Goal: Transaction & Acquisition: Purchase product/service

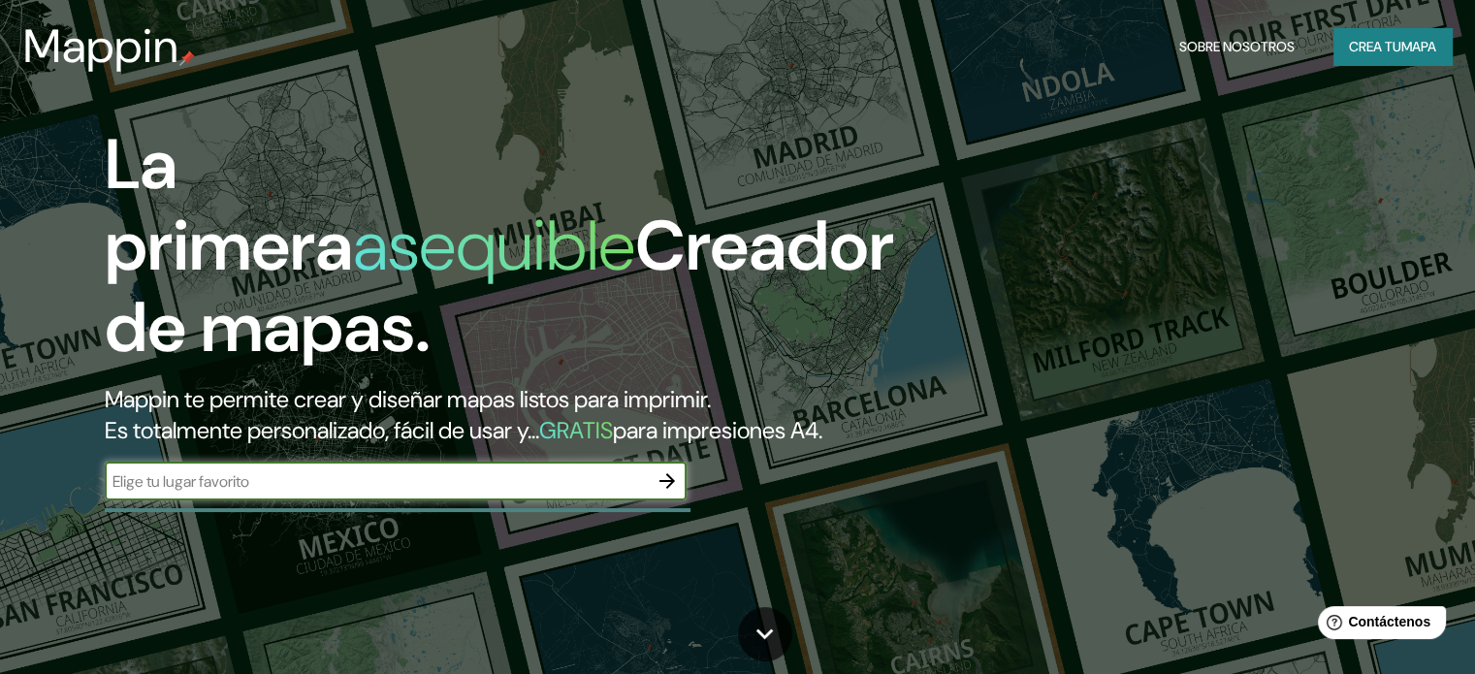
click at [475, 493] on input "text" at bounding box center [376, 481] width 543 height 22
type input "universidad nacional dde colombia"
click at [660, 493] on icon "button" at bounding box center [667, 480] width 23 height 23
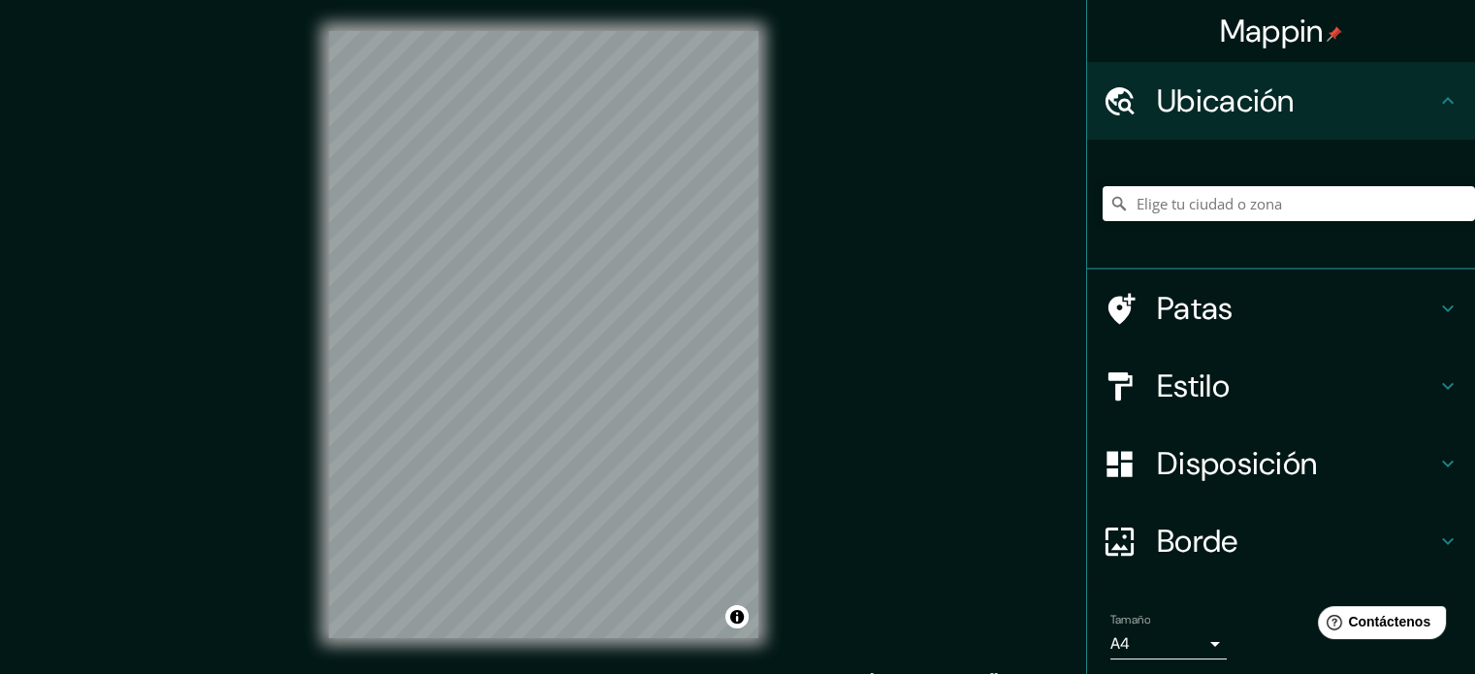
click at [830, 277] on div "Mappin Ubicación Patas Estilo Disposición Borde Elige un borde. Consejo : puede…" at bounding box center [737, 350] width 1475 height 700
click at [1439, 313] on icon at bounding box center [1447, 308] width 23 height 23
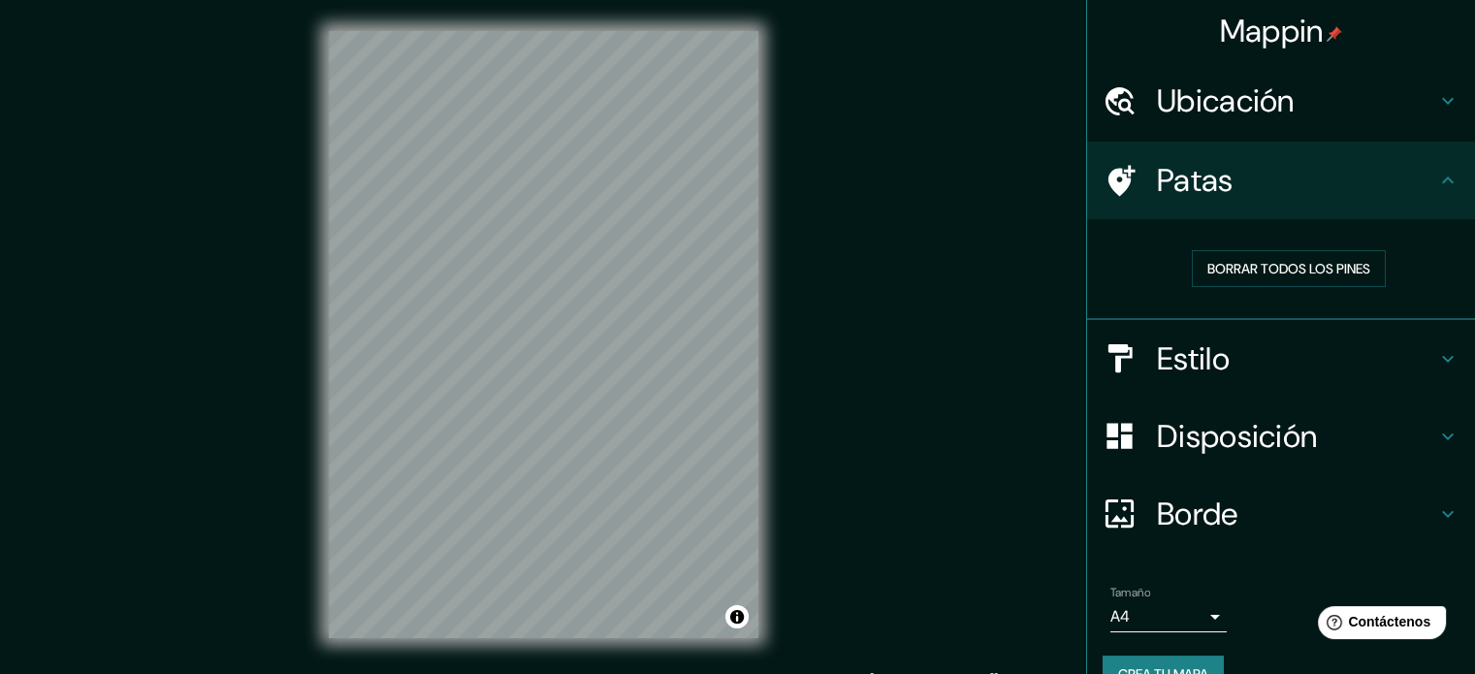
click at [1412, 356] on h4 "Estilo" at bounding box center [1296, 358] width 279 height 39
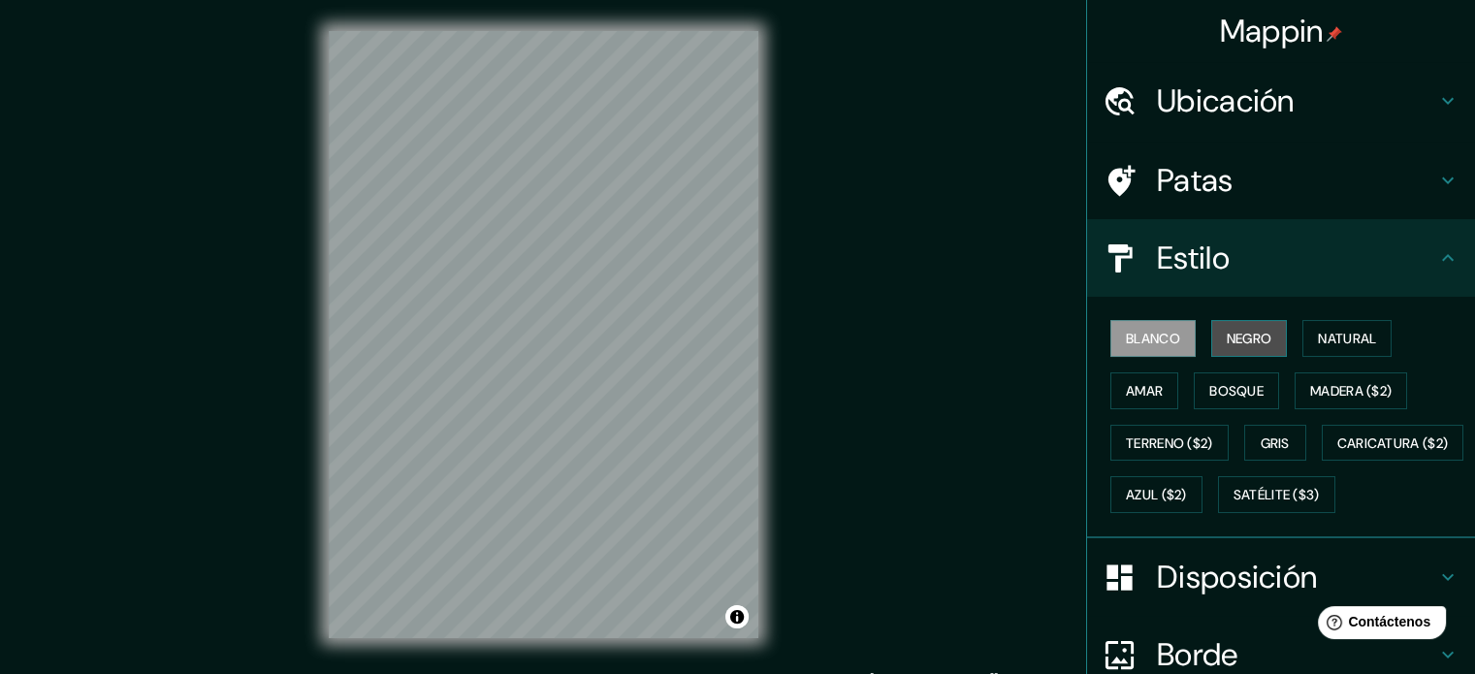
click at [1249, 339] on font "Negro" at bounding box center [1250, 338] width 46 height 17
click at [1148, 345] on font "Blanco" at bounding box center [1153, 338] width 54 height 17
click at [1126, 396] on font "Amar" at bounding box center [1144, 390] width 37 height 17
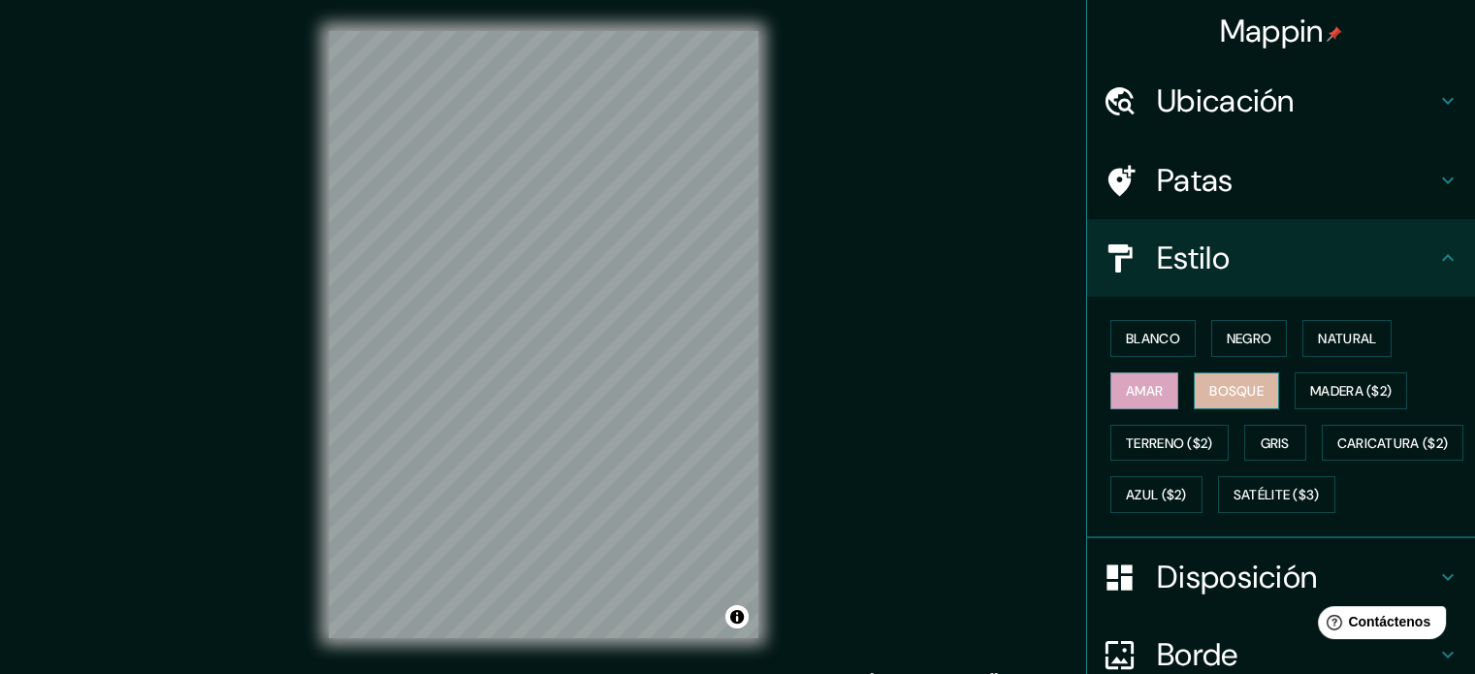
click at [1214, 395] on font "Bosque" at bounding box center [1236, 390] width 54 height 17
click at [1318, 344] on font "Natural" at bounding box center [1347, 338] width 58 height 17
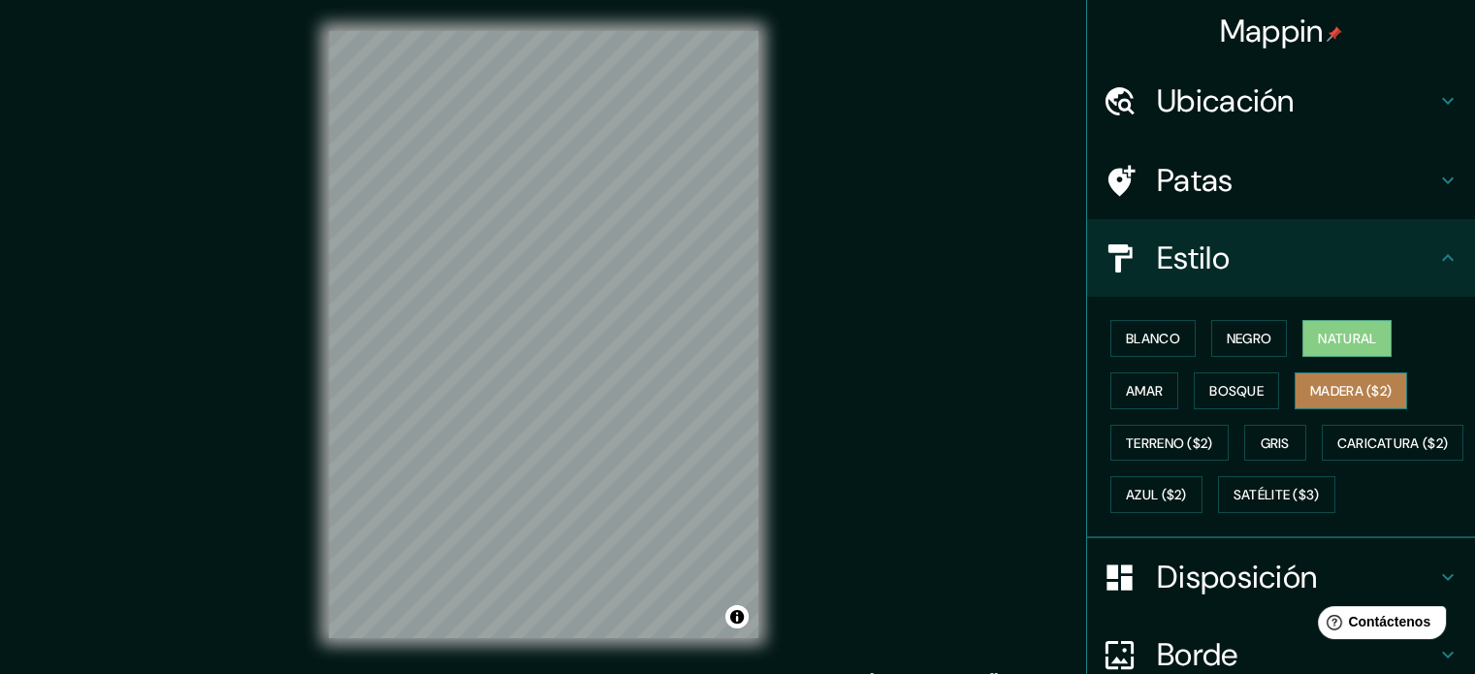
click at [1323, 400] on font "Madera ($2)" at bounding box center [1350, 390] width 81 height 25
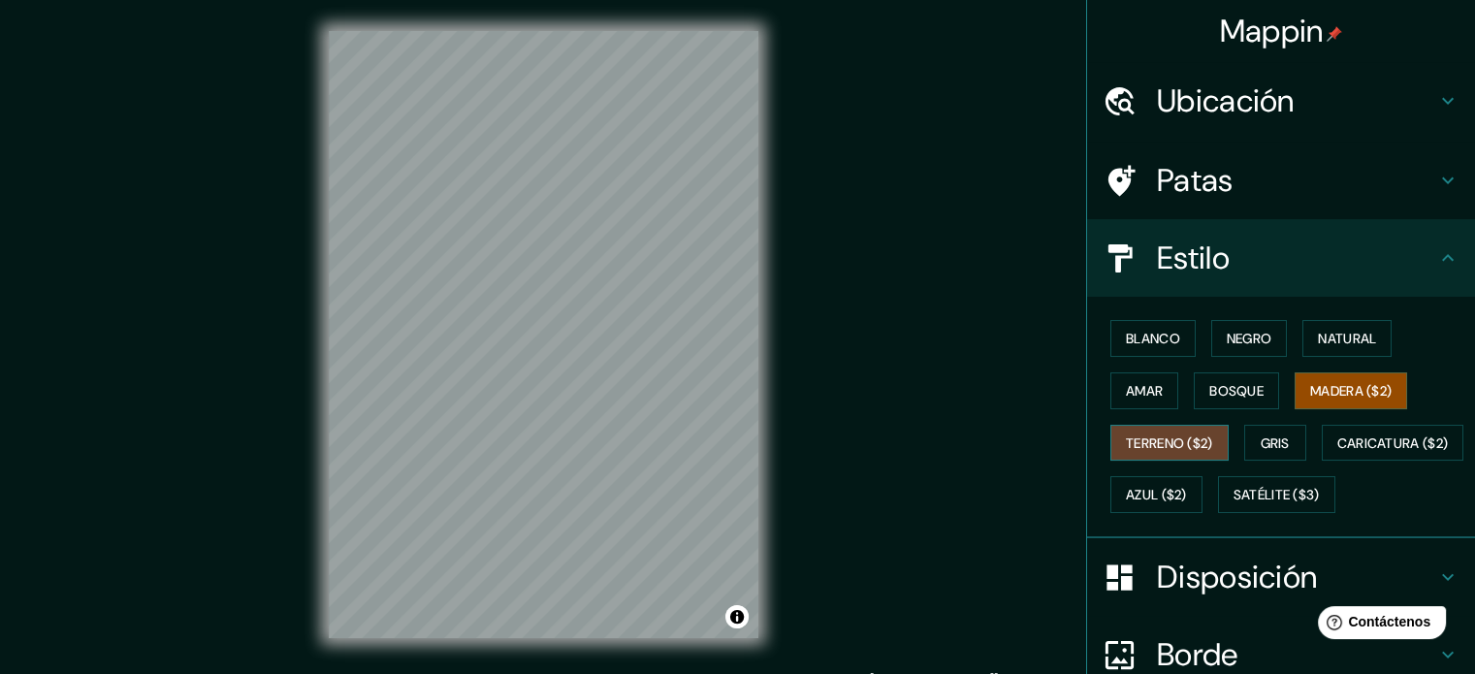
click at [1187, 438] on font "Terreno ($2)" at bounding box center [1169, 443] width 87 height 17
click at [1248, 439] on button "Gris" at bounding box center [1275, 443] width 62 height 37
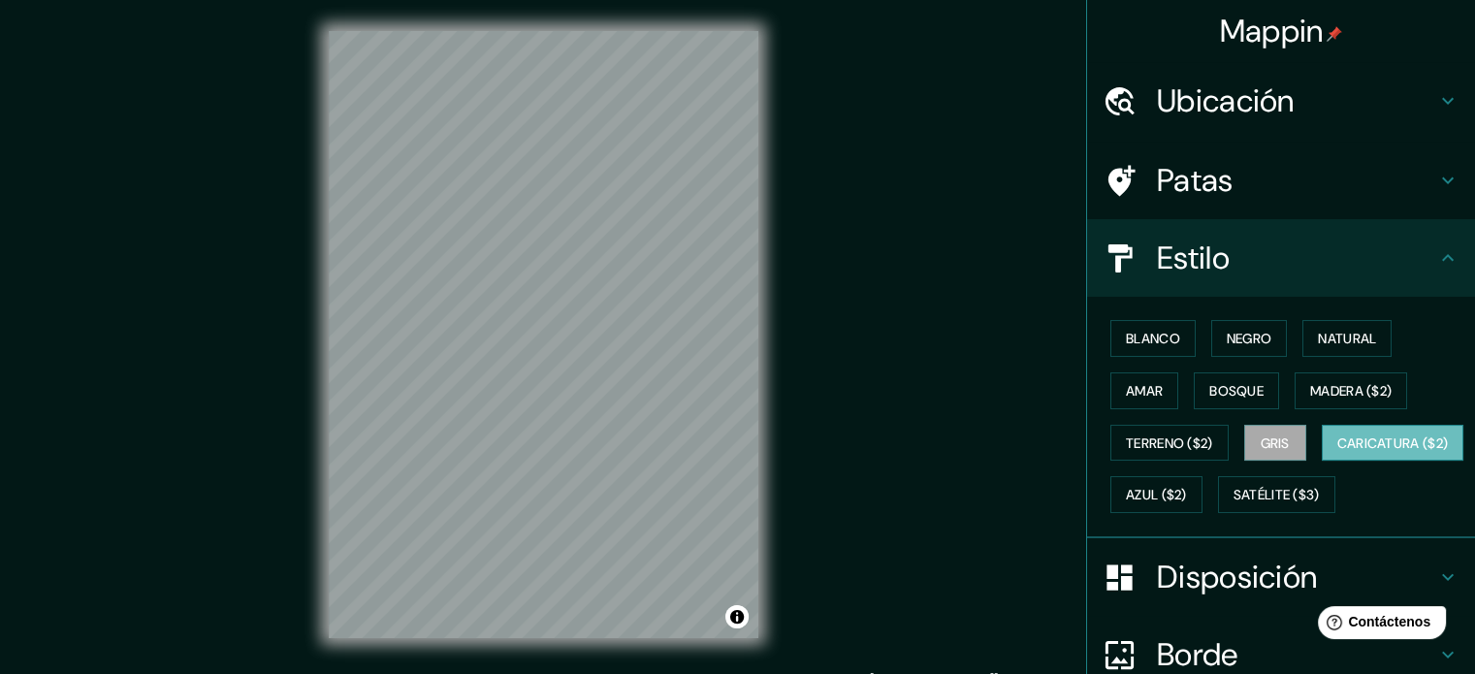
click at [1337, 452] on font "Caricatura ($2)" at bounding box center [1393, 443] width 112 height 17
click at [1187, 498] on font "Azul ($2)" at bounding box center [1156, 495] width 61 height 17
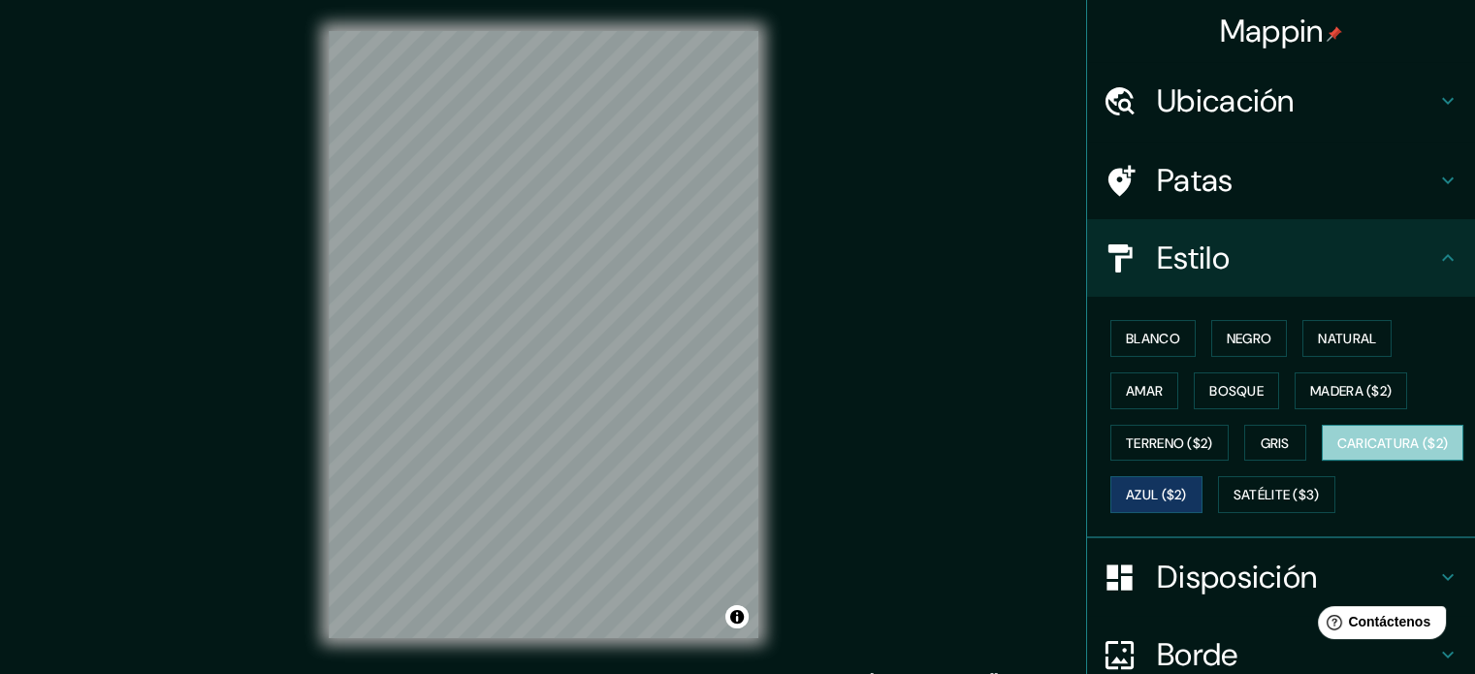
click at [1322, 462] on button "Caricatura ($2)" at bounding box center [1393, 443] width 143 height 37
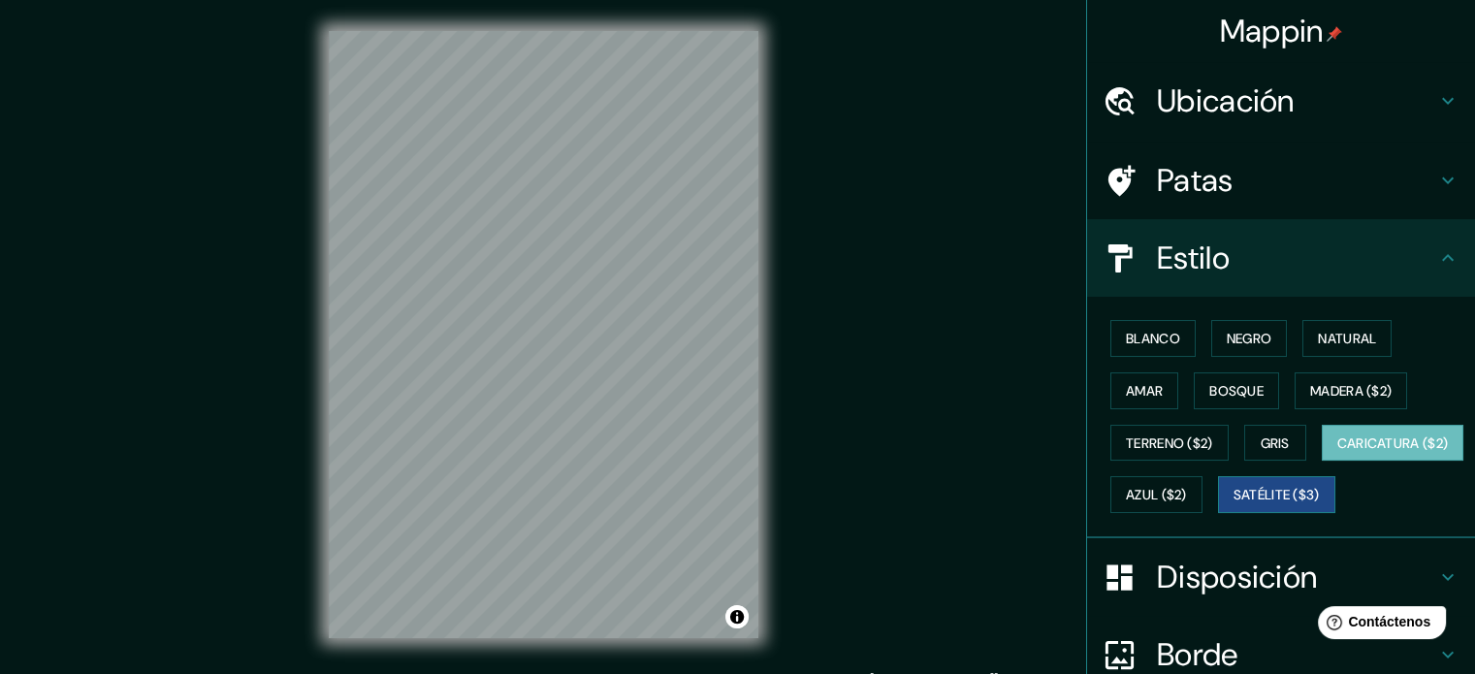
click at [1234, 504] on font "Satélite ($3)" at bounding box center [1277, 495] width 86 height 17
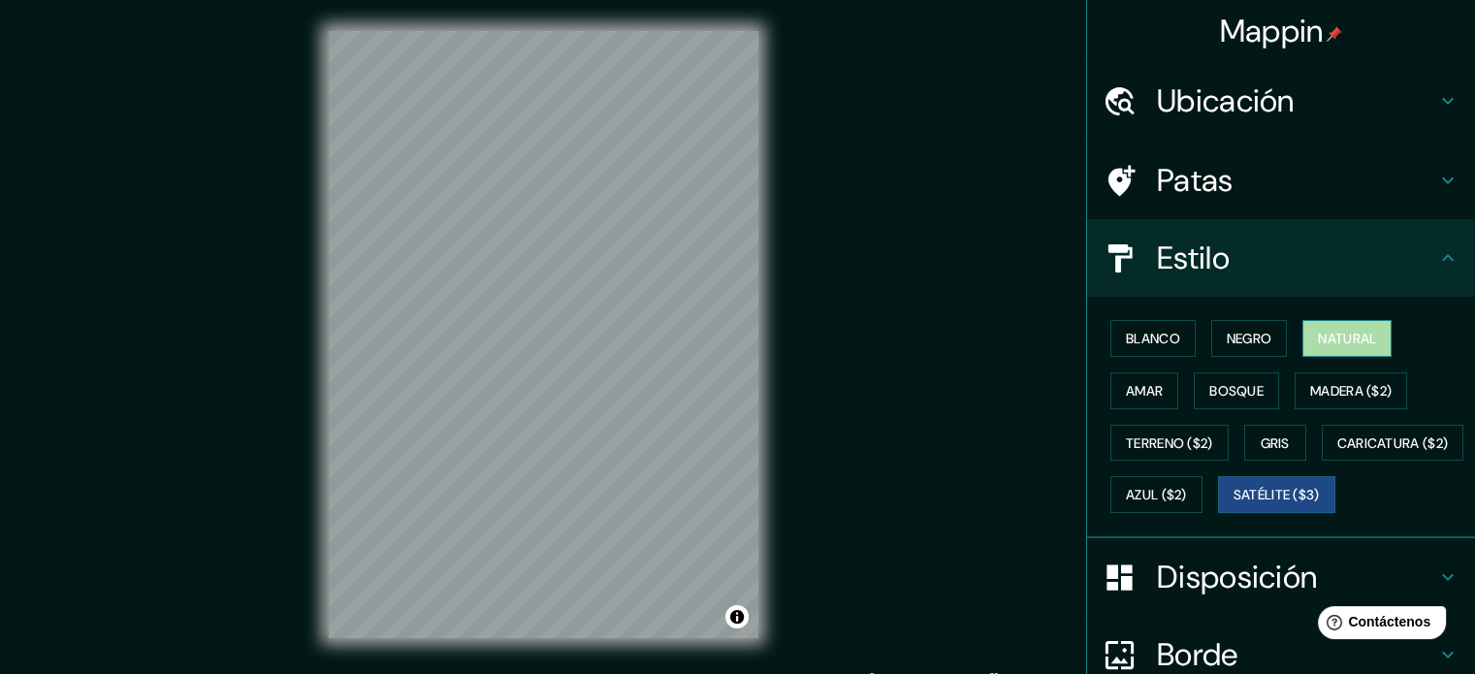
click at [1333, 350] on button "Natural" at bounding box center [1347, 338] width 89 height 37
click at [1234, 504] on font "Satélite ($3)" at bounding box center [1277, 495] width 86 height 17
click at [1323, 344] on font "Natural" at bounding box center [1347, 338] width 58 height 17
click at [1267, 430] on button "Gris" at bounding box center [1275, 443] width 62 height 37
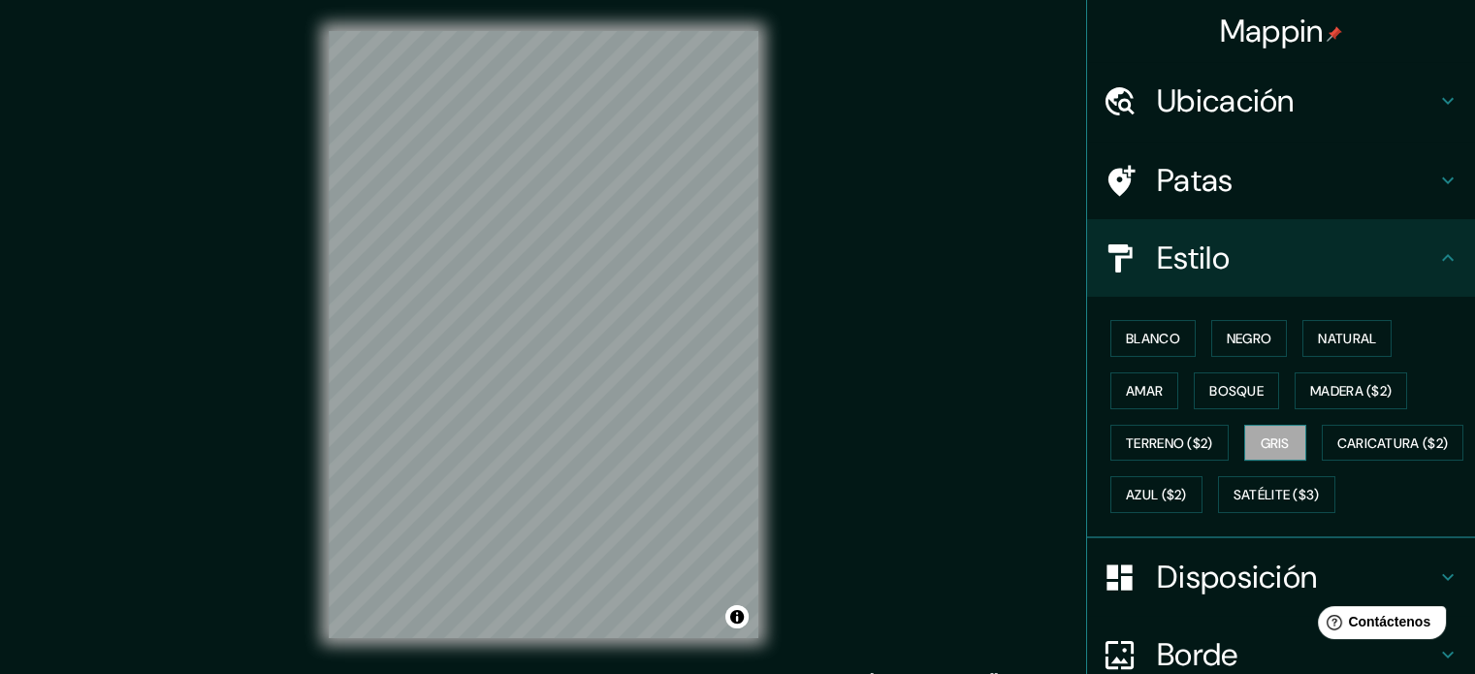
click at [1265, 435] on font "Gris" at bounding box center [1275, 443] width 29 height 17
click at [1146, 393] on font "Amar" at bounding box center [1144, 390] width 37 height 17
click at [1222, 384] on font "Bosque" at bounding box center [1236, 390] width 54 height 17
click at [1269, 435] on font "Gris" at bounding box center [1275, 443] width 29 height 17
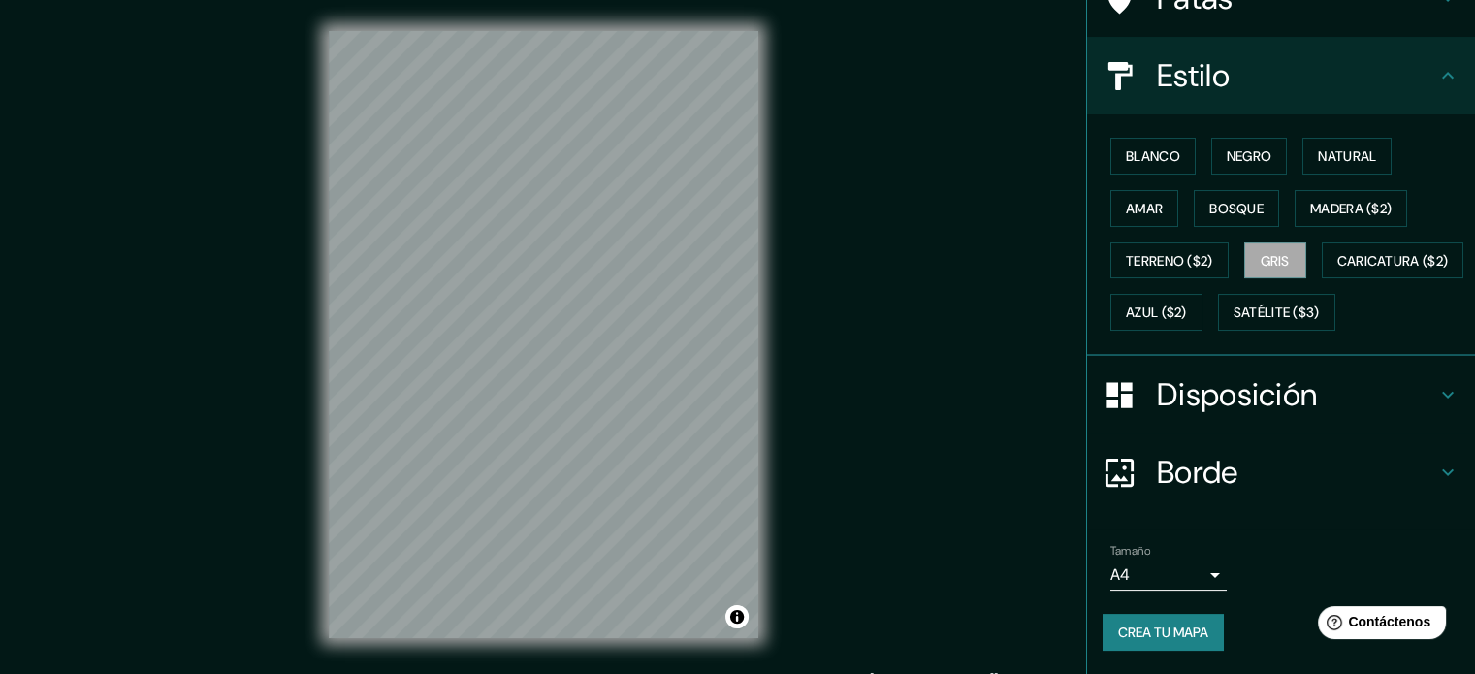
click at [1297, 410] on font "Disposición" at bounding box center [1237, 394] width 160 height 41
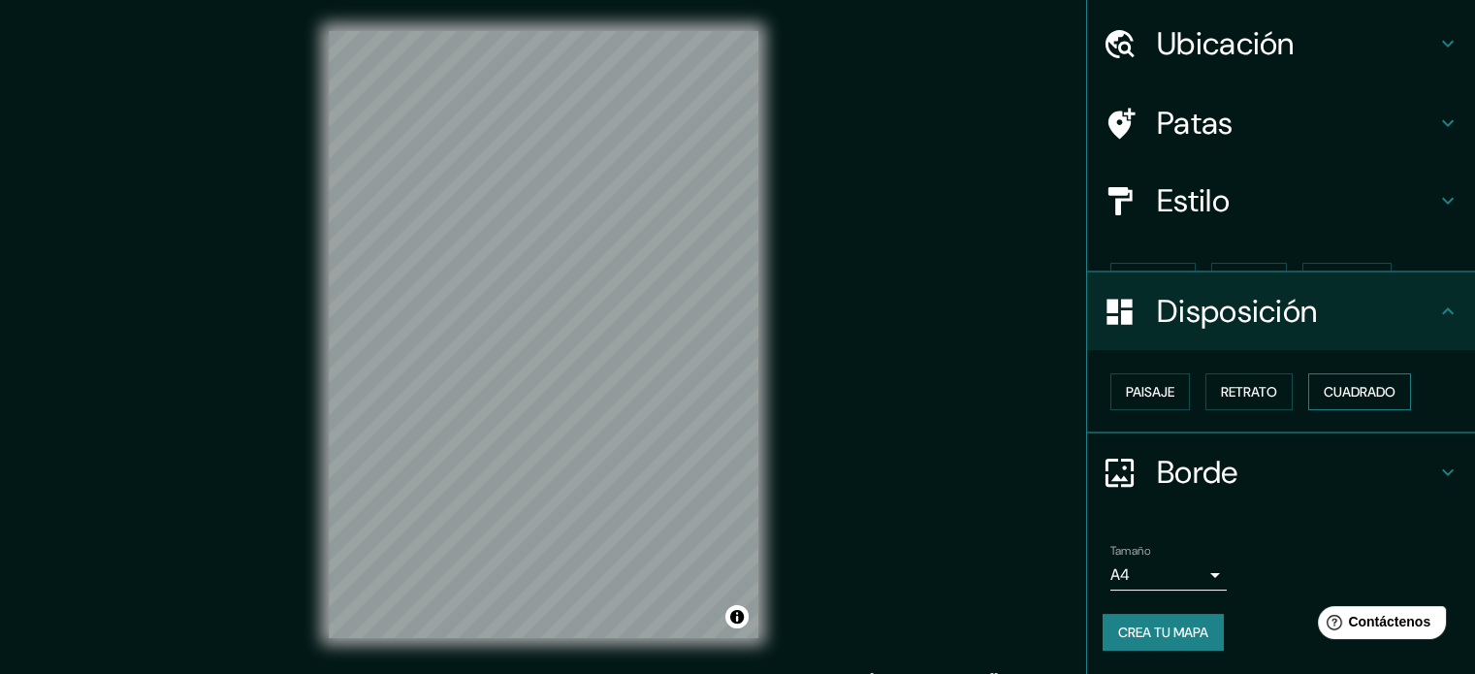
scroll to position [23, 0]
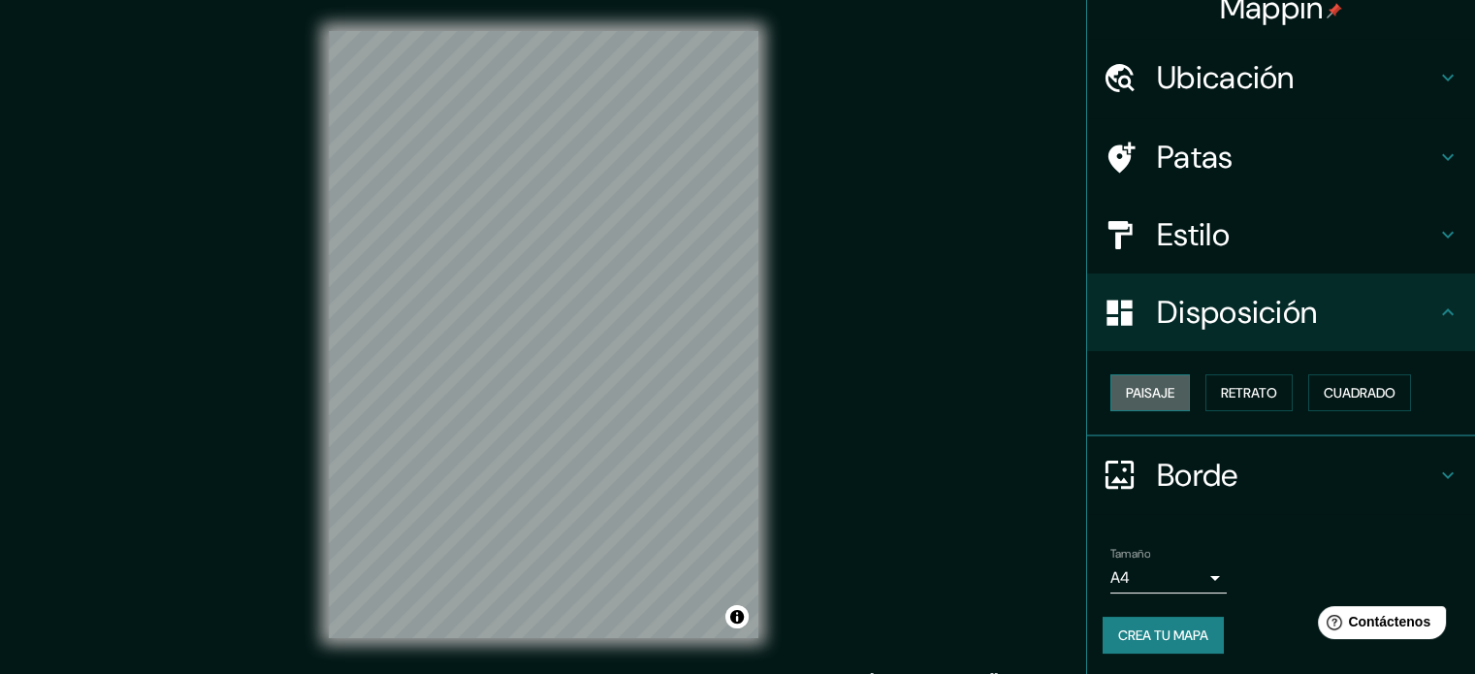
click at [1137, 394] on font "Paisaje" at bounding box center [1150, 392] width 48 height 17
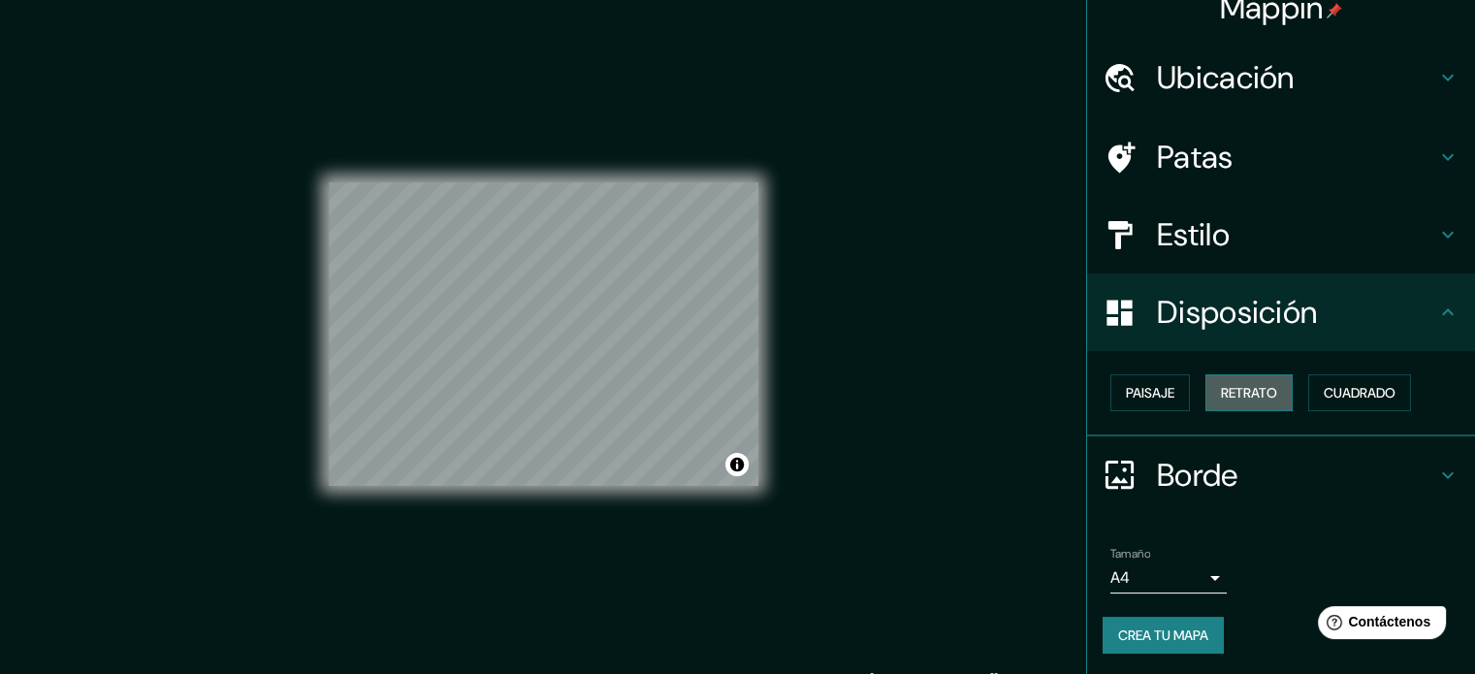
drag, startPoint x: 1242, startPoint y: 382, endPoint x: 1272, endPoint y: 388, distance: 30.6
click at [1243, 382] on font "Retrato" at bounding box center [1249, 392] width 56 height 25
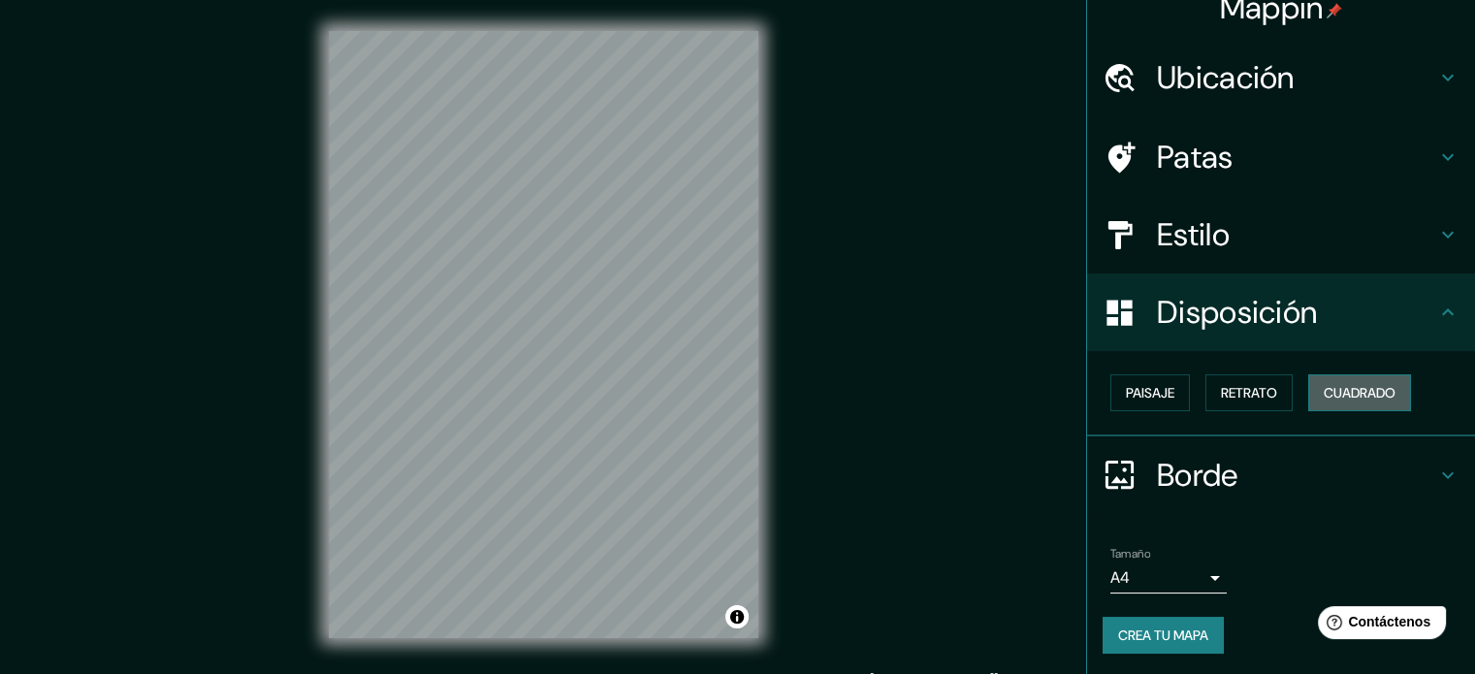
click at [1324, 397] on font "Cuadrado" at bounding box center [1360, 392] width 72 height 17
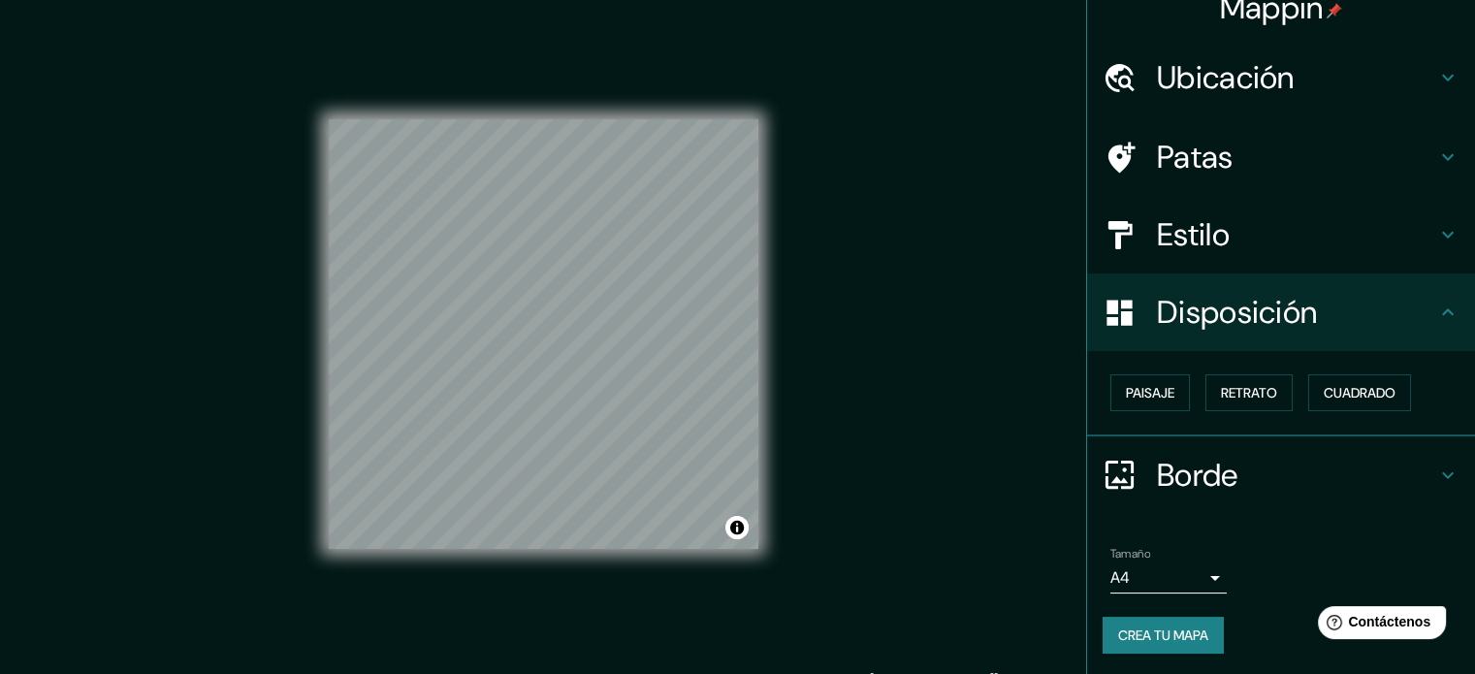
click at [1314, 220] on h4 "Estilo" at bounding box center [1296, 234] width 279 height 39
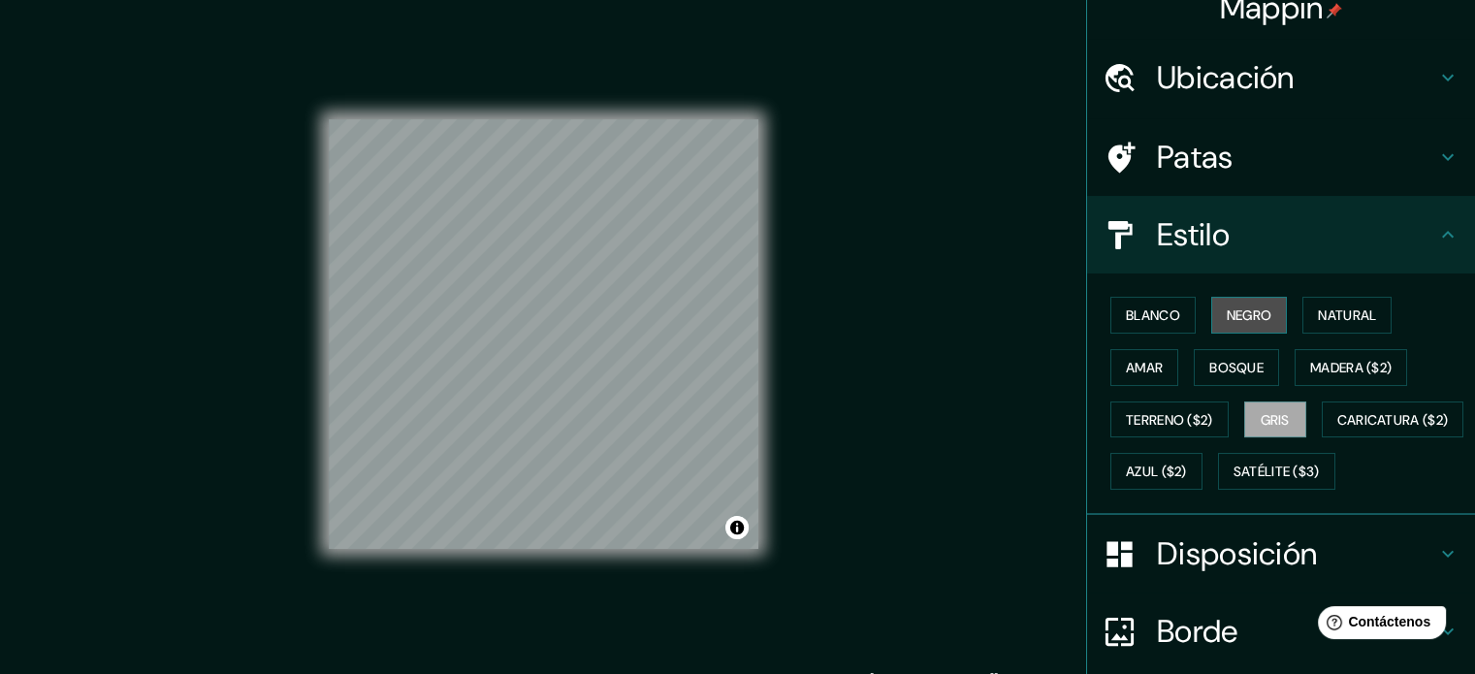
click at [1246, 309] on font "Negro" at bounding box center [1250, 314] width 46 height 17
click at [1331, 301] on button "Natural" at bounding box center [1347, 315] width 89 height 37
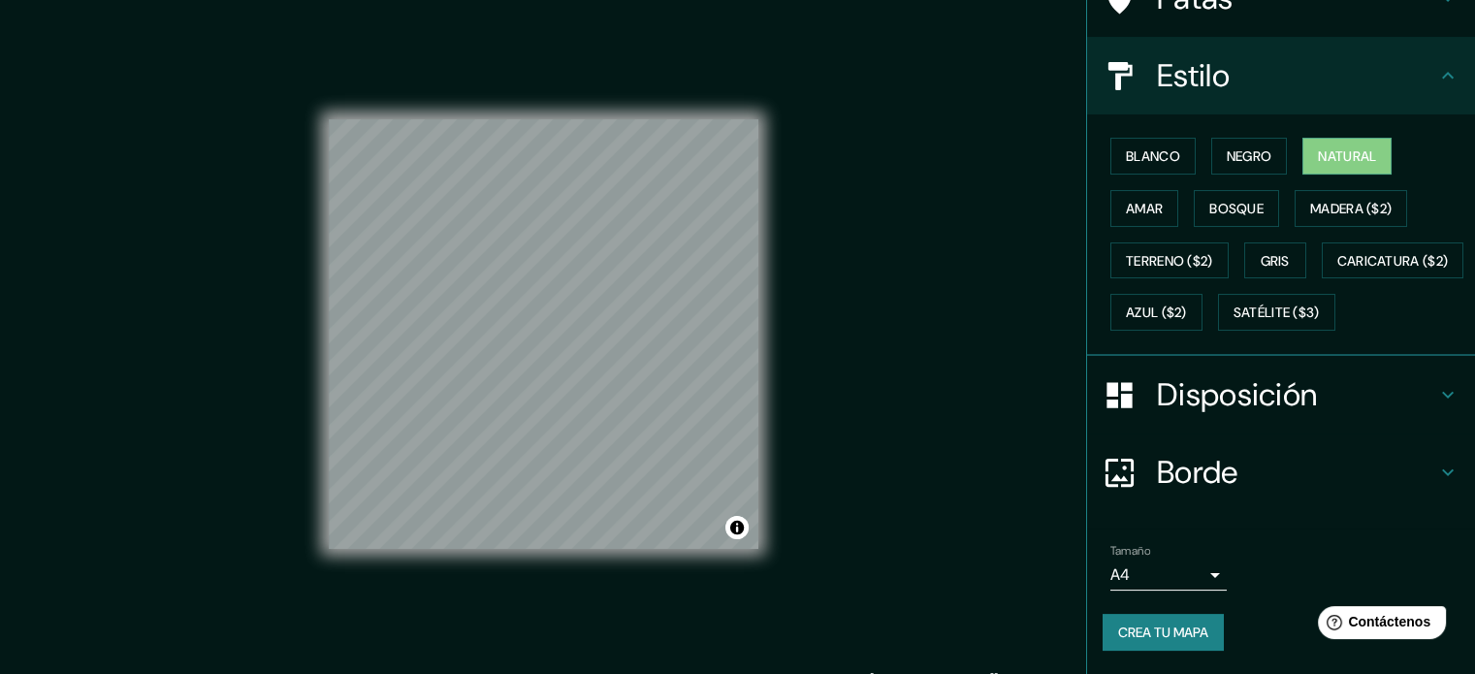
click at [1270, 480] on h4 "Borde" at bounding box center [1296, 472] width 279 height 39
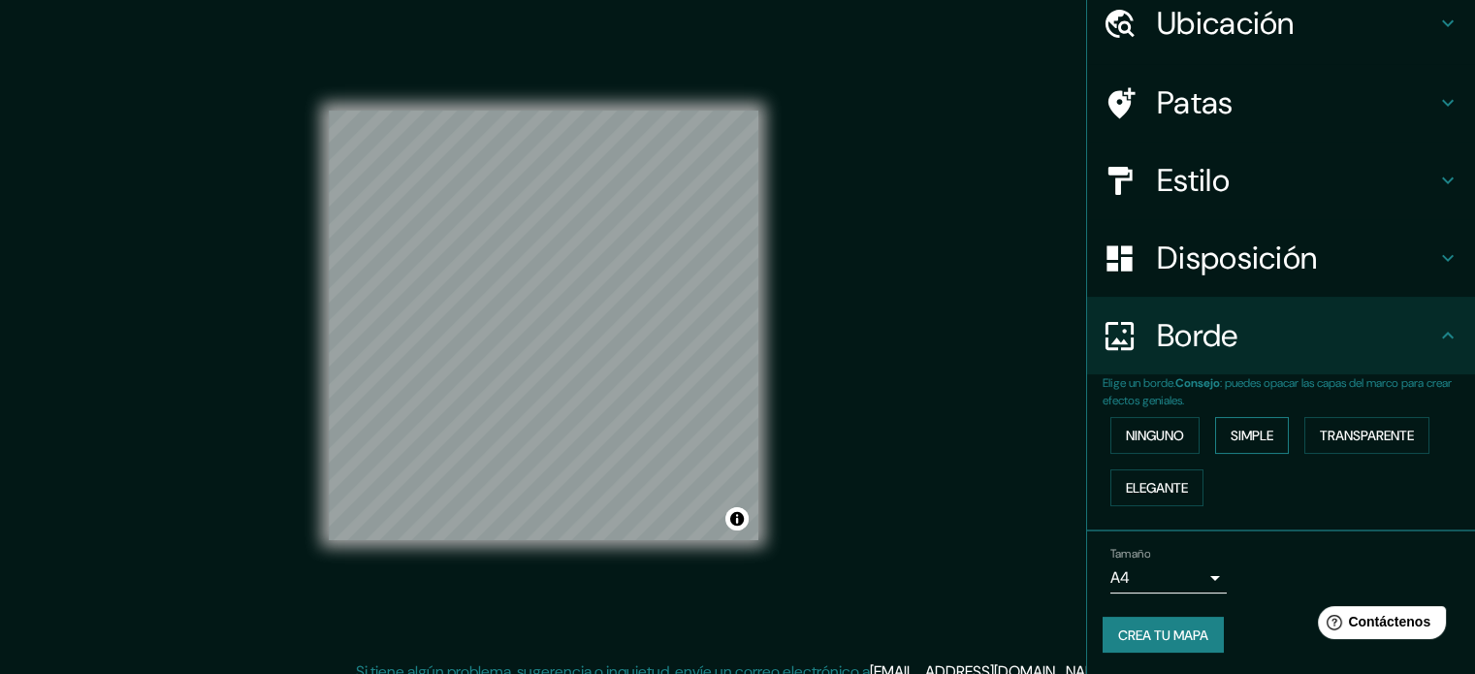
scroll to position [25, 0]
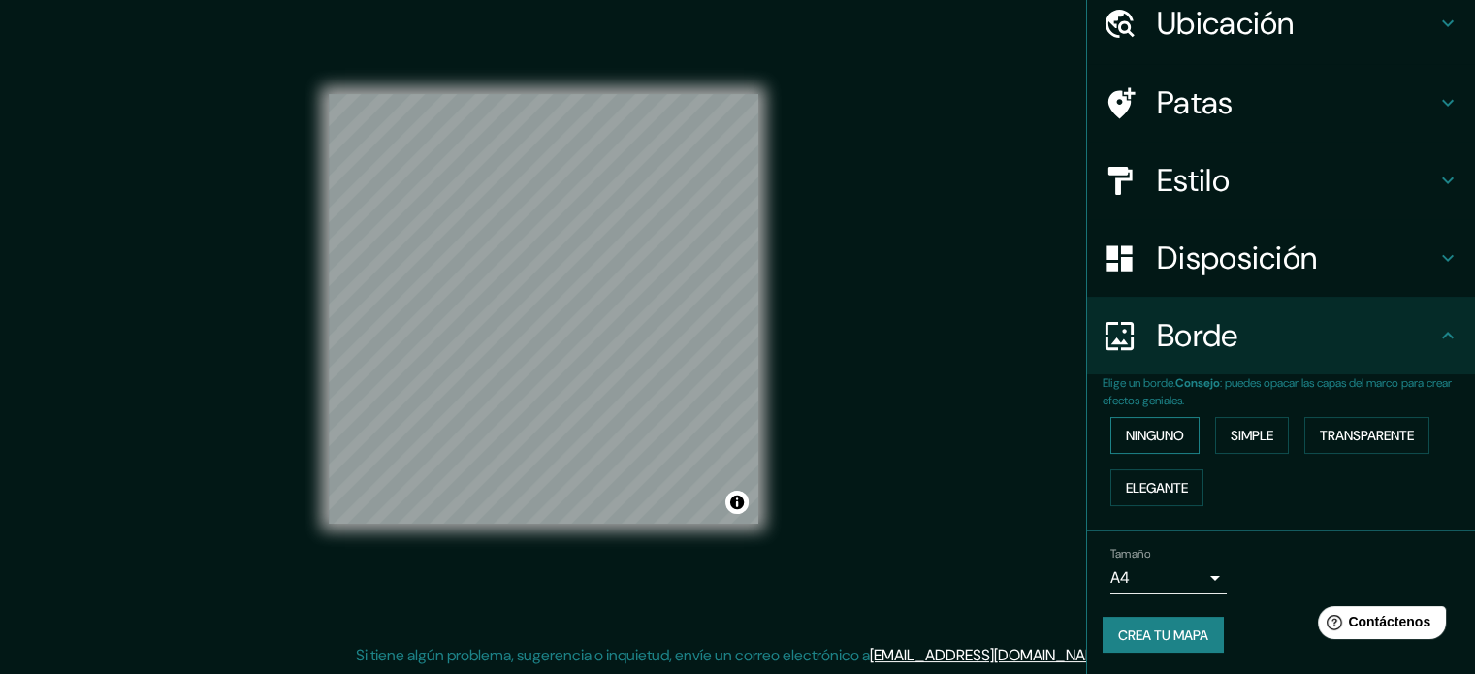
click at [1137, 429] on font "Ninguno" at bounding box center [1155, 435] width 58 height 17
click at [1231, 435] on font "Simple" at bounding box center [1252, 435] width 43 height 17
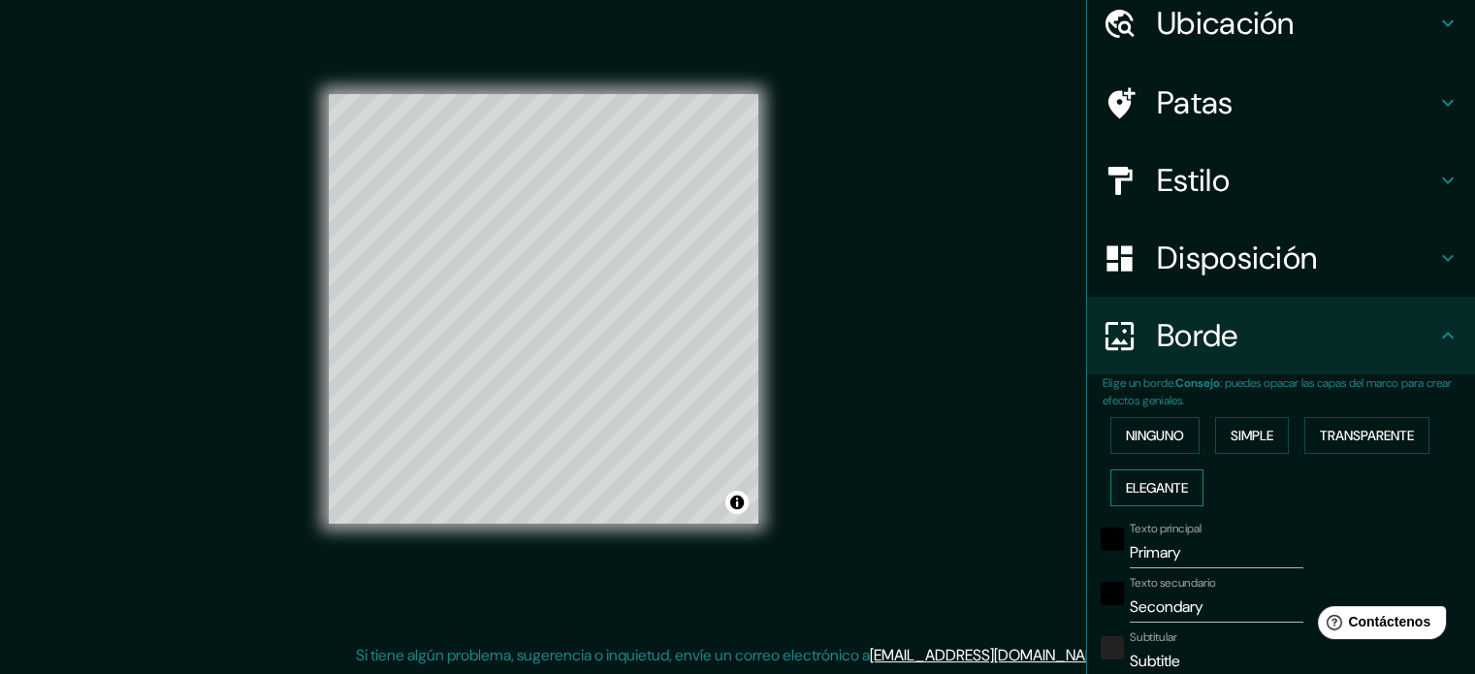
click at [1156, 489] on font "Elegante" at bounding box center [1157, 487] width 62 height 17
click at [1147, 452] on button "Ninguno" at bounding box center [1155, 435] width 89 height 37
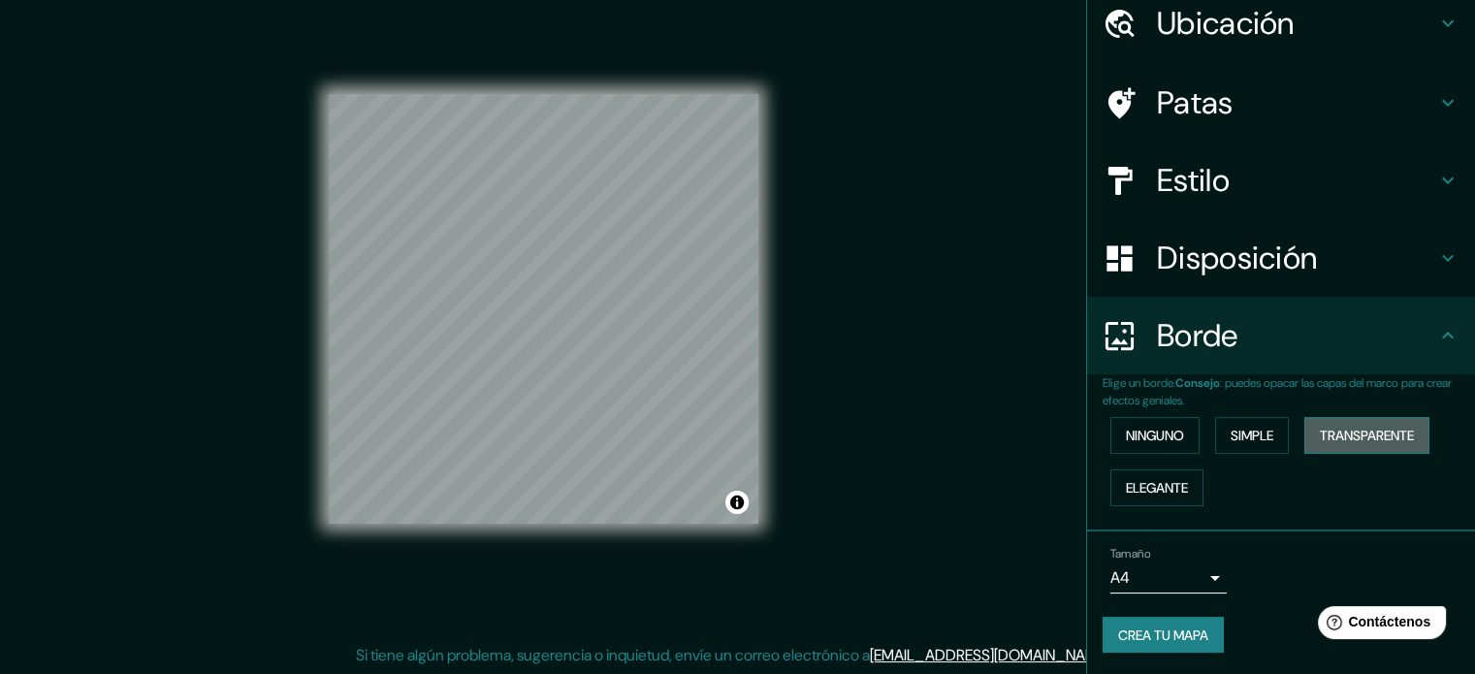
click at [1366, 451] on button "Transparente" at bounding box center [1366, 435] width 125 height 37
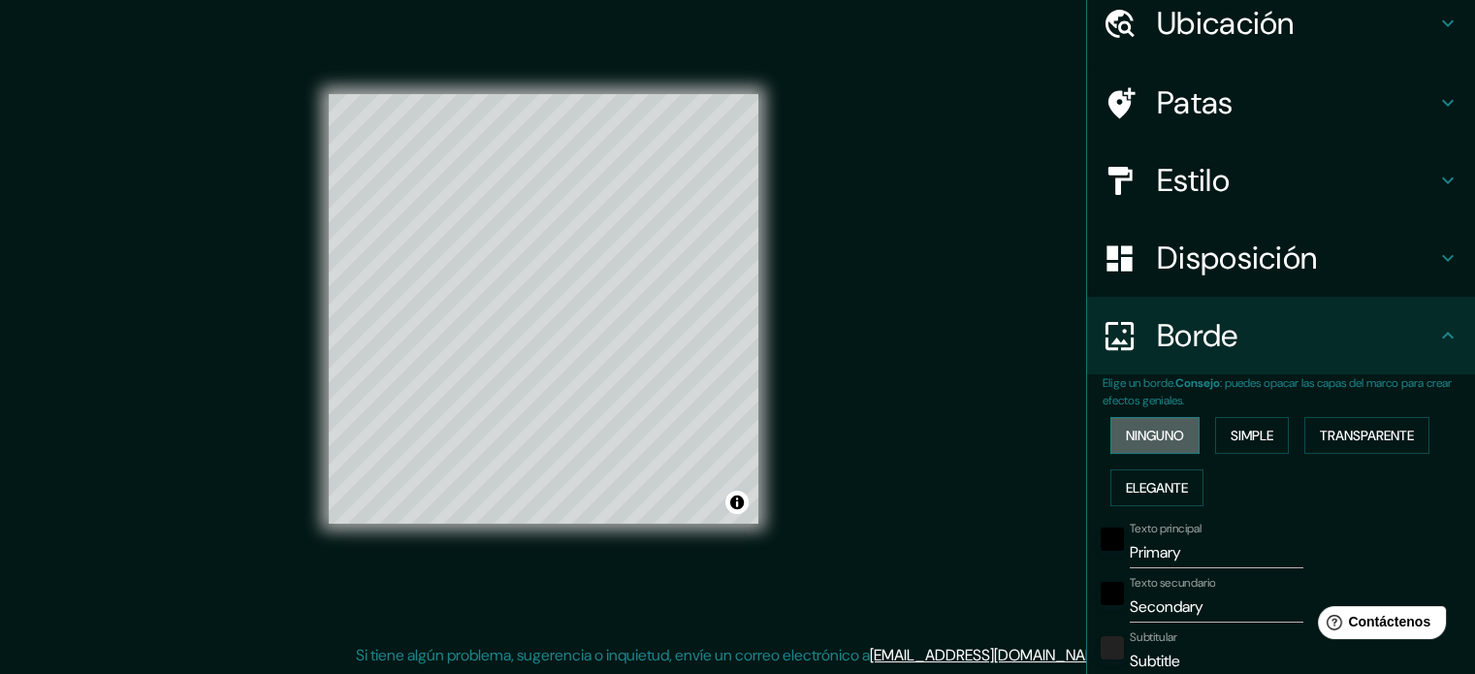
click at [1129, 441] on font "Ninguno" at bounding box center [1155, 435] width 58 height 17
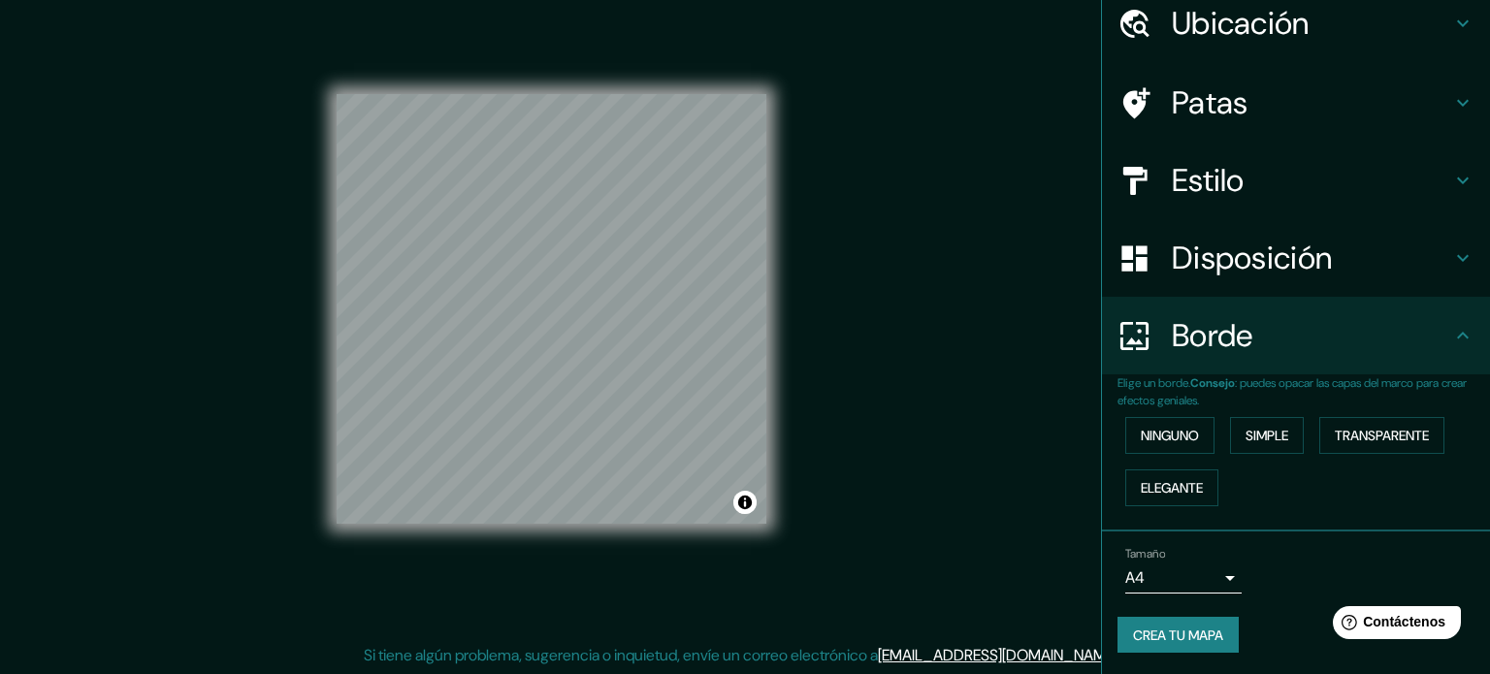
click at [1195, 569] on body "Mappin Ubicación Patas Estilo Disposición Borde Elige un borde. Consejo : puede…" at bounding box center [745, 312] width 1490 height 674
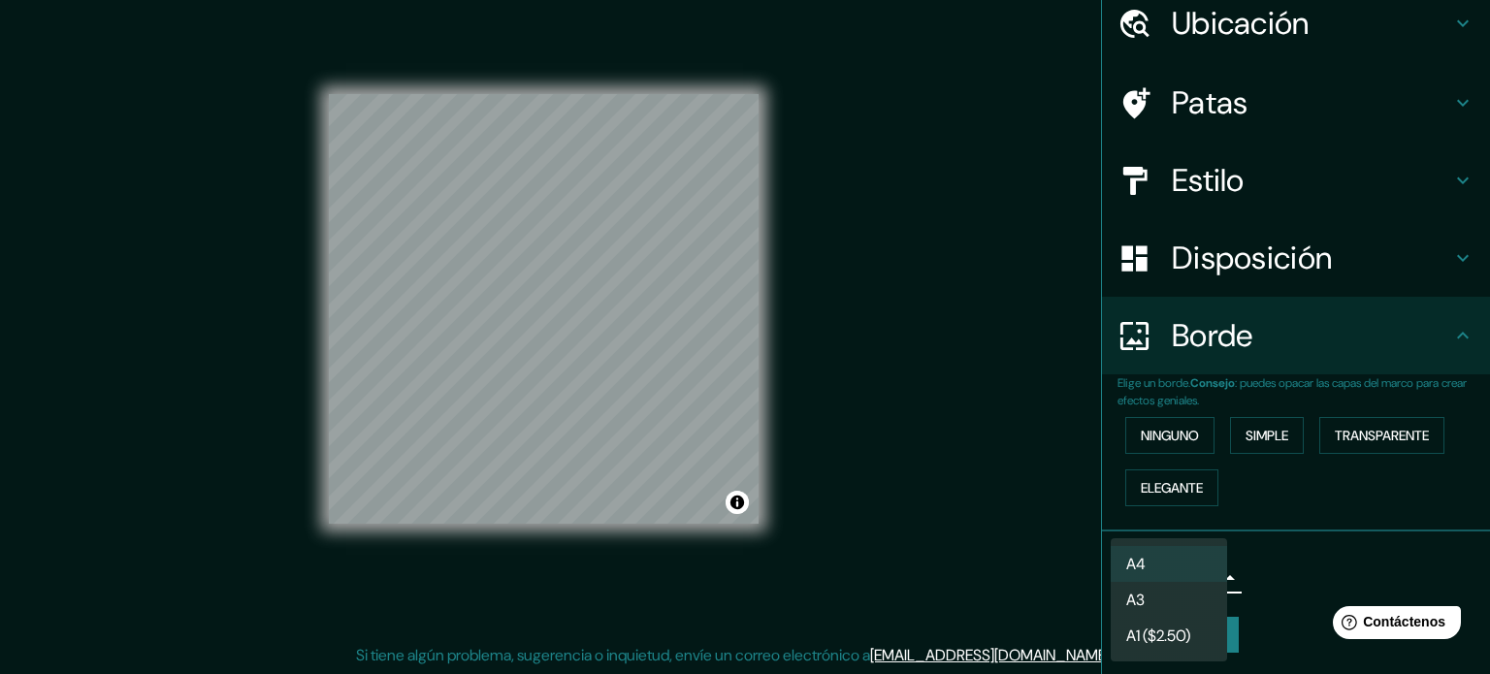
click at [1316, 512] on div at bounding box center [745, 337] width 1490 height 674
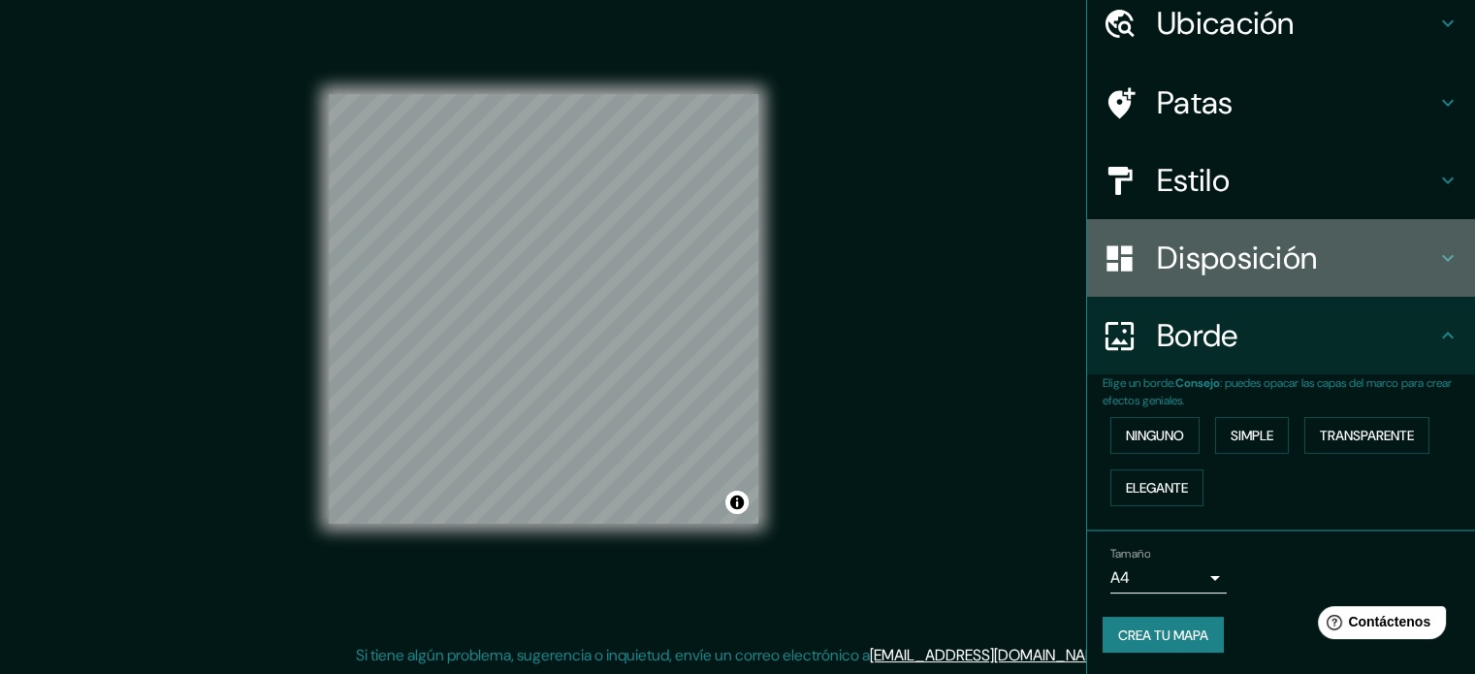
click at [1297, 278] on div "Disposición" at bounding box center [1281, 258] width 388 height 78
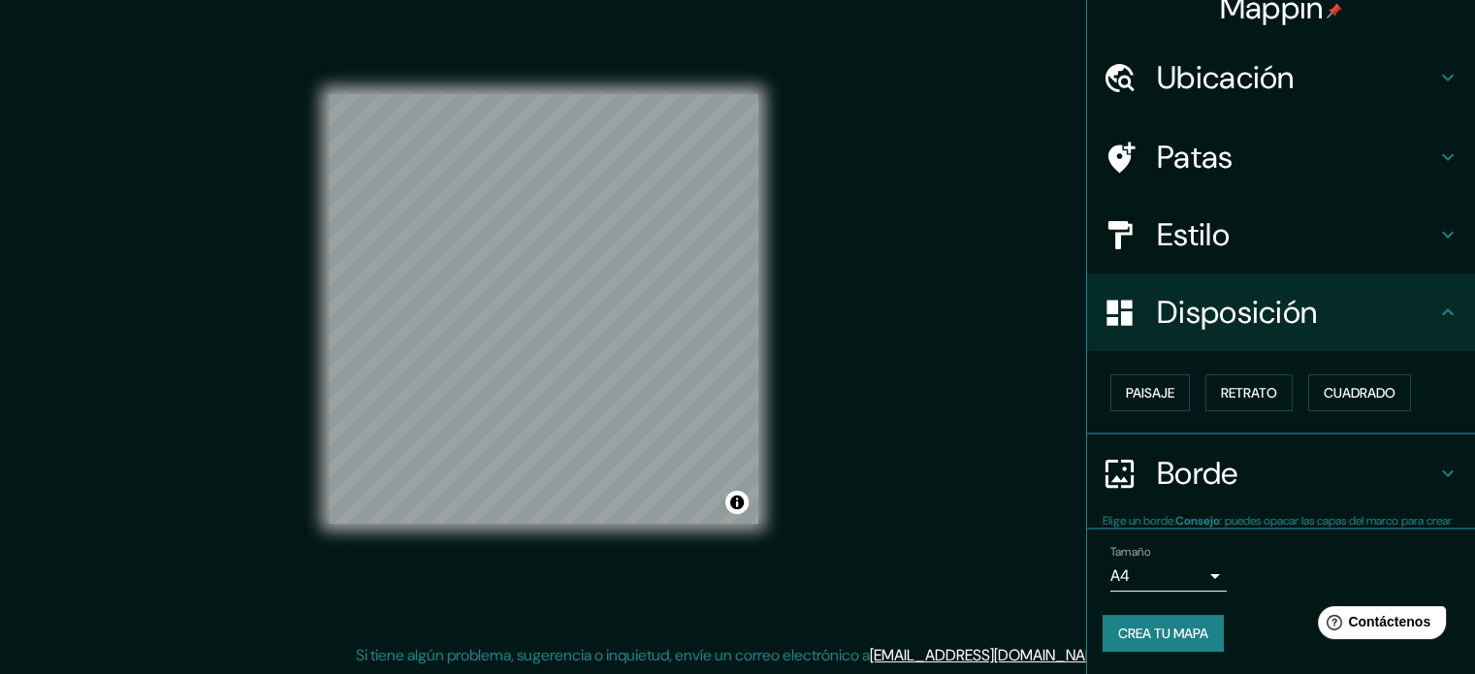
scroll to position [23, 0]
click at [1289, 241] on h4 "Estilo" at bounding box center [1296, 234] width 279 height 39
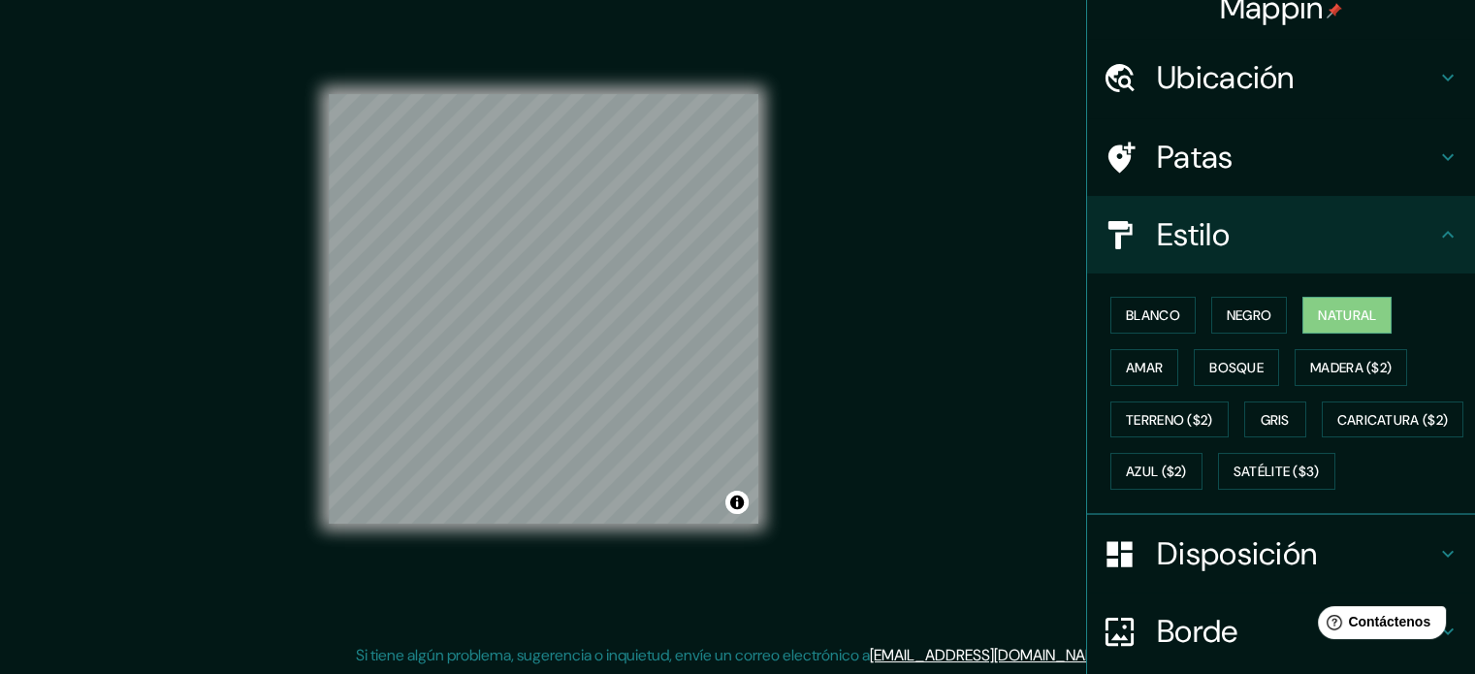
click at [1272, 162] on h4 "Patas" at bounding box center [1296, 157] width 279 height 39
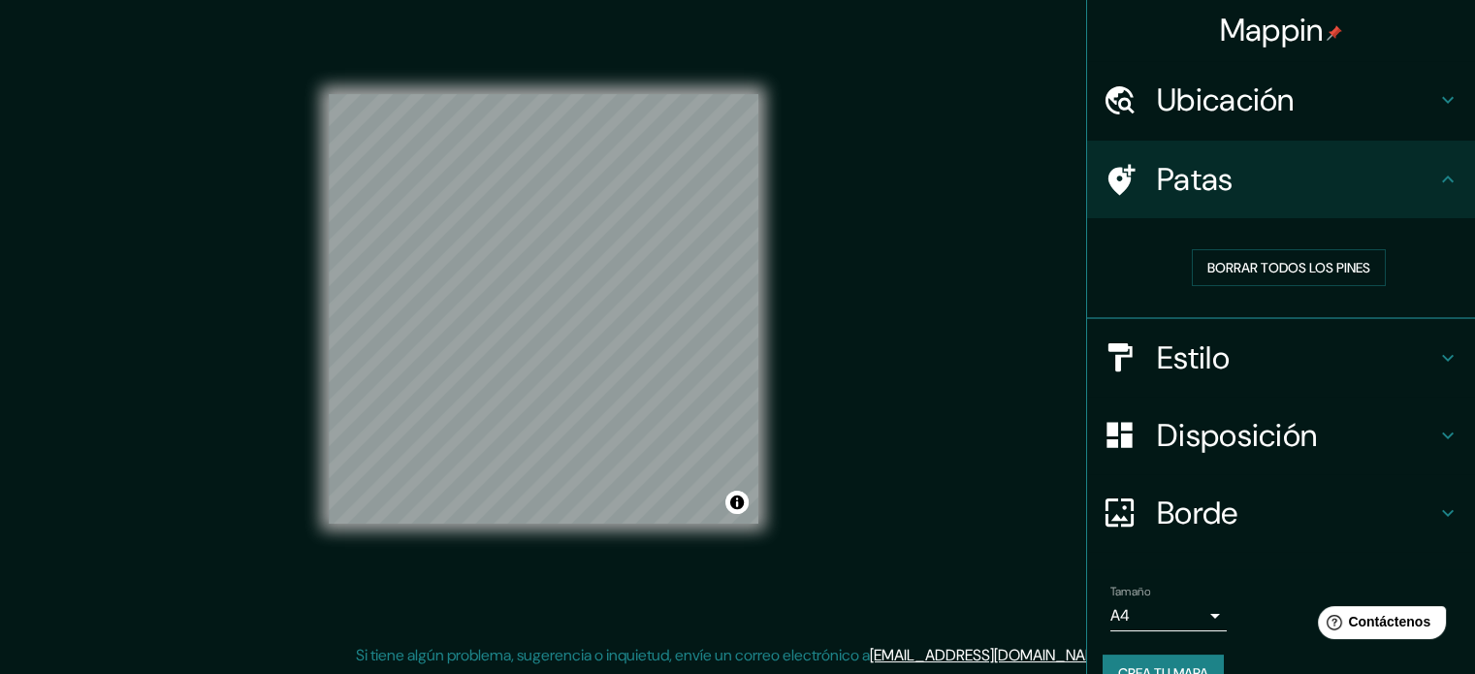
scroll to position [0, 0]
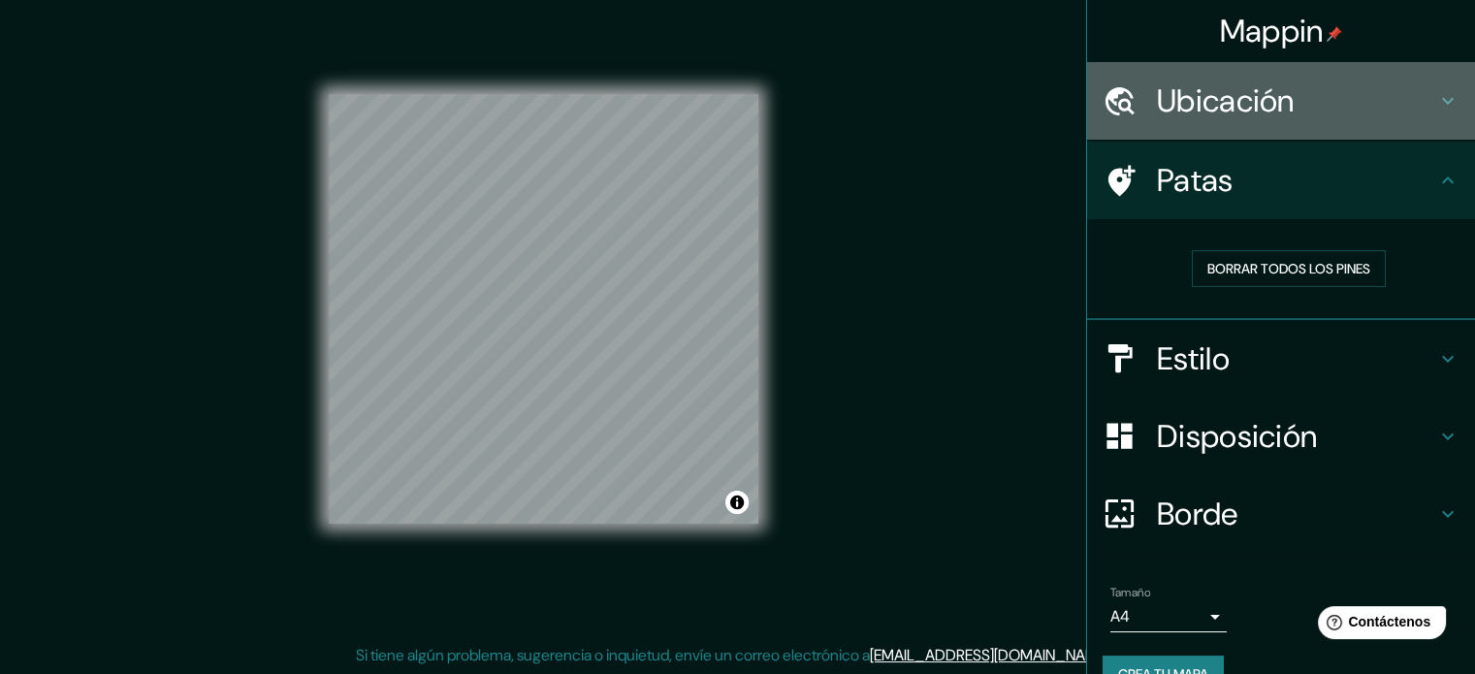
click at [1300, 125] on div "Ubicación" at bounding box center [1281, 101] width 388 height 78
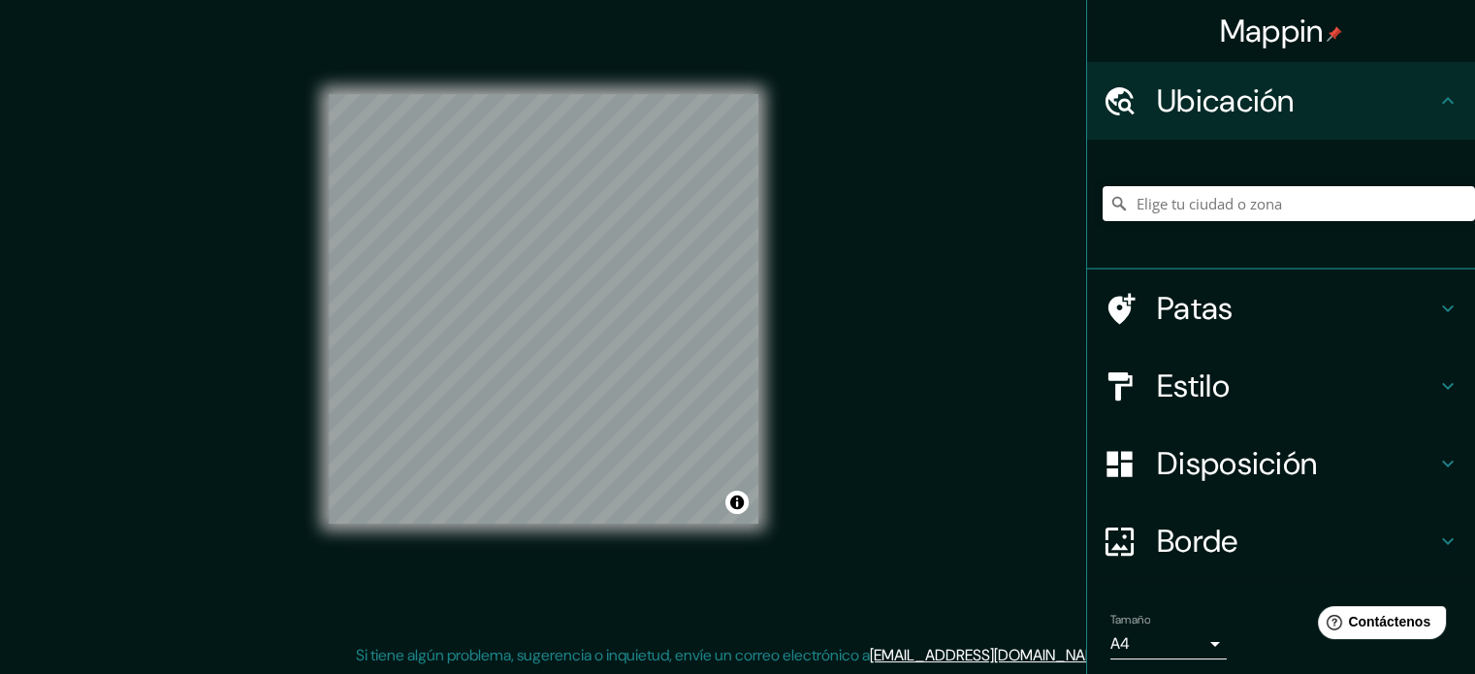
click at [1169, 375] on font "Estilo" at bounding box center [1193, 386] width 73 height 41
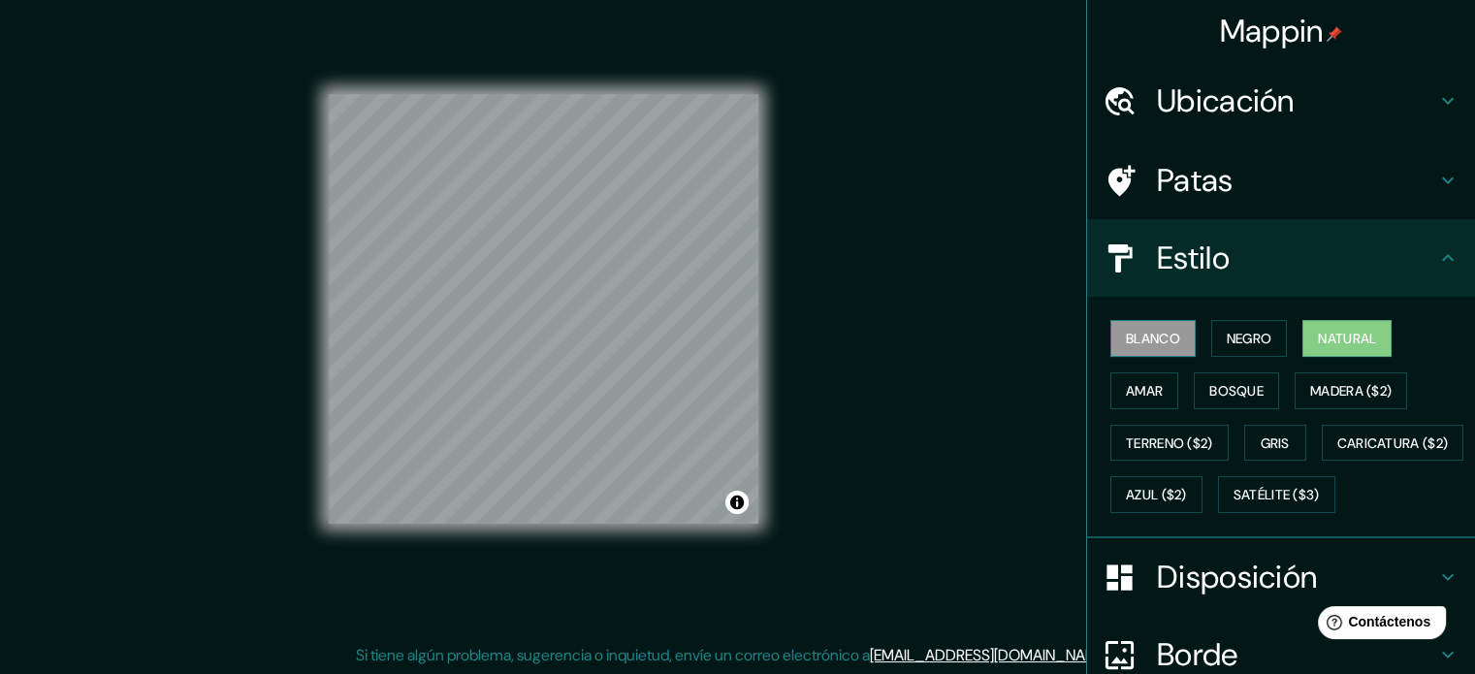
click at [1141, 316] on div "Blanco Negro Natural Amar Bosque Madera ($2) Terreno ($2) Gris Caricatura ($2) …" at bounding box center [1289, 416] width 372 height 209
click at [1137, 349] on font "Blanco" at bounding box center [1153, 338] width 54 height 25
click at [1257, 335] on font "Negro" at bounding box center [1250, 338] width 46 height 17
click at [1335, 335] on font "Natural" at bounding box center [1347, 338] width 58 height 17
click at [1131, 396] on font "Amar" at bounding box center [1144, 390] width 37 height 17
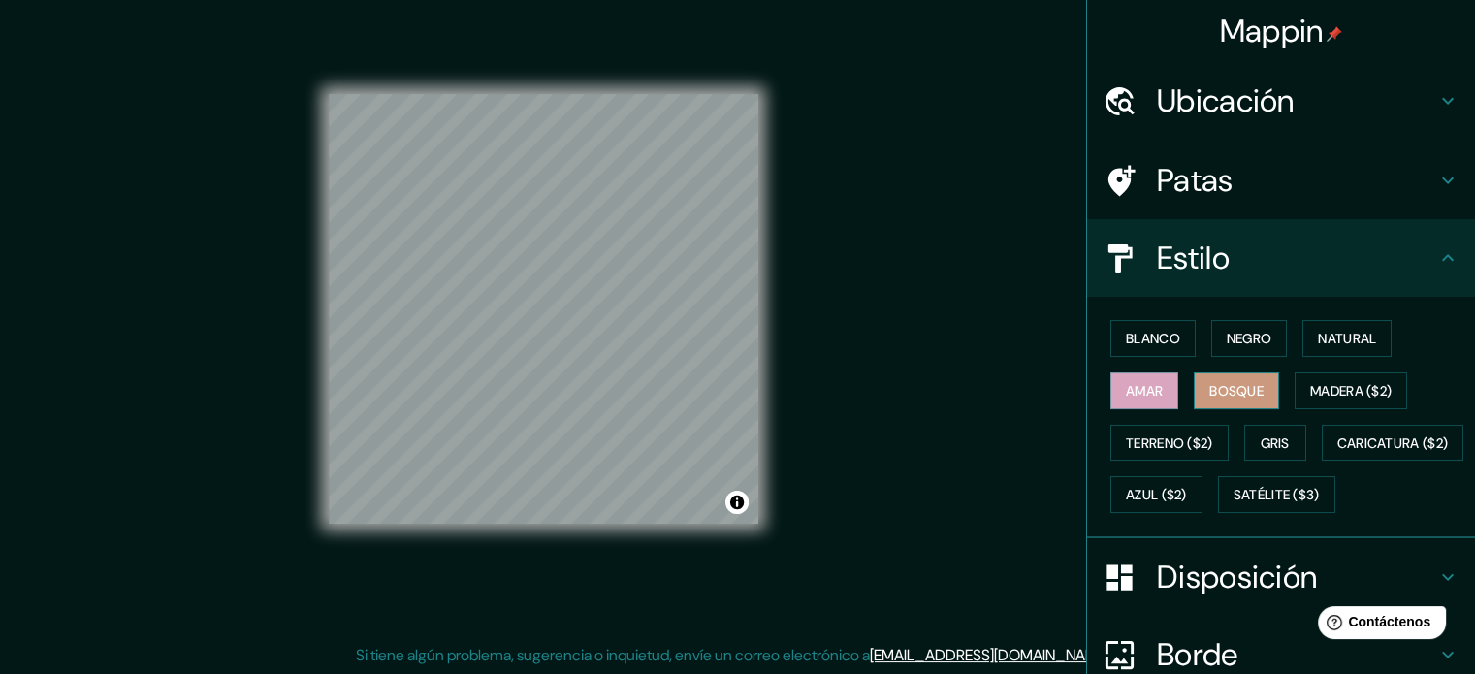
click at [1238, 383] on font "Bosque" at bounding box center [1236, 390] width 54 height 17
click at [1262, 435] on font "Gris" at bounding box center [1275, 443] width 29 height 17
click at [1126, 382] on font "Amar" at bounding box center [1144, 390] width 37 height 17
click at [1352, 332] on font "Natural" at bounding box center [1347, 338] width 58 height 17
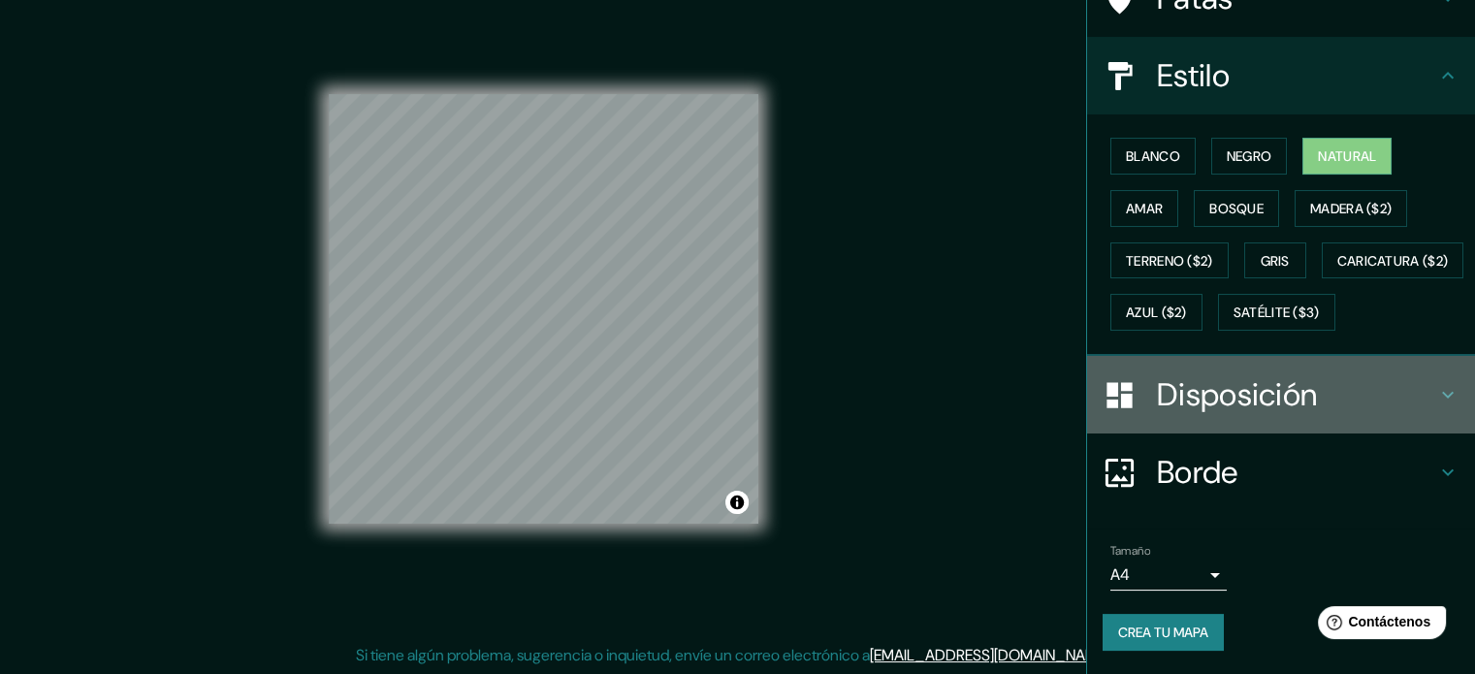
click at [1304, 399] on font "Disposición" at bounding box center [1237, 394] width 160 height 41
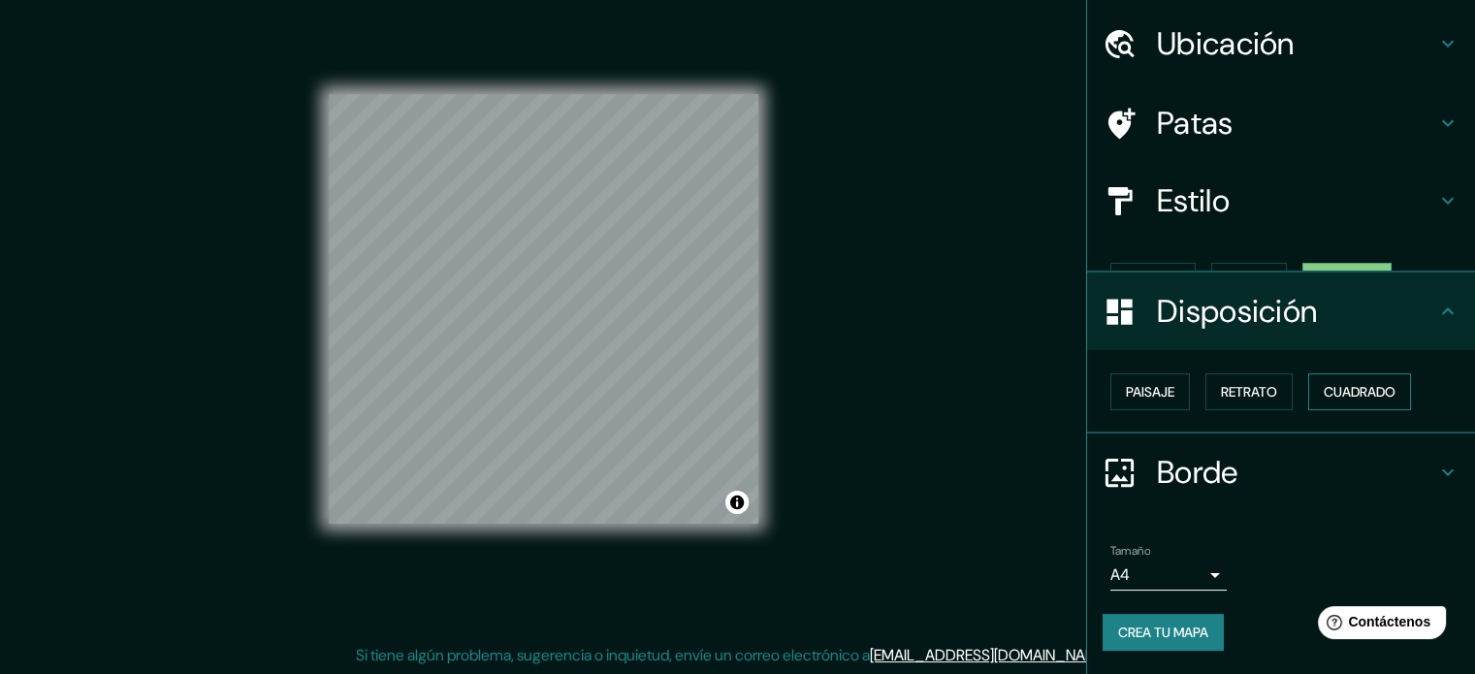
scroll to position [23, 0]
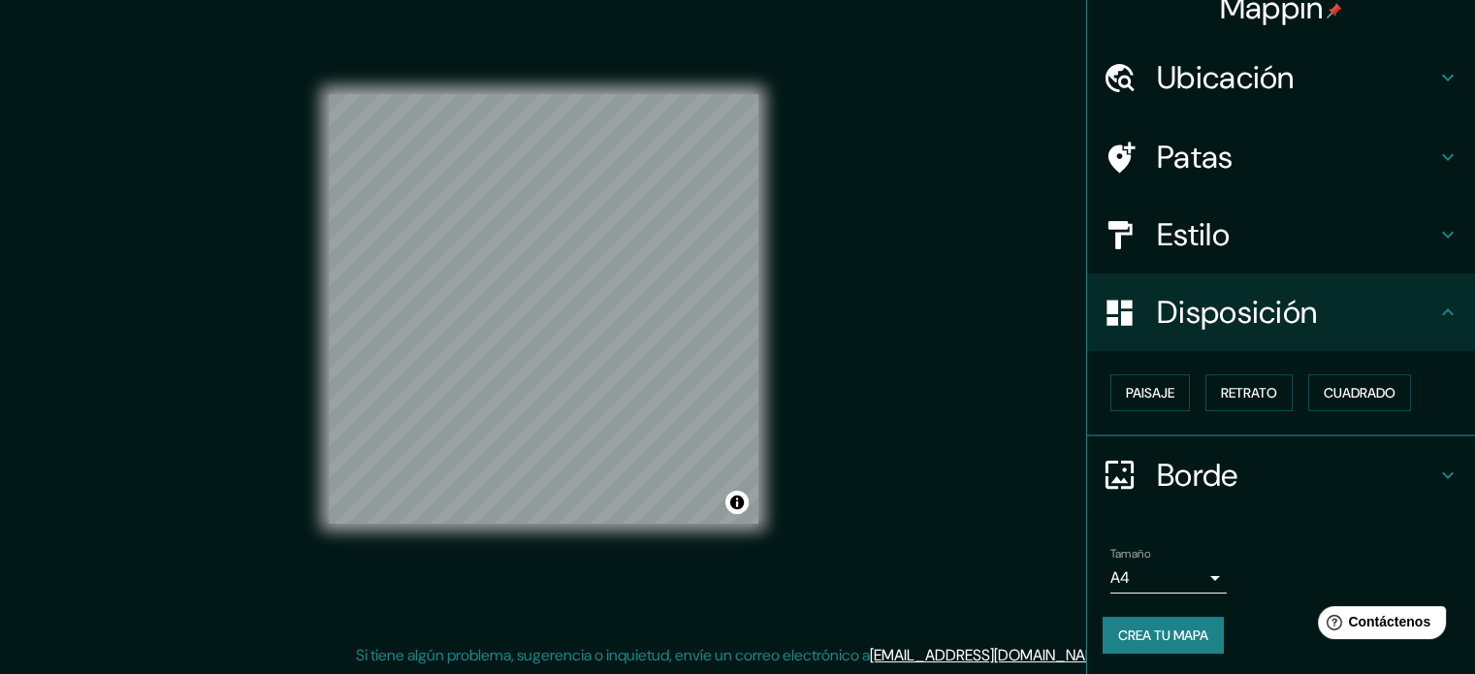
click at [1232, 457] on h4 "Borde" at bounding box center [1296, 475] width 279 height 39
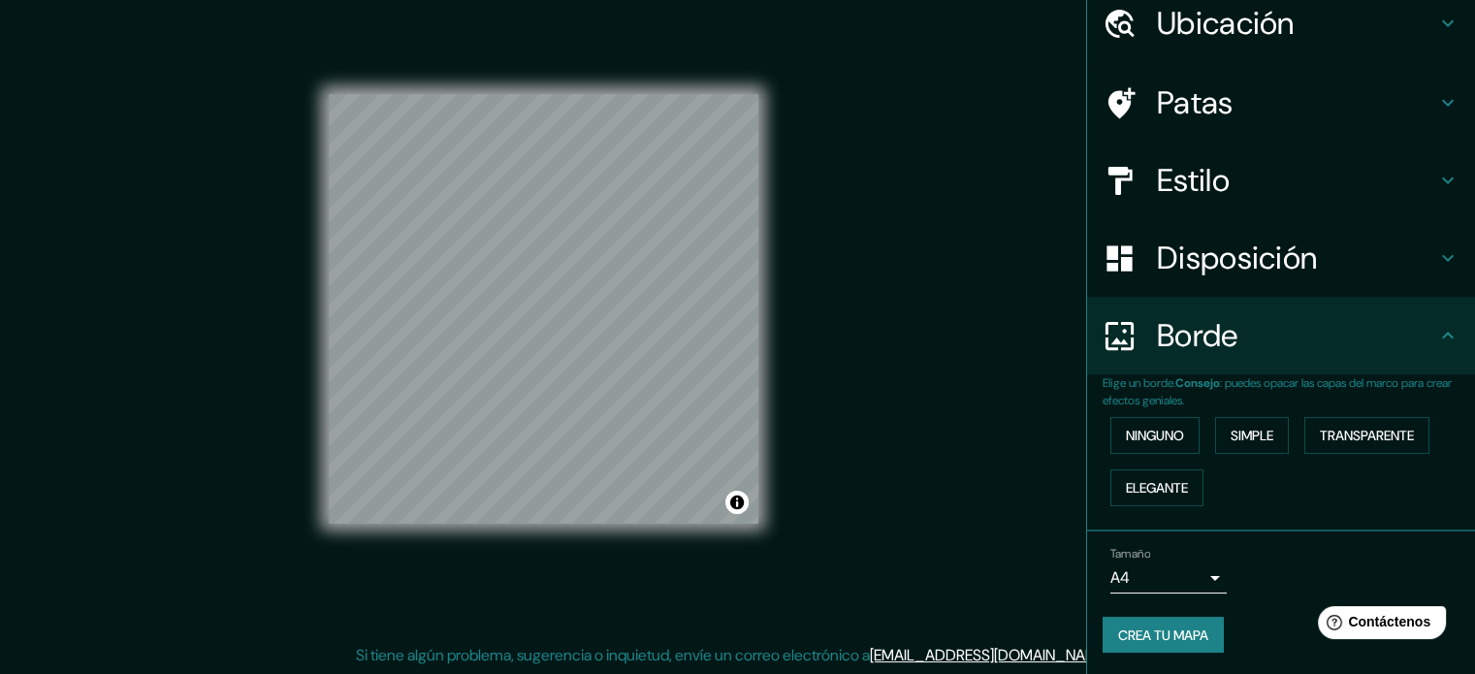
click at [1249, 348] on h4 "Borde" at bounding box center [1296, 335] width 279 height 39
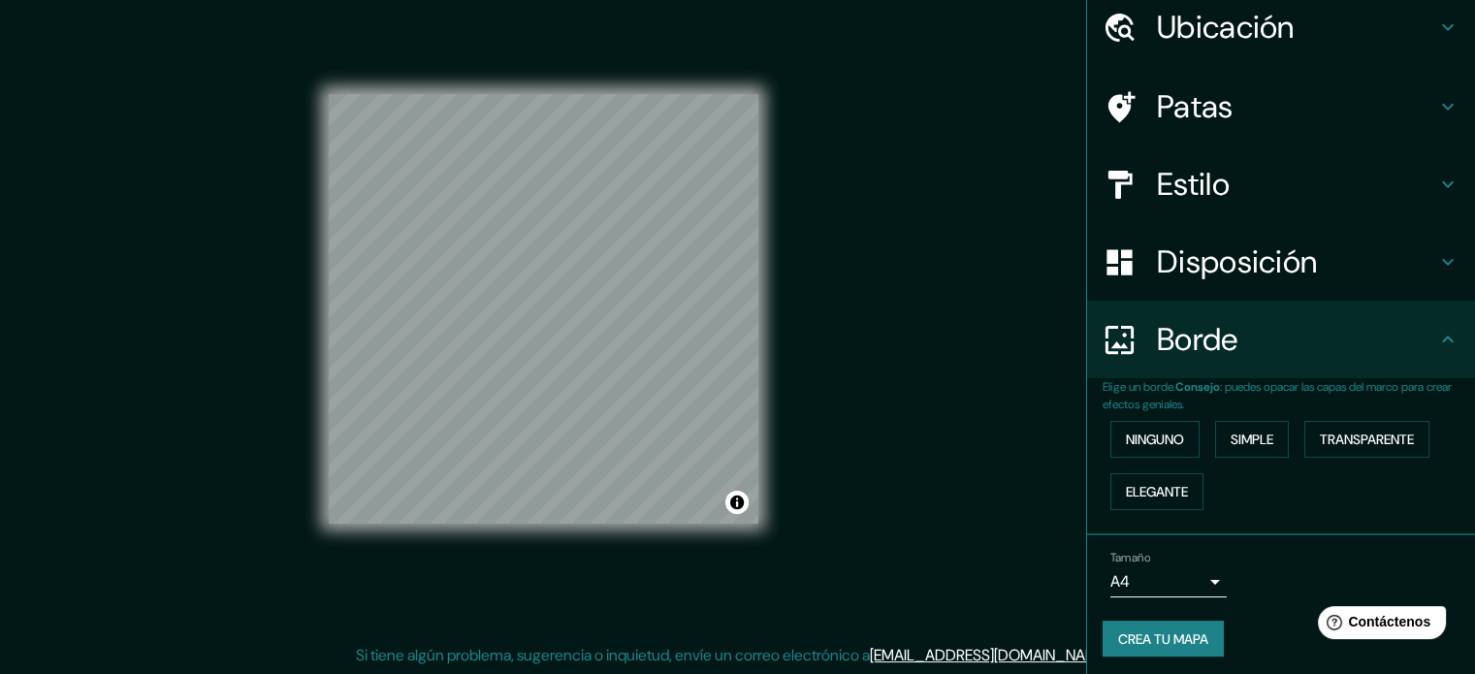
scroll to position [78, 0]
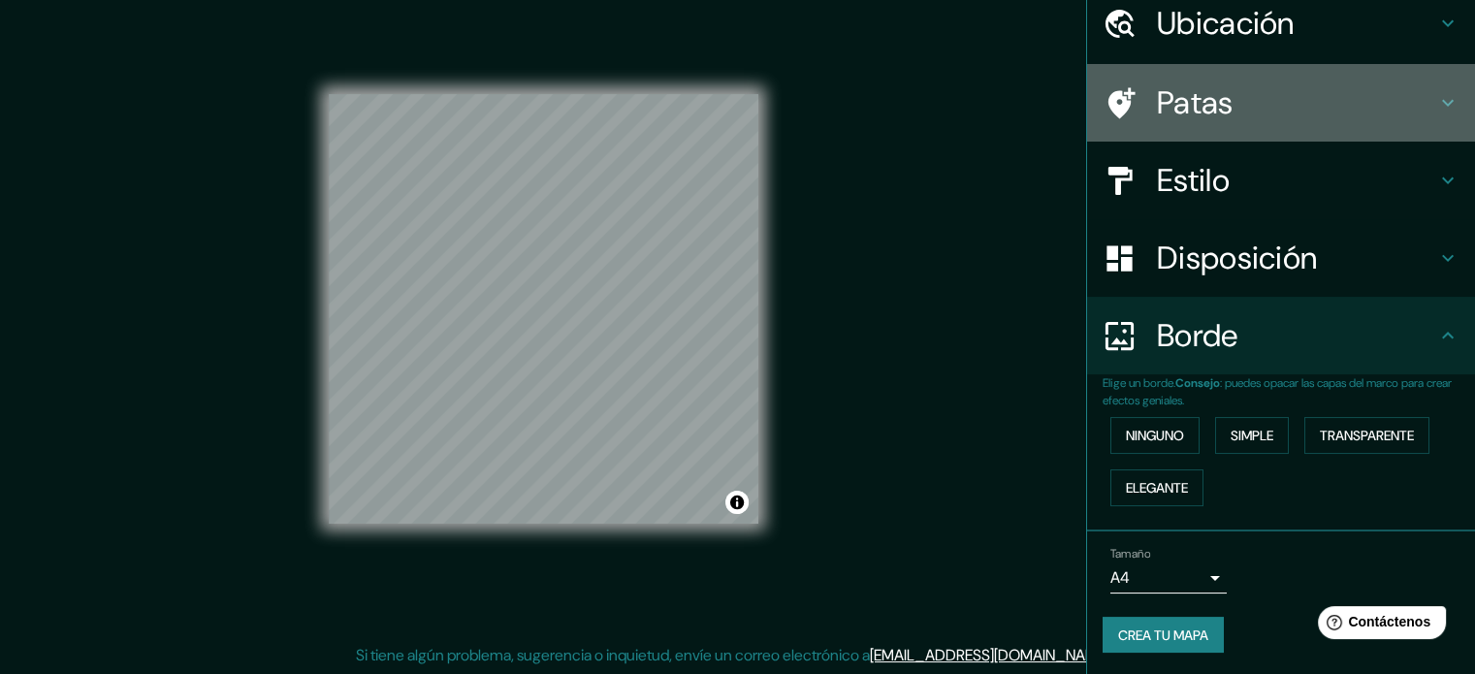
click at [1278, 121] on h4 "Patas" at bounding box center [1296, 102] width 279 height 39
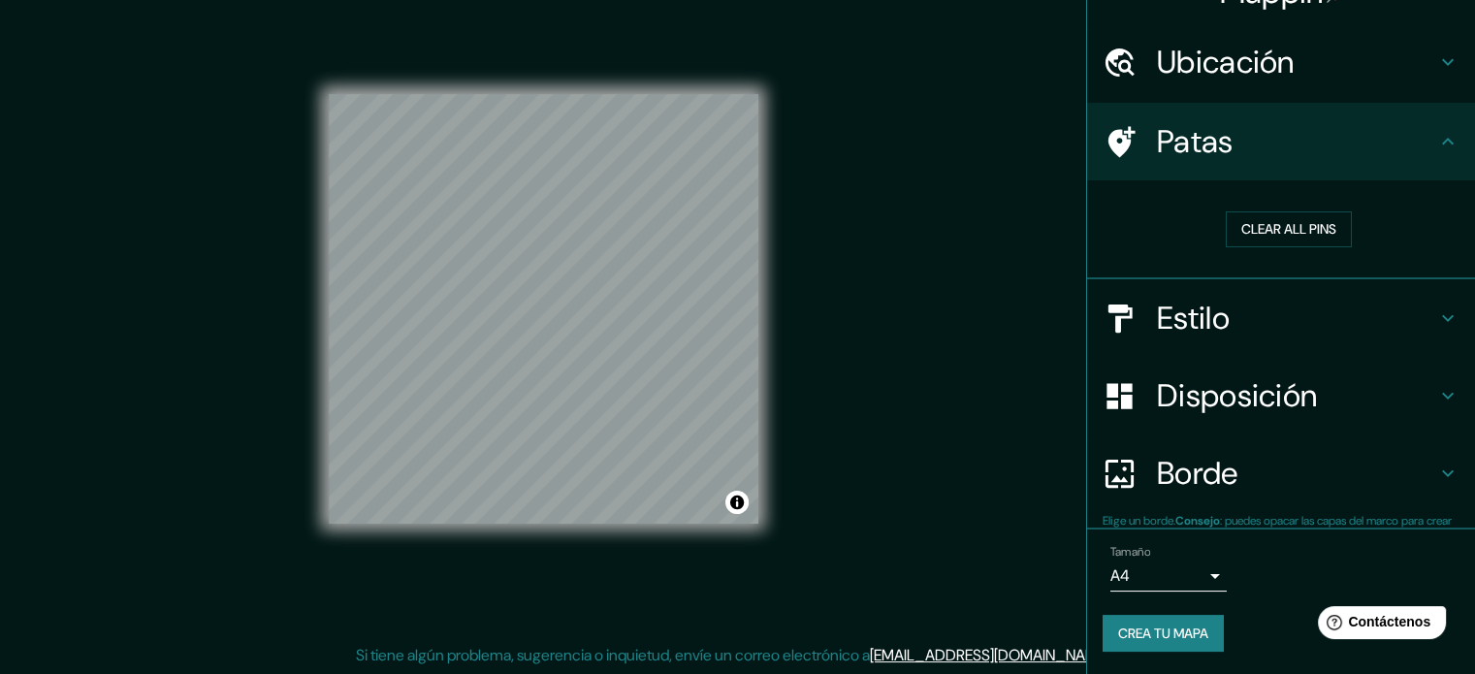
scroll to position [38, 0]
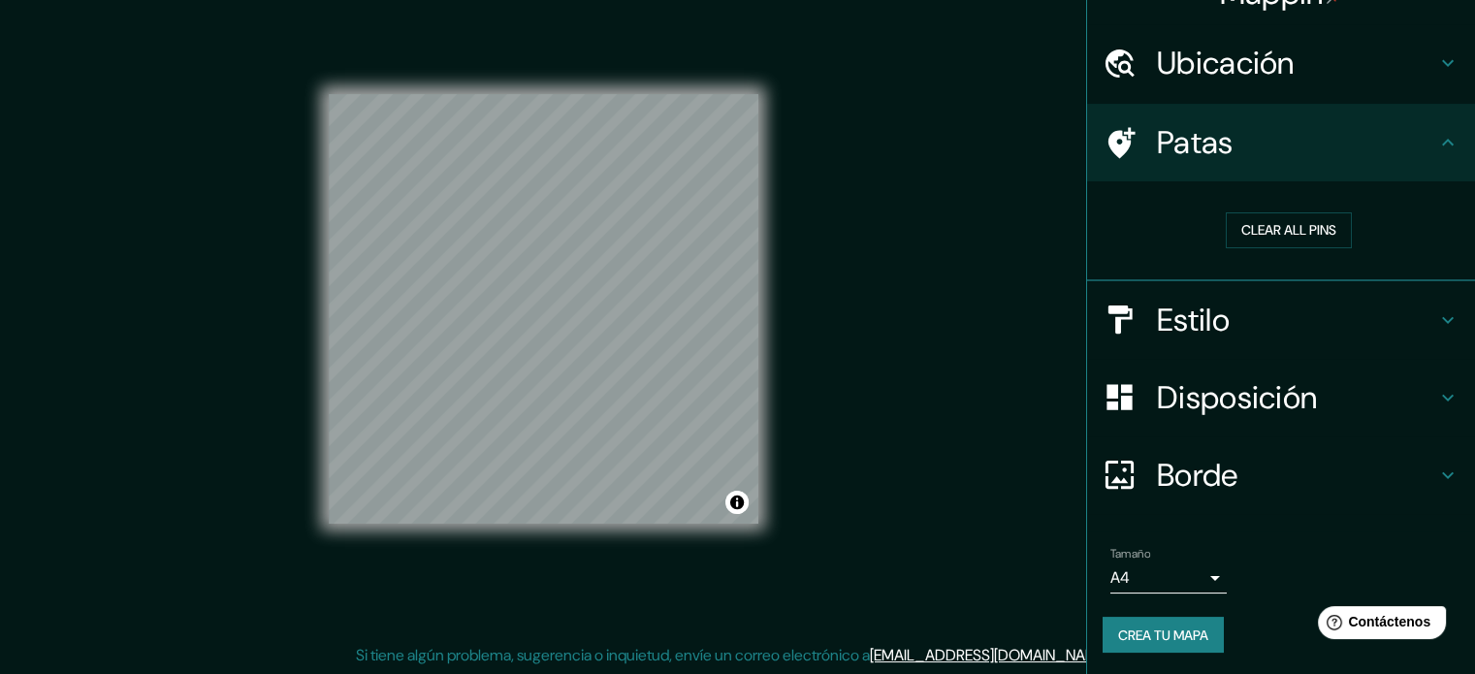
click at [1321, 72] on h4 "Ubicación" at bounding box center [1296, 63] width 279 height 39
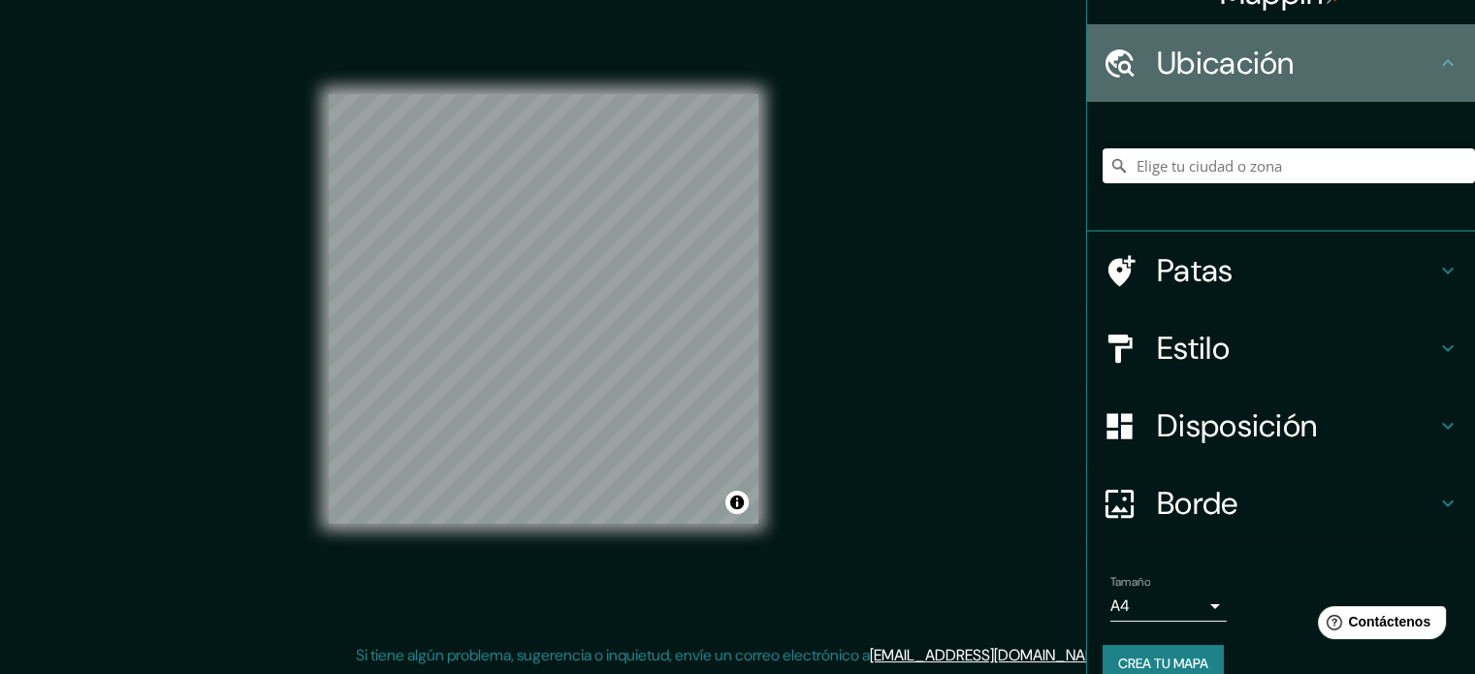
click at [1300, 79] on h4 "Ubicación" at bounding box center [1296, 63] width 279 height 39
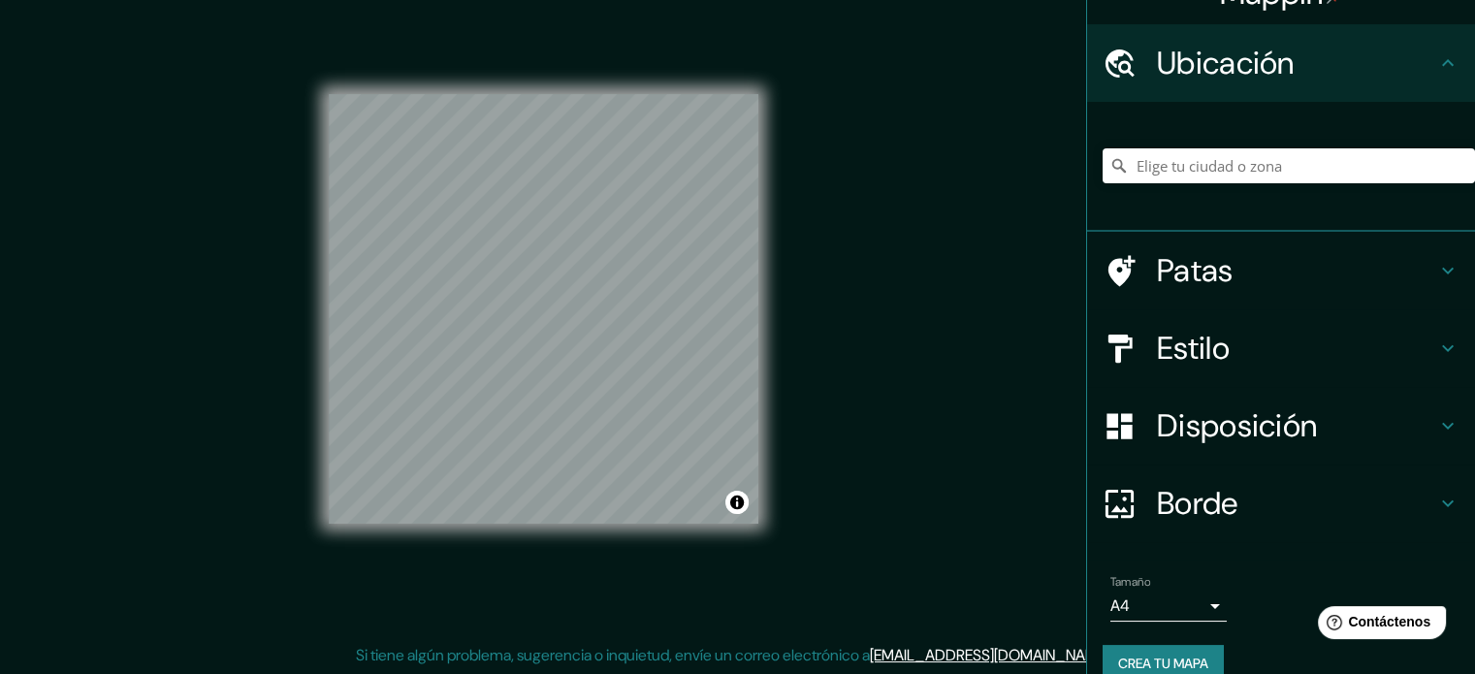
click at [1342, 267] on h4 "Patas" at bounding box center [1296, 270] width 279 height 39
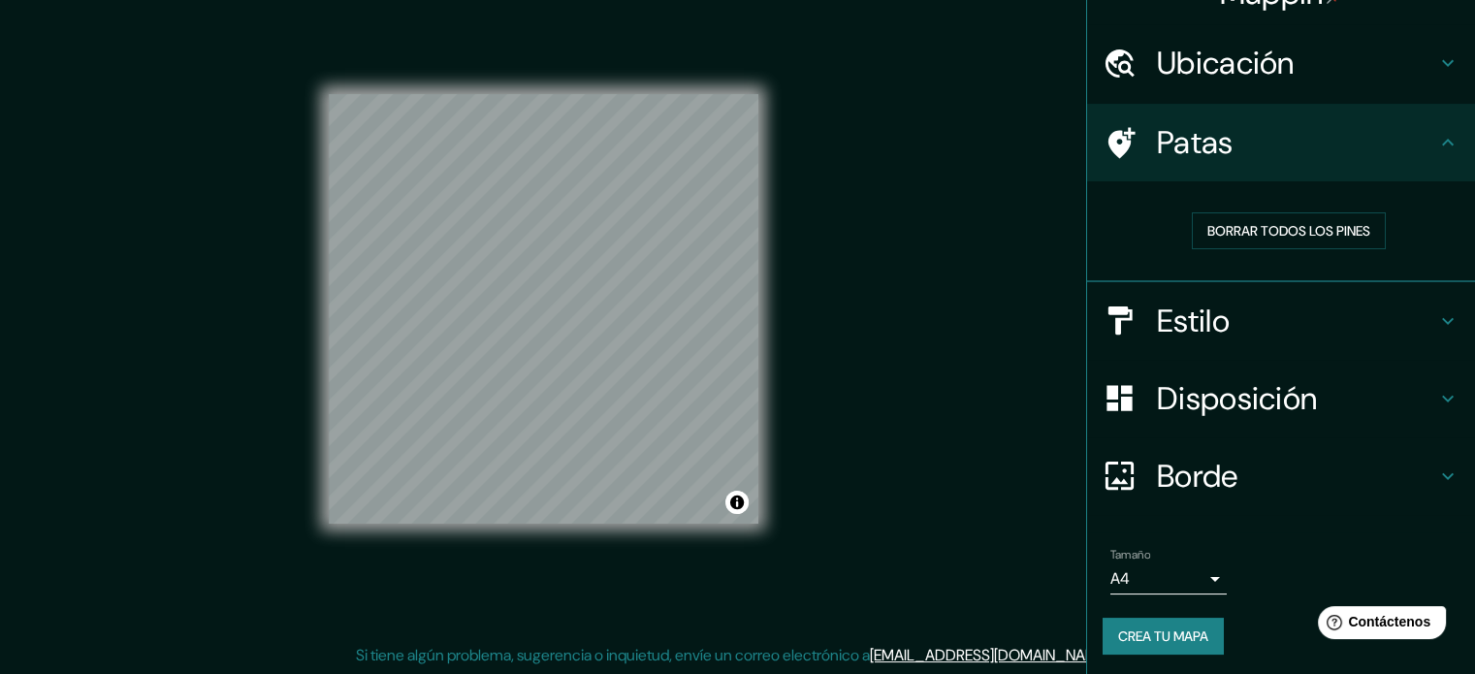
click at [1347, 319] on h4 "Estilo" at bounding box center [1296, 321] width 279 height 39
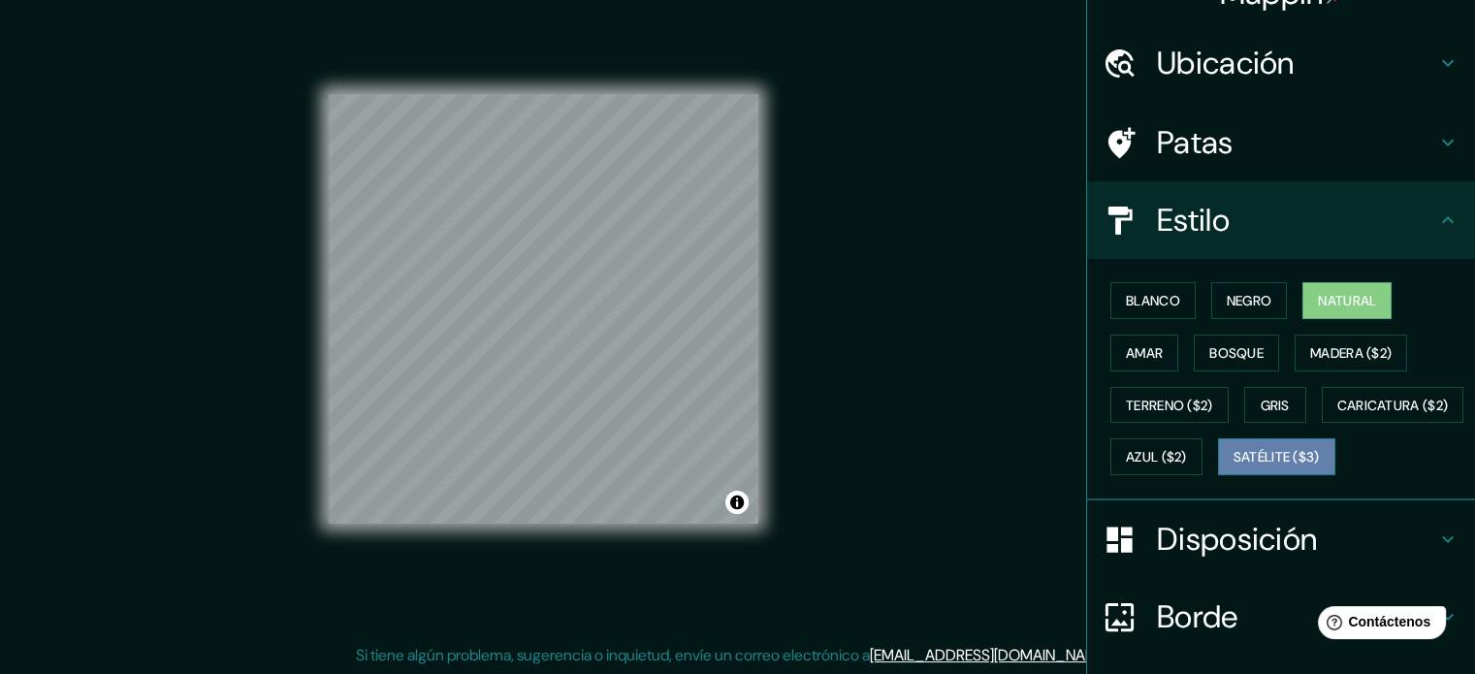
click at [1234, 467] on font "Satélite ($3)" at bounding box center [1277, 457] width 86 height 17
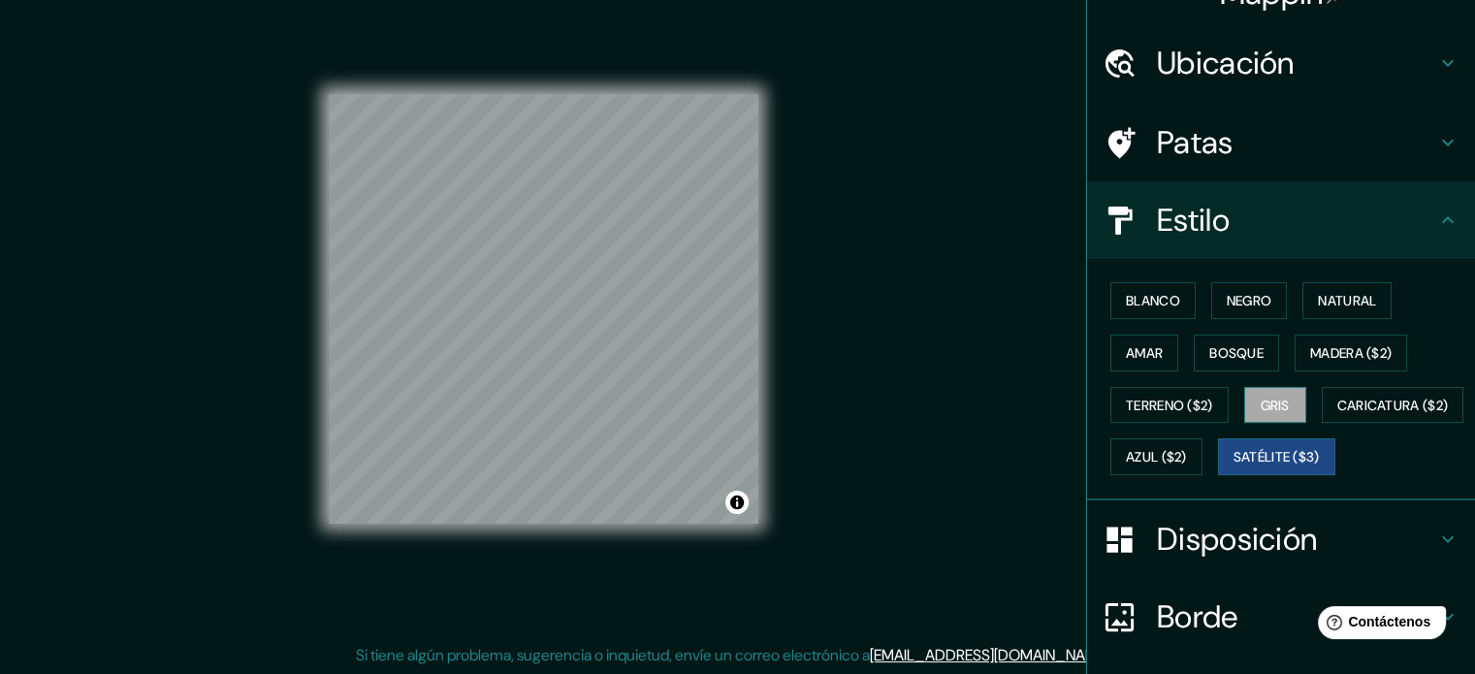
click at [1261, 397] on font "Gris" at bounding box center [1275, 405] width 29 height 17
click at [1145, 358] on font "Amar" at bounding box center [1144, 352] width 37 height 17
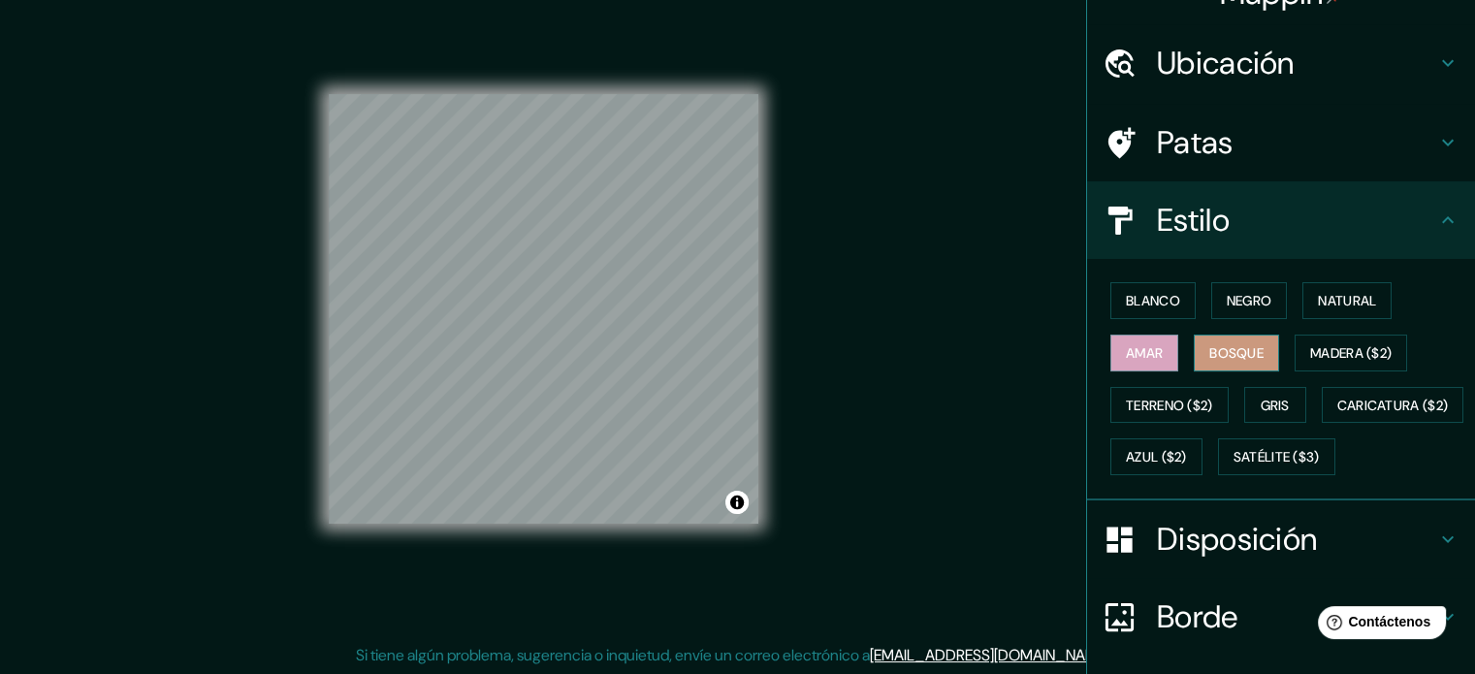
click at [1209, 352] on font "Bosque" at bounding box center [1236, 352] width 54 height 17
click at [1337, 414] on font "Caricatura ($2)" at bounding box center [1393, 405] width 112 height 17
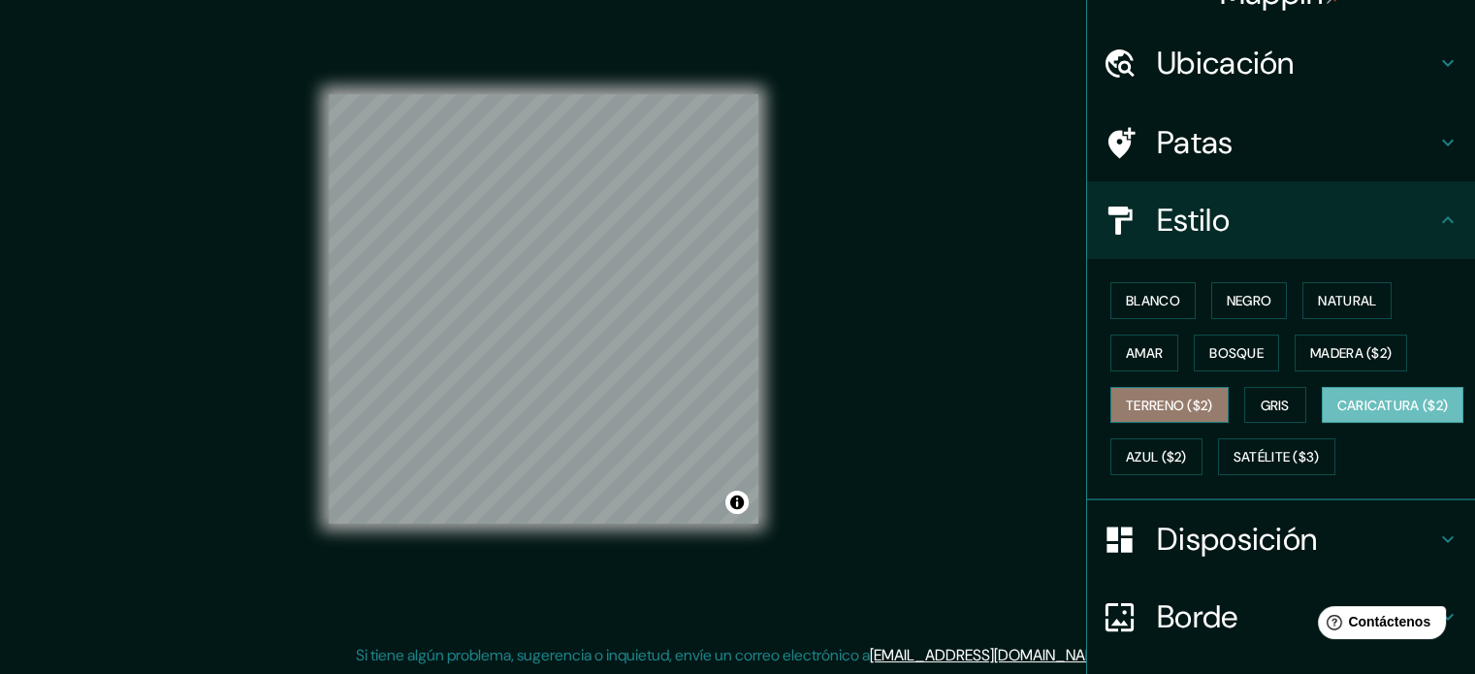
click at [1155, 404] on font "Terreno ($2)" at bounding box center [1169, 405] width 87 height 17
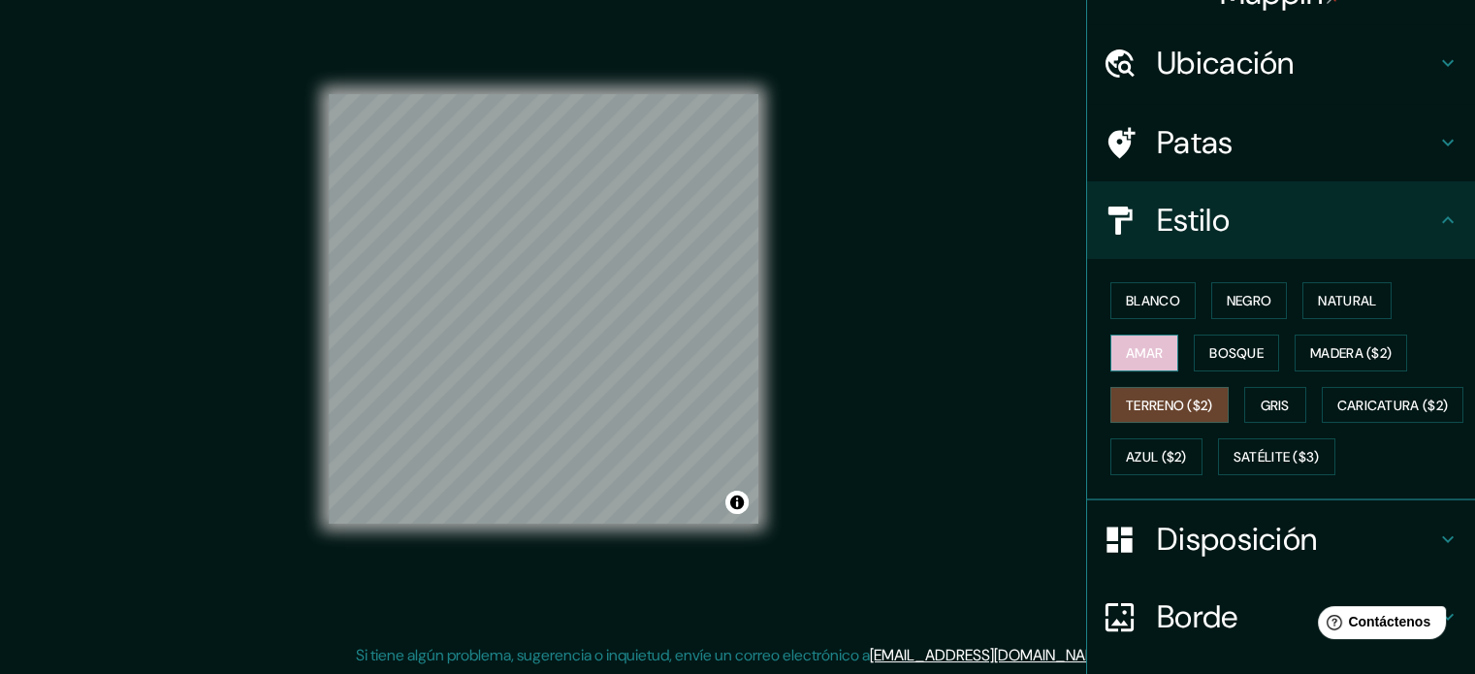
click at [1111, 364] on button "Amar" at bounding box center [1145, 353] width 68 height 37
click at [1195, 360] on button "Bosque" at bounding box center [1236, 353] width 85 height 37
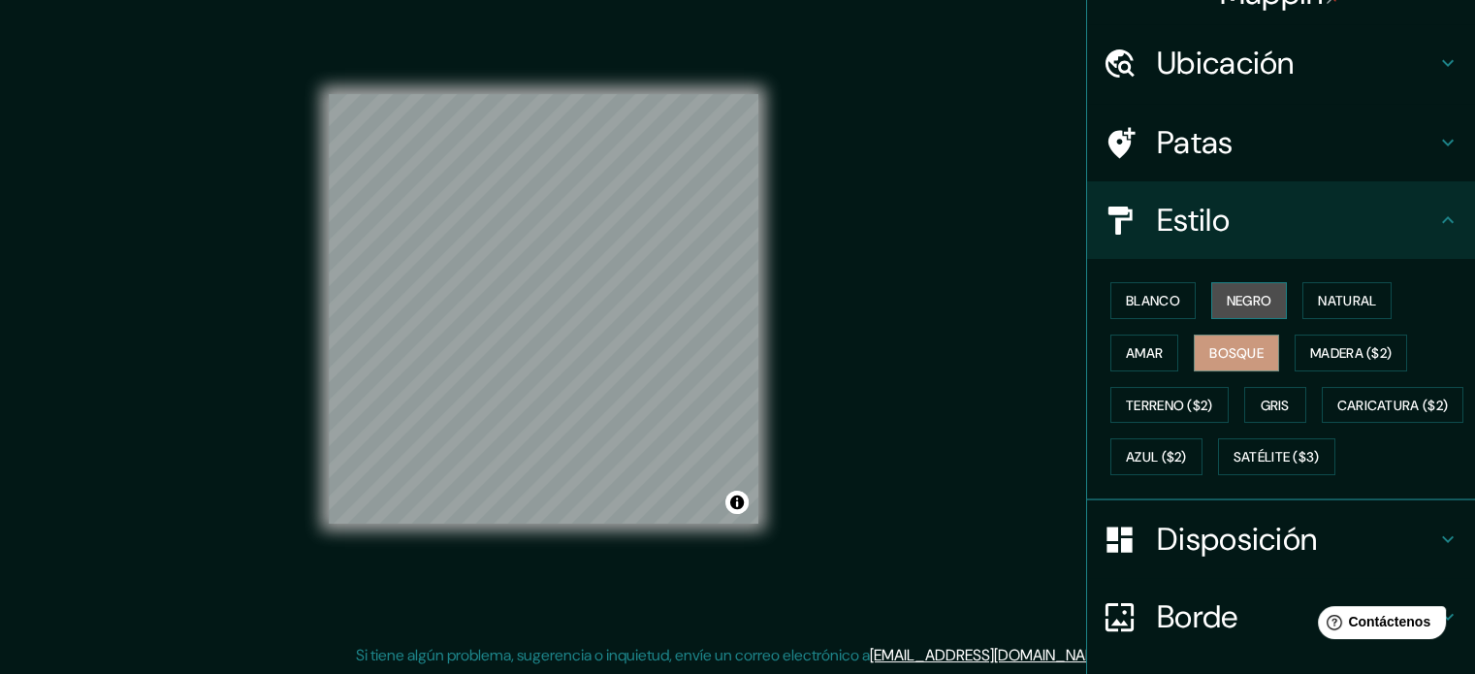
click at [1211, 313] on button "Negro" at bounding box center [1249, 300] width 77 height 37
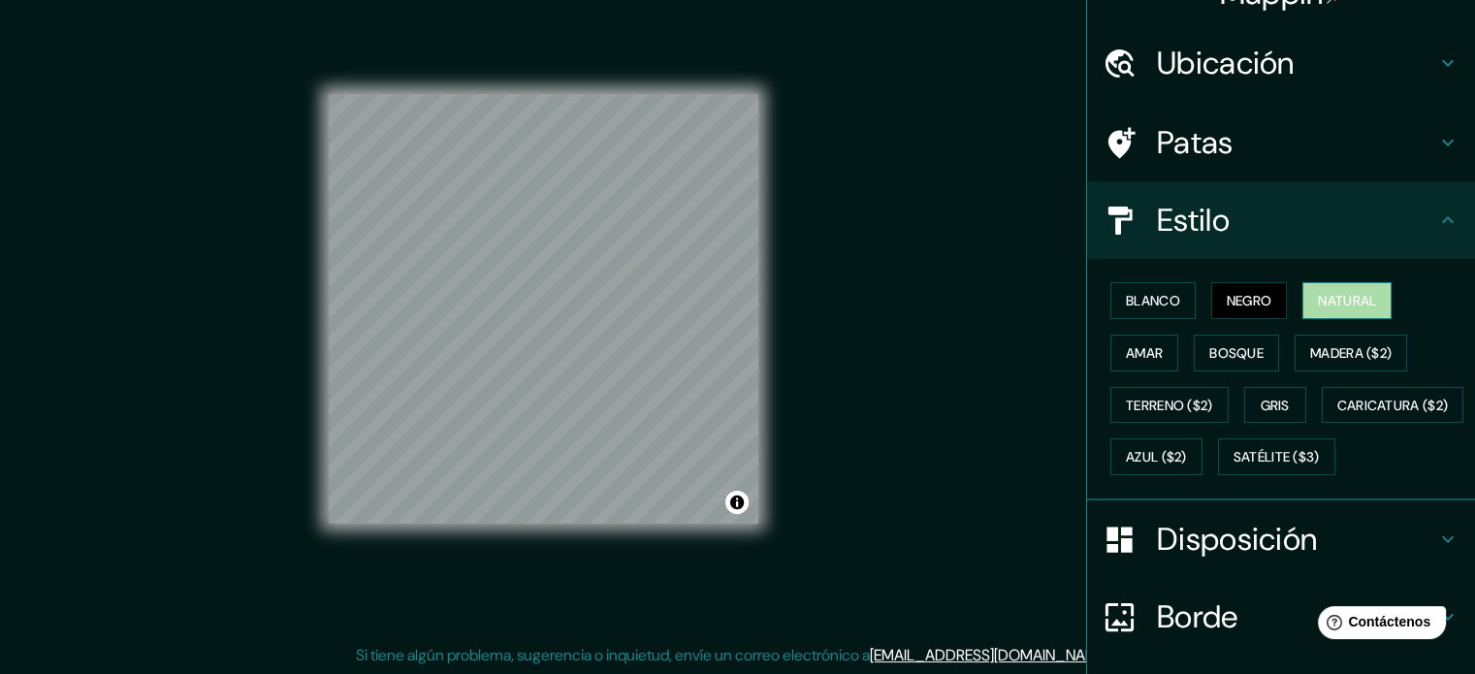
click at [1352, 304] on font "Natural" at bounding box center [1347, 300] width 58 height 17
click at [1263, 298] on button "Negro" at bounding box center [1249, 300] width 77 height 37
click at [1157, 294] on font "Blanco" at bounding box center [1153, 300] width 54 height 17
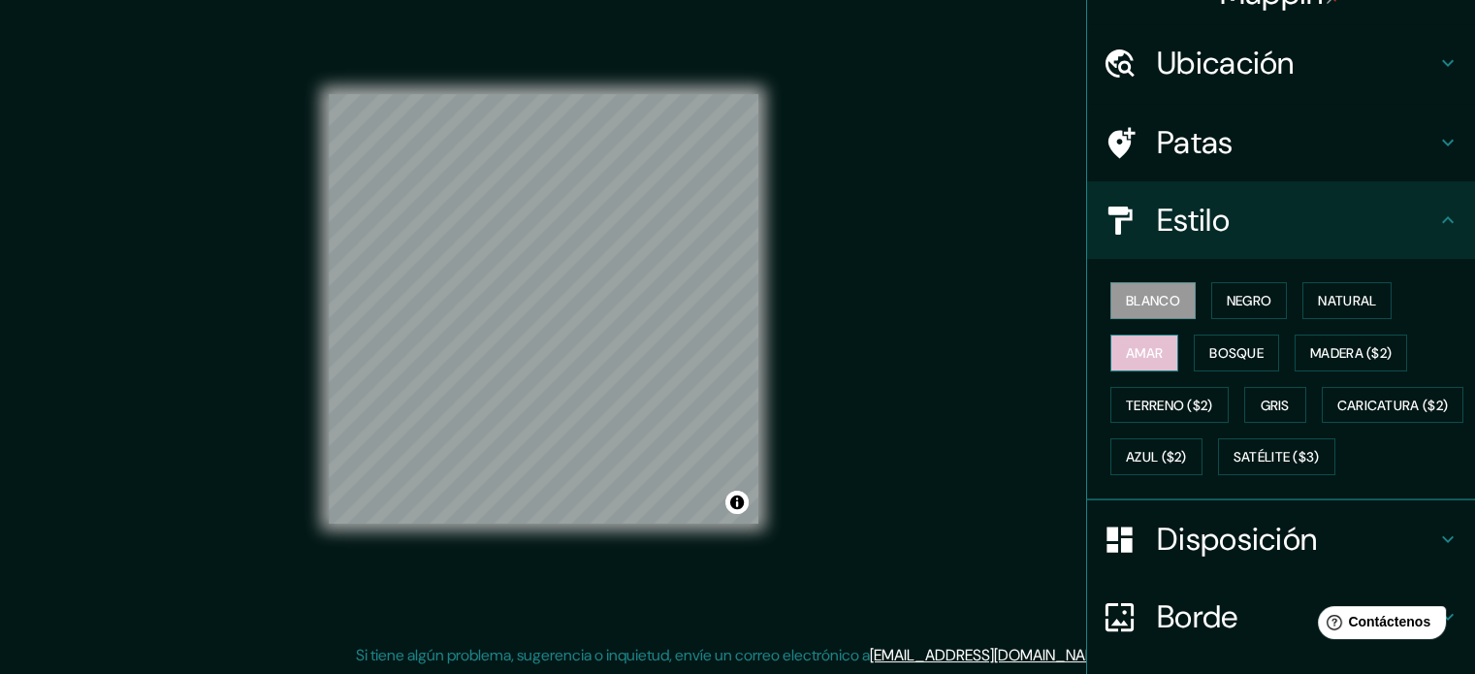
click at [1131, 348] on font "Amar" at bounding box center [1144, 352] width 37 height 17
click at [1209, 358] on font "Bosque" at bounding box center [1236, 352] width 54 height 17
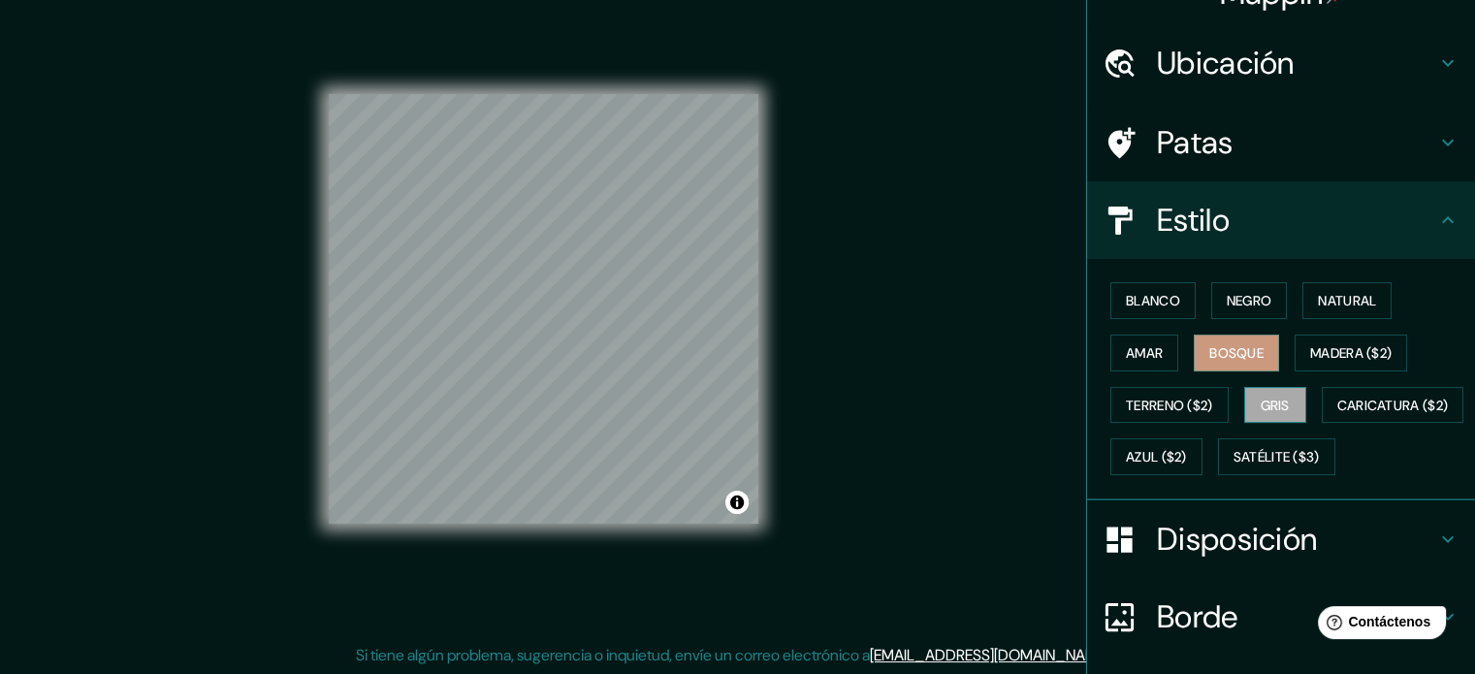
click at [1261, 406] on font "Gris" at bounding box center [1275, 405] width 29 height 17
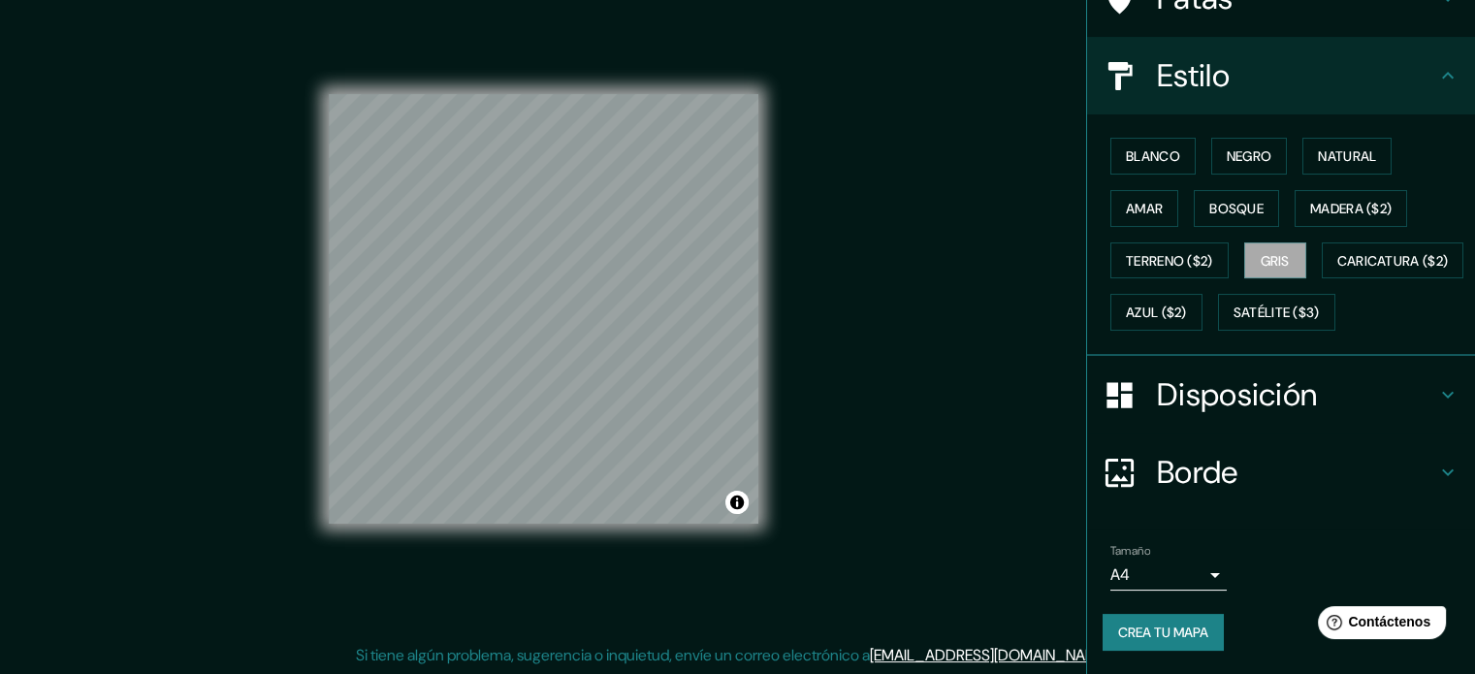
scroll to position [229, 0]
click at [1164, 628] on font "Crea tu mapa" at bounding box center [1163, 632] width 90 height 17
click at [1167, 639] on font "Crea tu mapa" at bounding box center [1163, 632] width 90 height 17
click at [1167, 639] on div "Crea tu mapa" at bounding box center [1281, 632] width 357 height 37
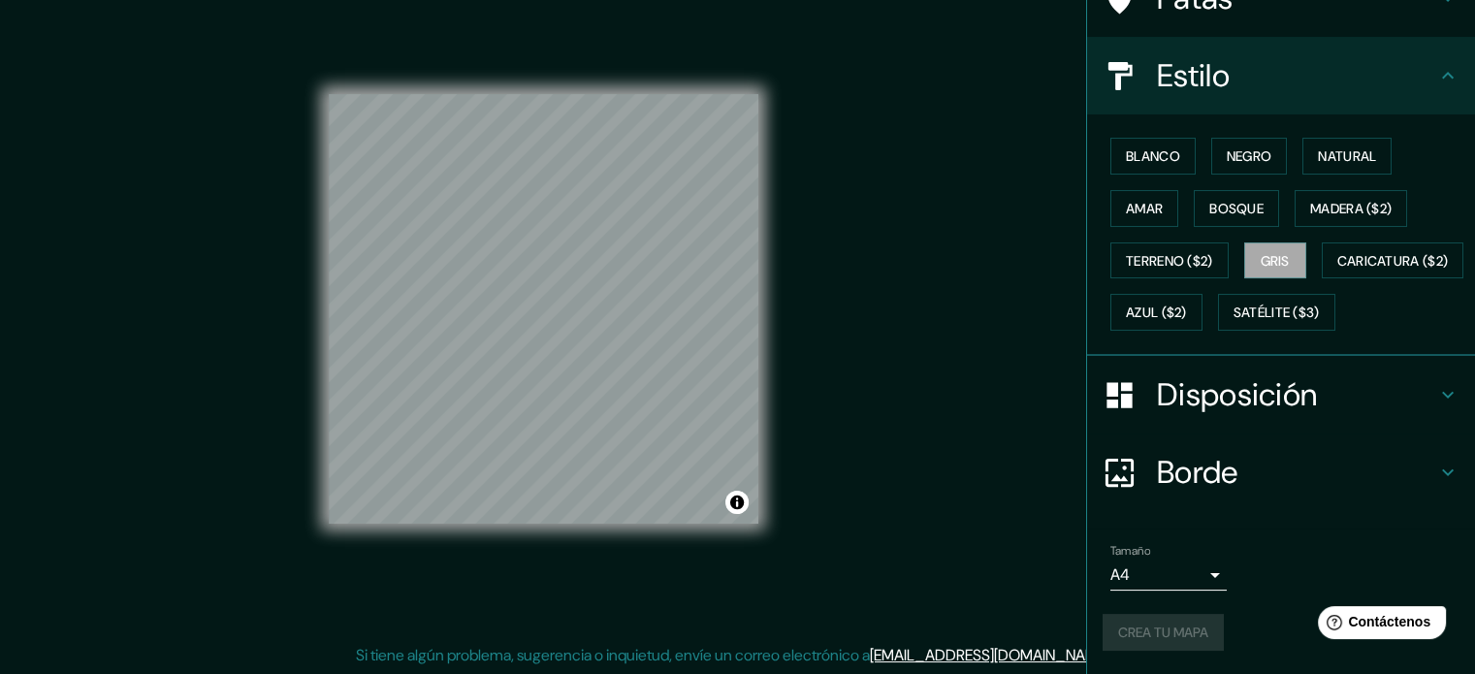
click at [1167, 639] on div "Crea tu mapa" at bounding box center [1281, 632] width 357 height 37
click at [1436, 64] on icon at bounding box center [1447, 75] width 23 height 23
click at [1419, 394] on h4 "Disposición" at bounding box center [1296, 394] width 279 height 39
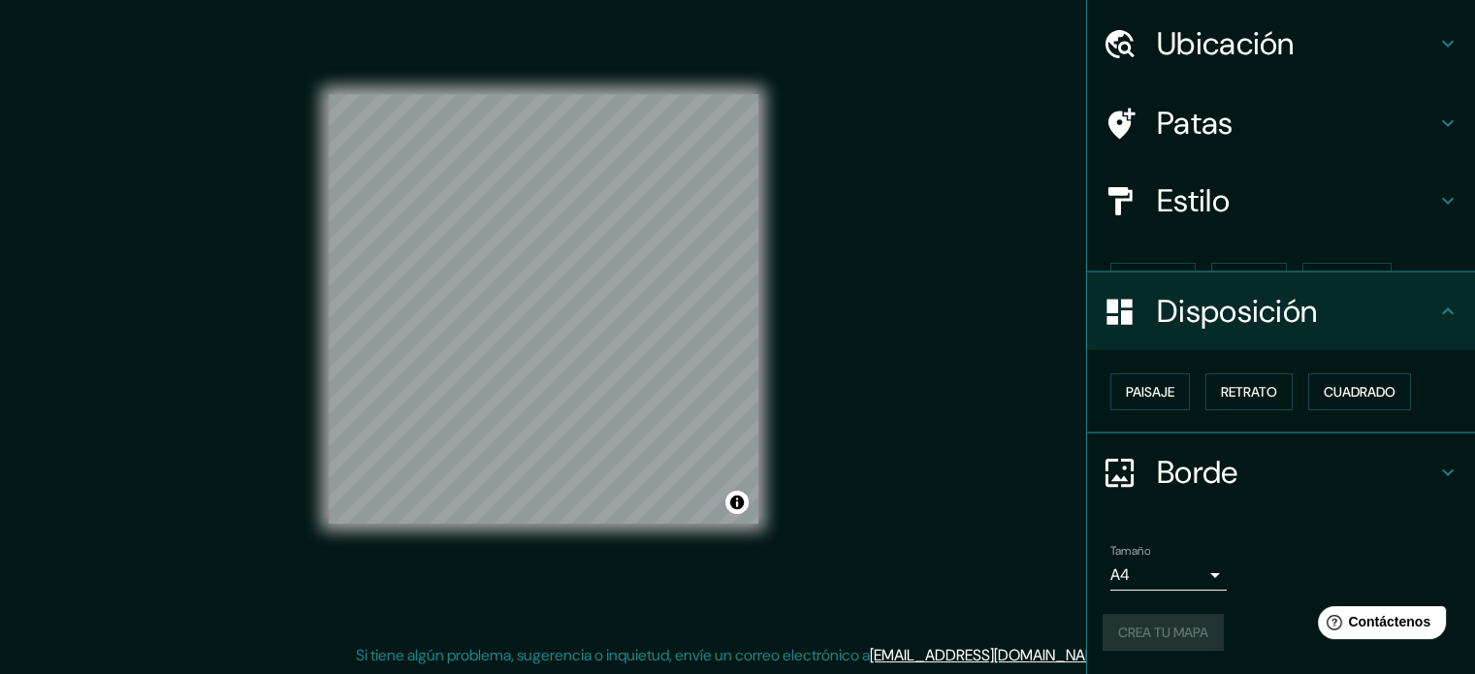
scroll to position [23, 0]
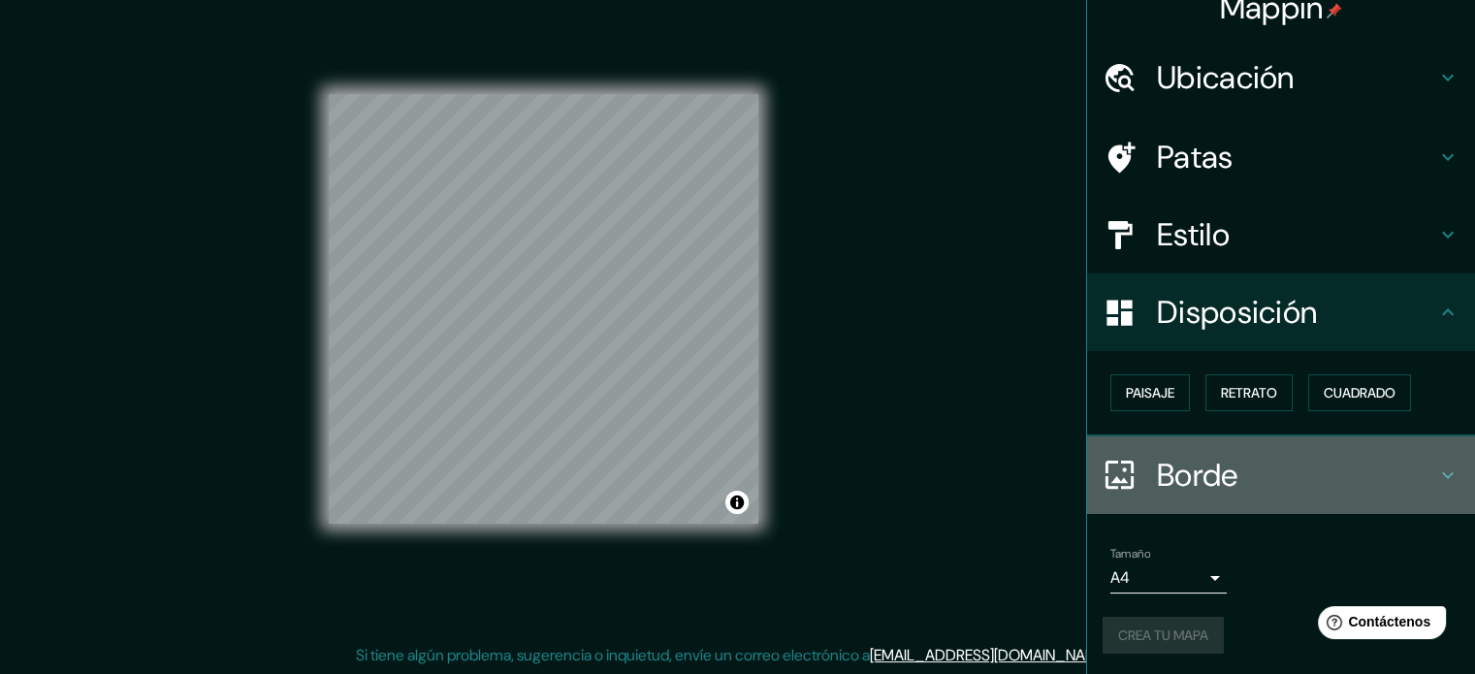
click at [1418, 477] on h4 "Borde" at bounding box center [1296, 475] width 279 height 39
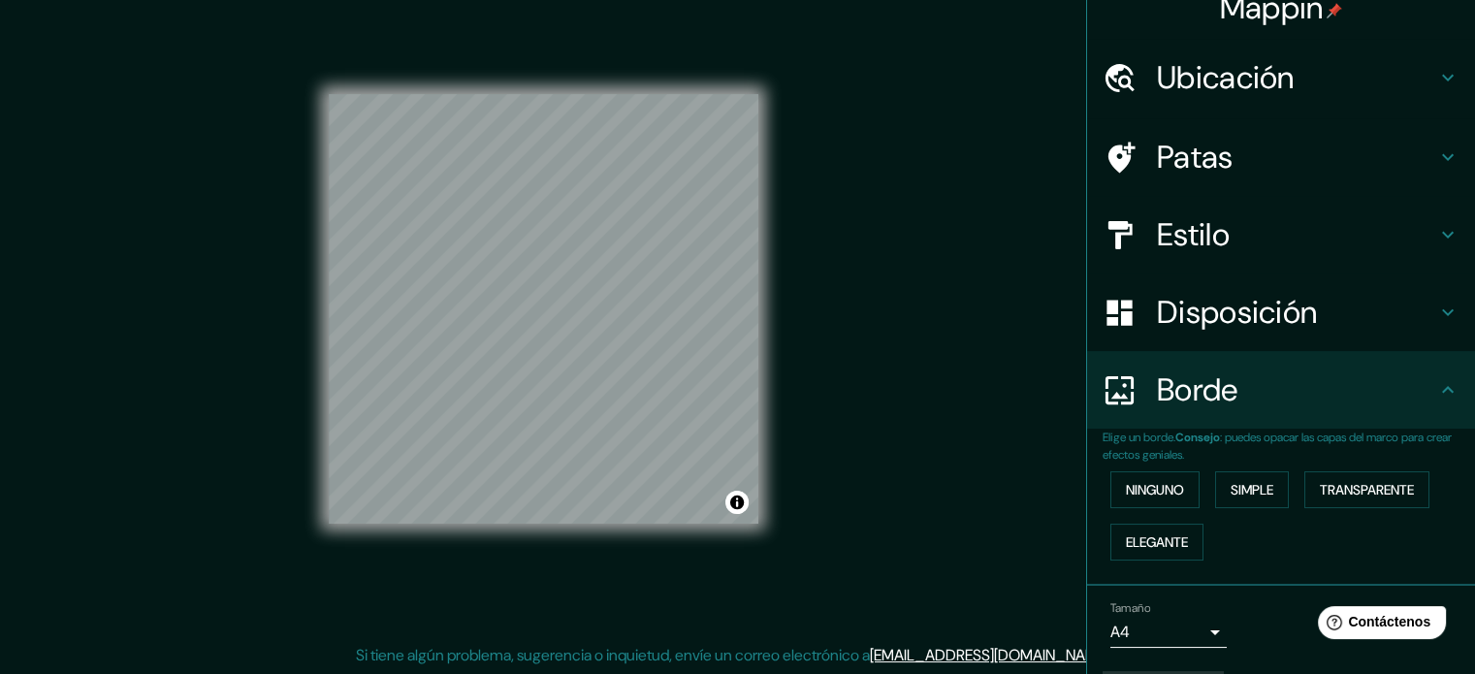
click at [1436, 391] on icon at bounding box center [1447, 389] width 23 height 23
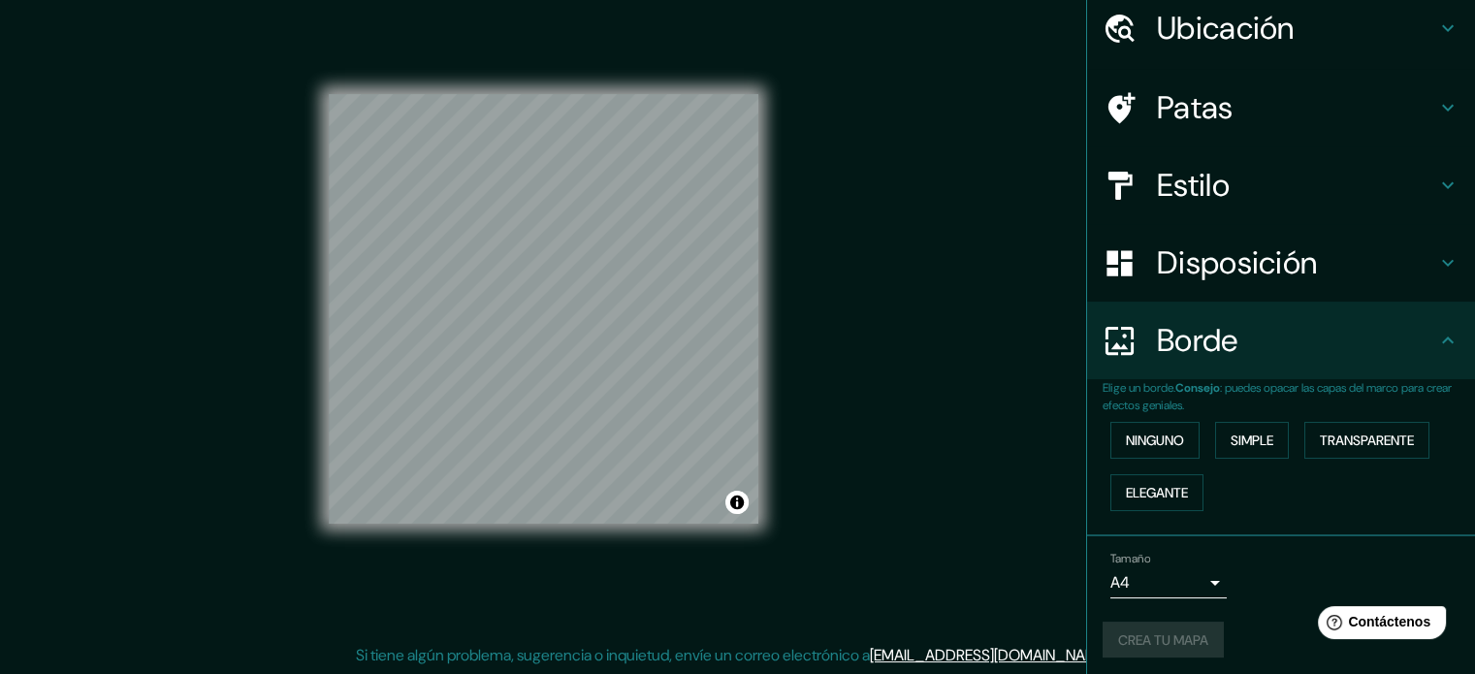
scroll to position [78, 0]
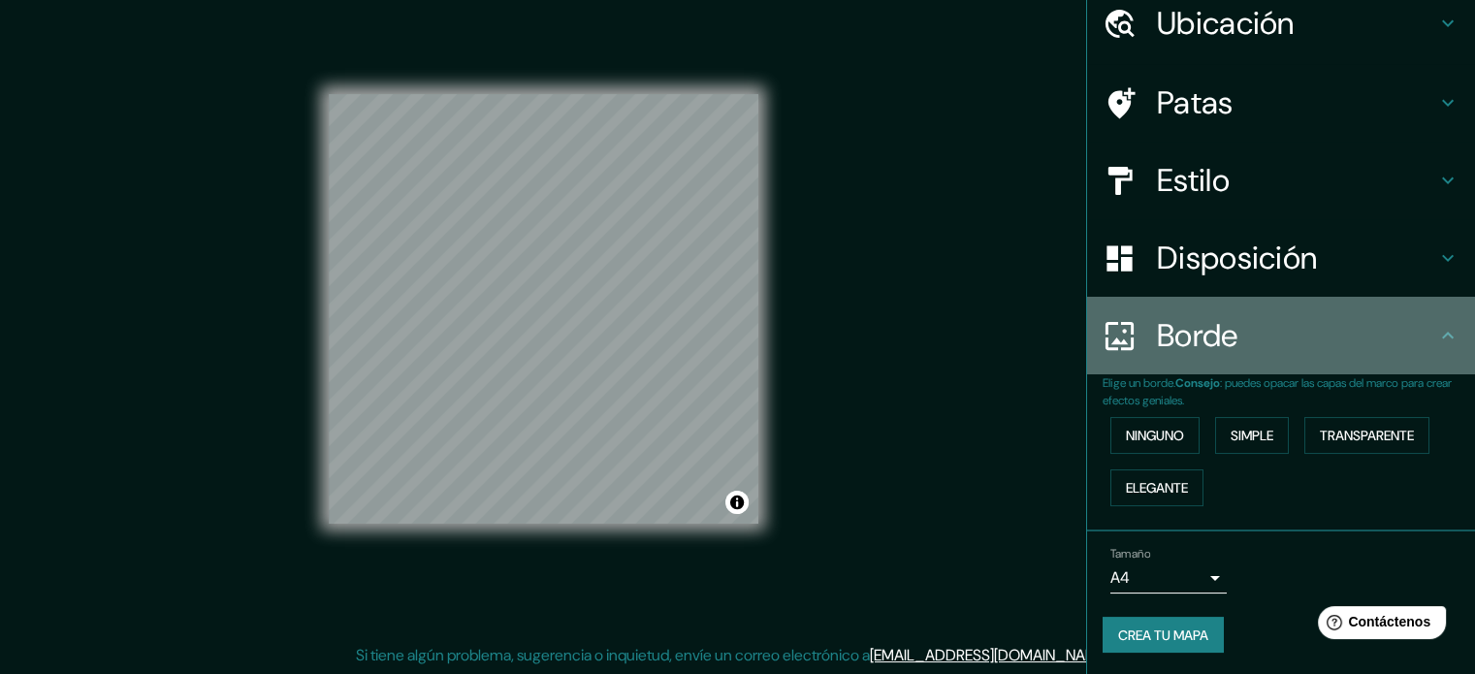
click at [1436, 333] on icon at bounding box center [1447, 335] width 23 height 23
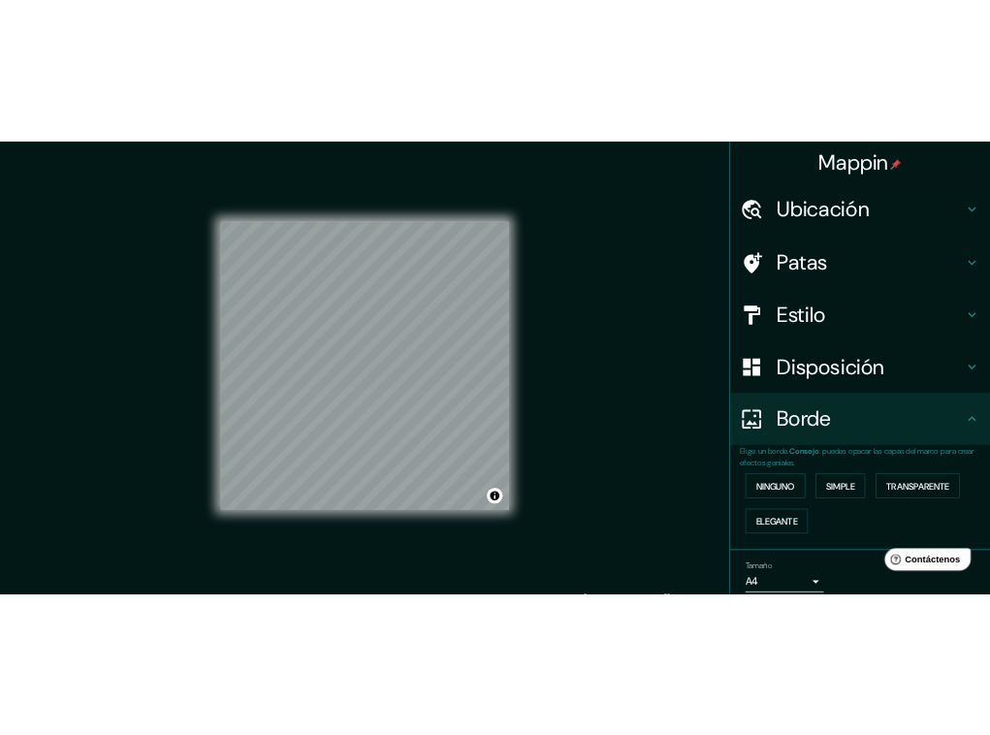
scroll to position [0, 0]
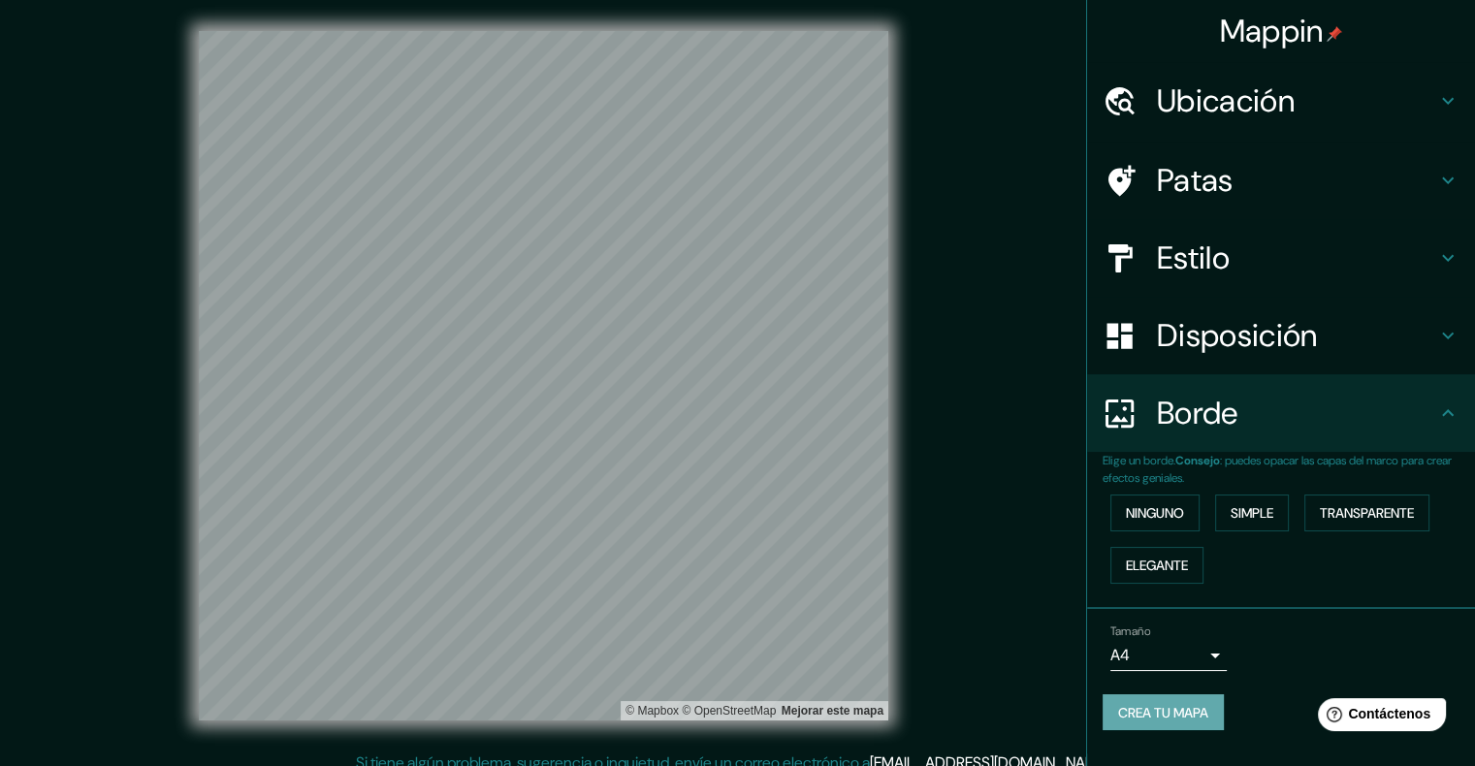
click at [1215, 673] on button "Crea tu mapa" at bounding box center [1163, 712] width 121 height 37
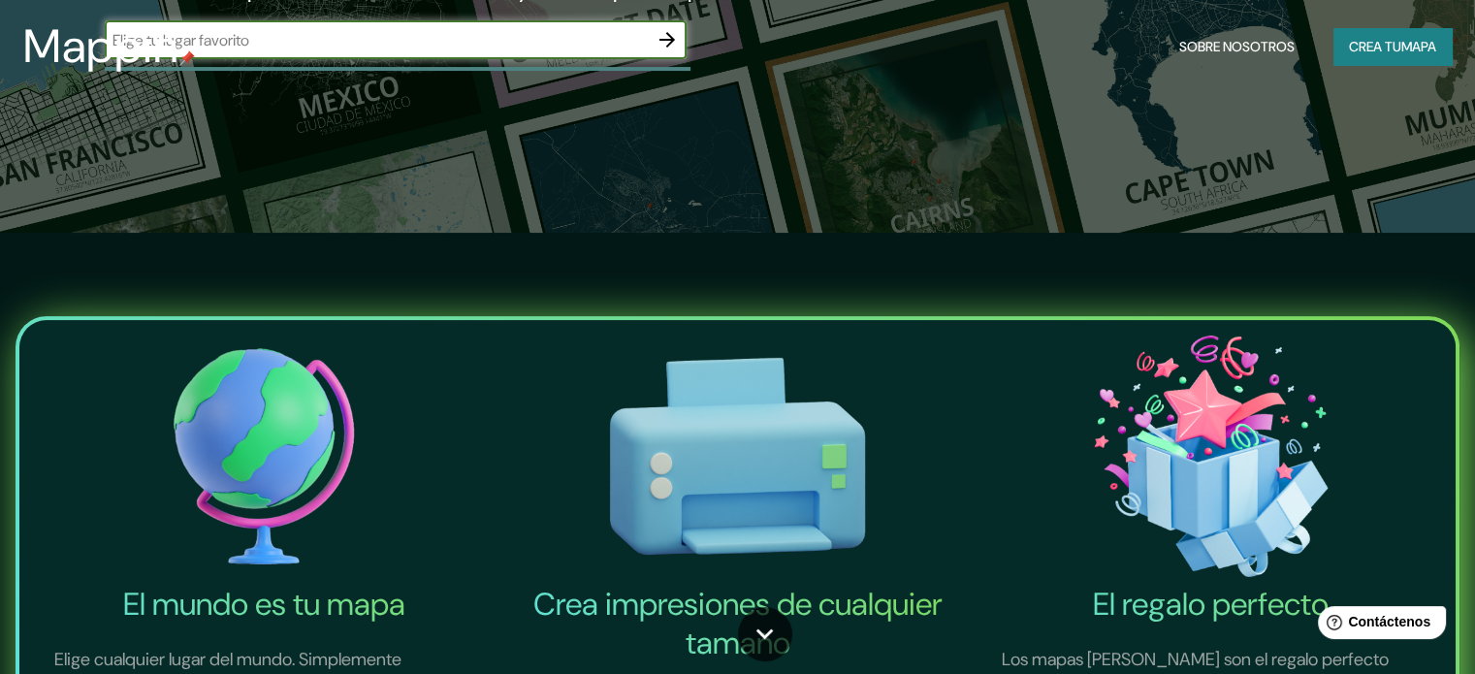
scroll to position [485, 0]
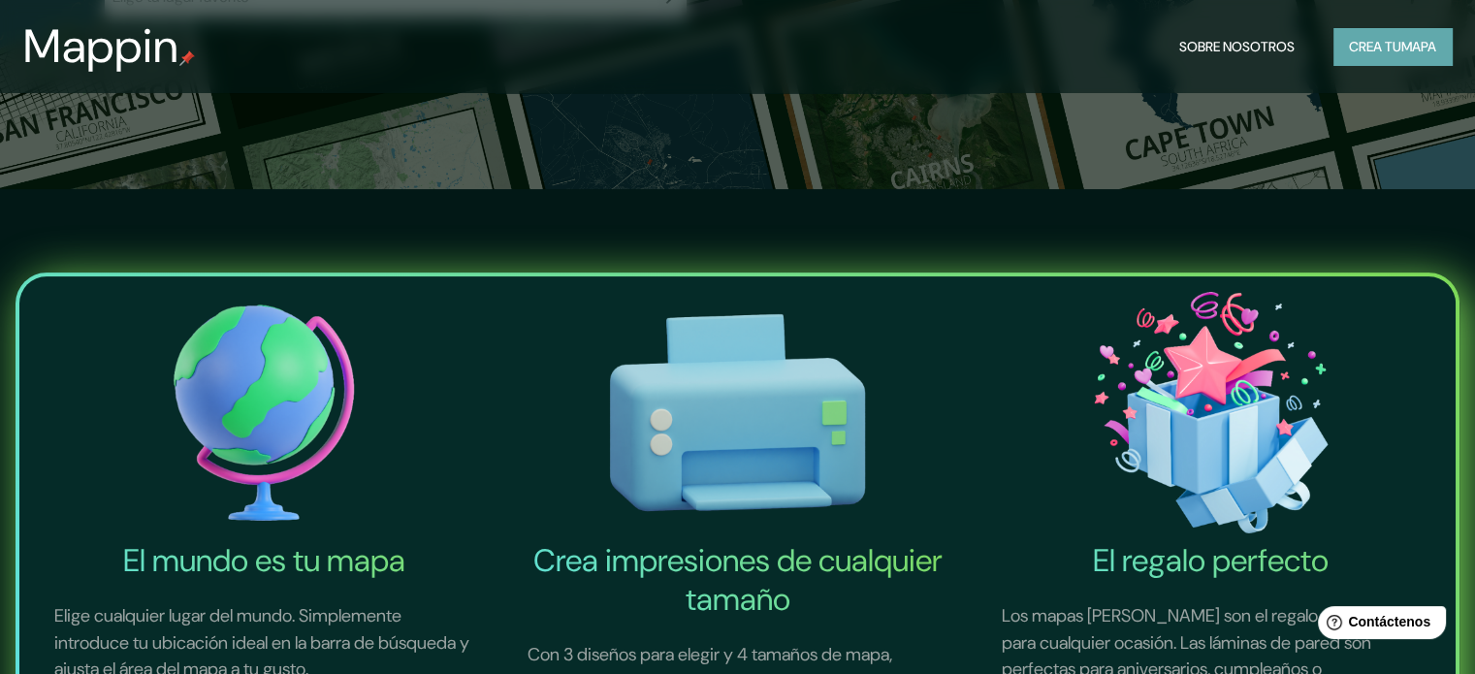
click at [991, 48] on font "Crea tu" at bounding box center [1375, 46] width 52 height 17
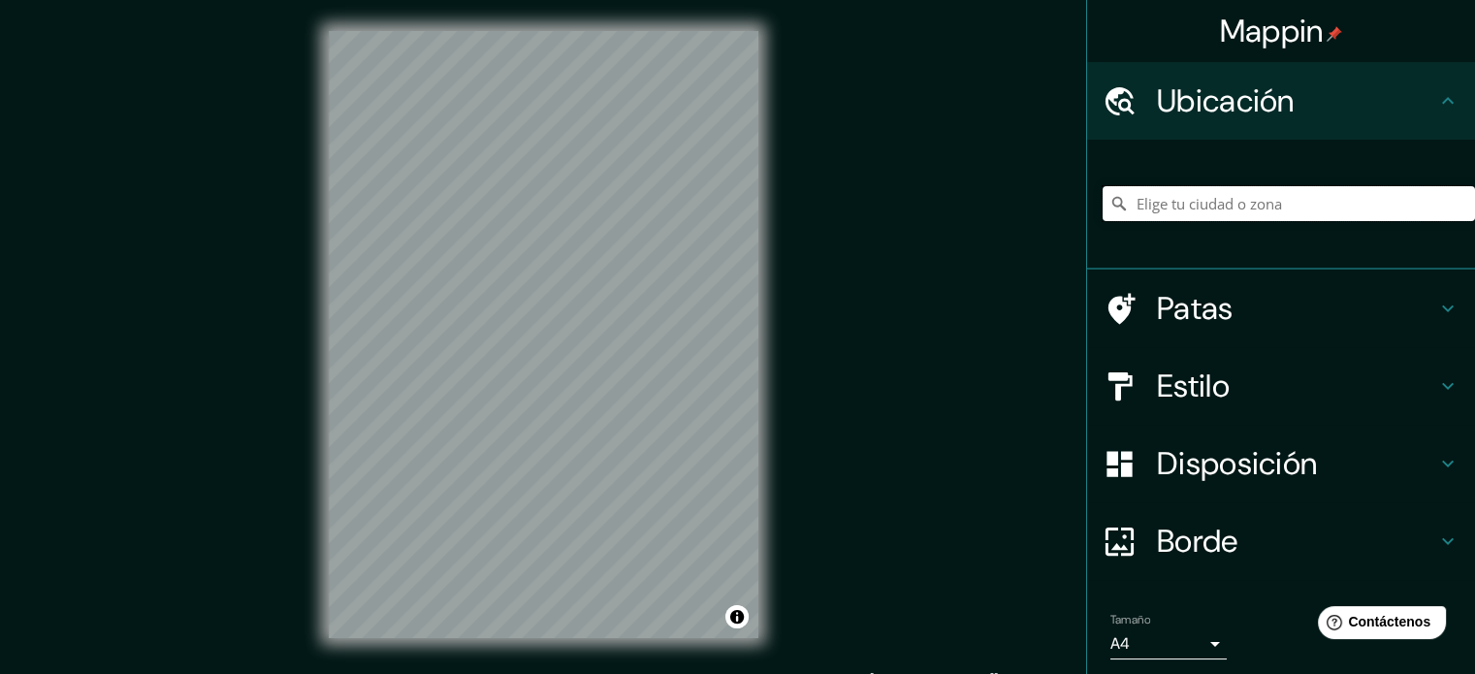
click at [991, 193] on input "Elige tu ciudad o zona" at bounding box center [1289, 203] width 372 height 35
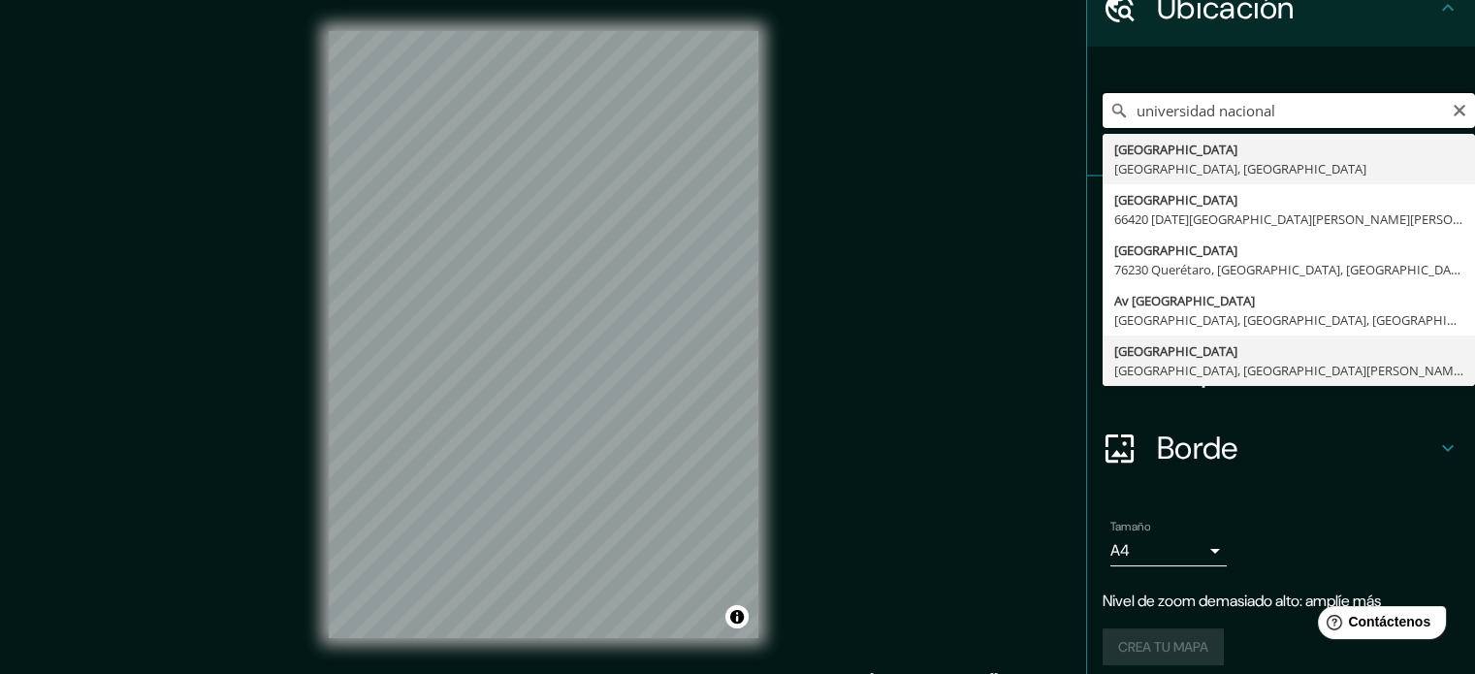
scroll to position [106, 0]
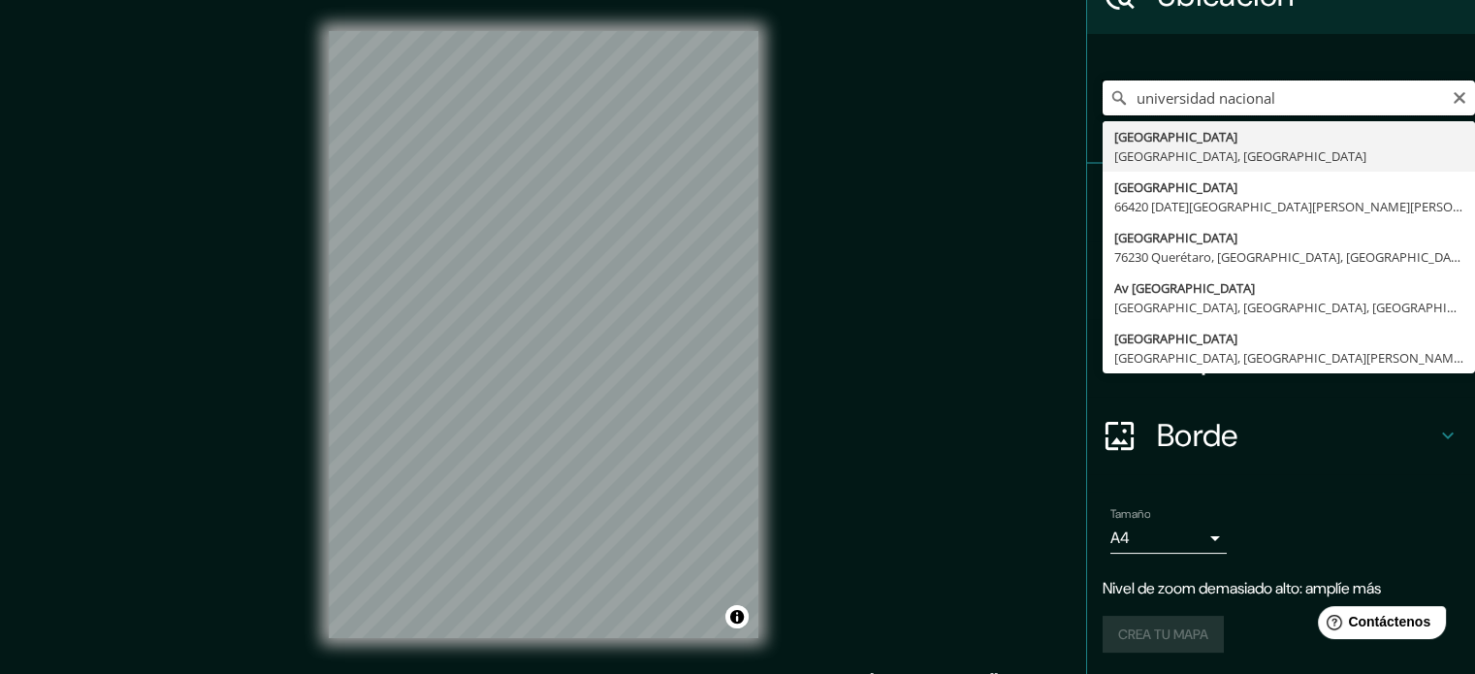
drag, startPoint x: 1281, startPoint y: 101, endPoint x: 1020, endPoint y: 117, distance: 261.4
click at [991, 117] on div "Mappin Ubicación universidad nacional Calle Universidad Nacional 15700 Ciudad d…" at bounding box center [737, 350] width 1475 height 700
type input "Bogotá, Colombia"
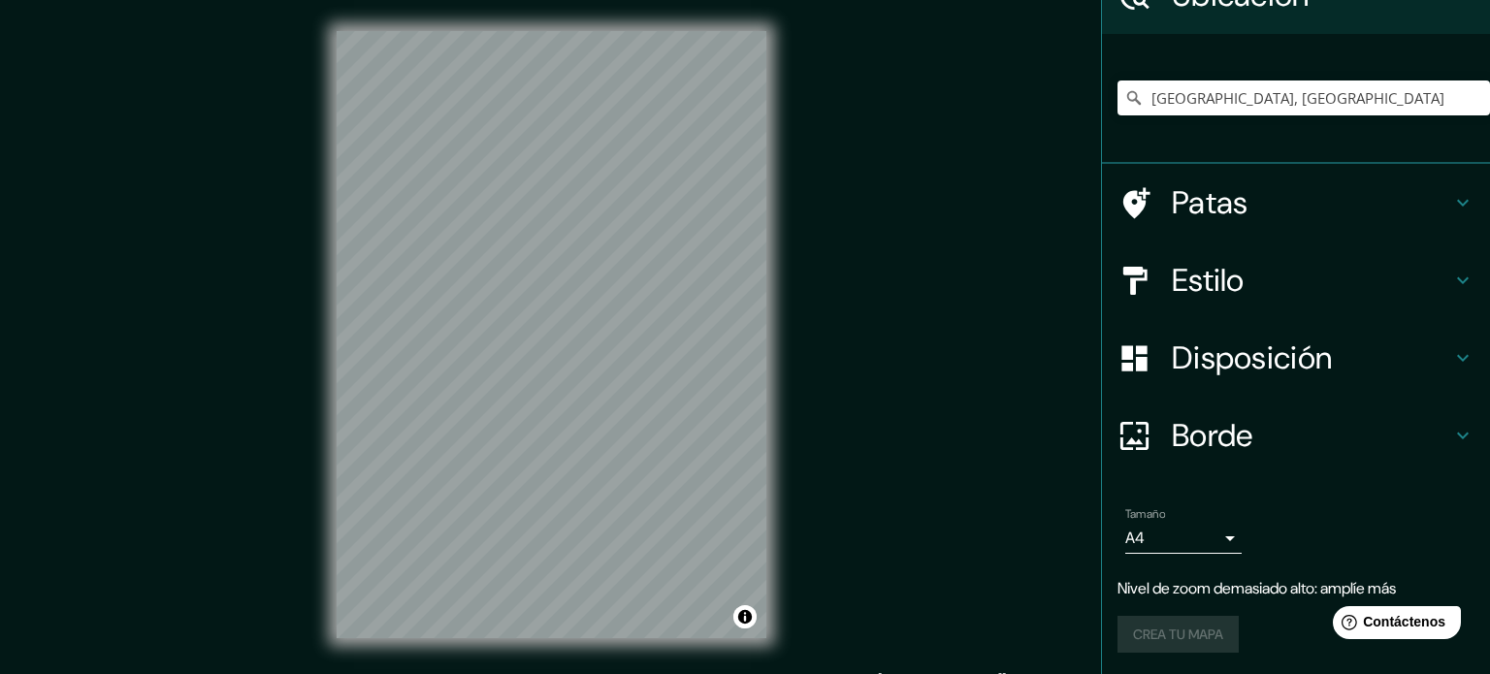
click at [991, 529] on body "Mappin Ubicación Bogotá, Colombia Patas Estilo Disposición Borde Elige un borde…" at bounding box center [745, 337] width 1490 height 674
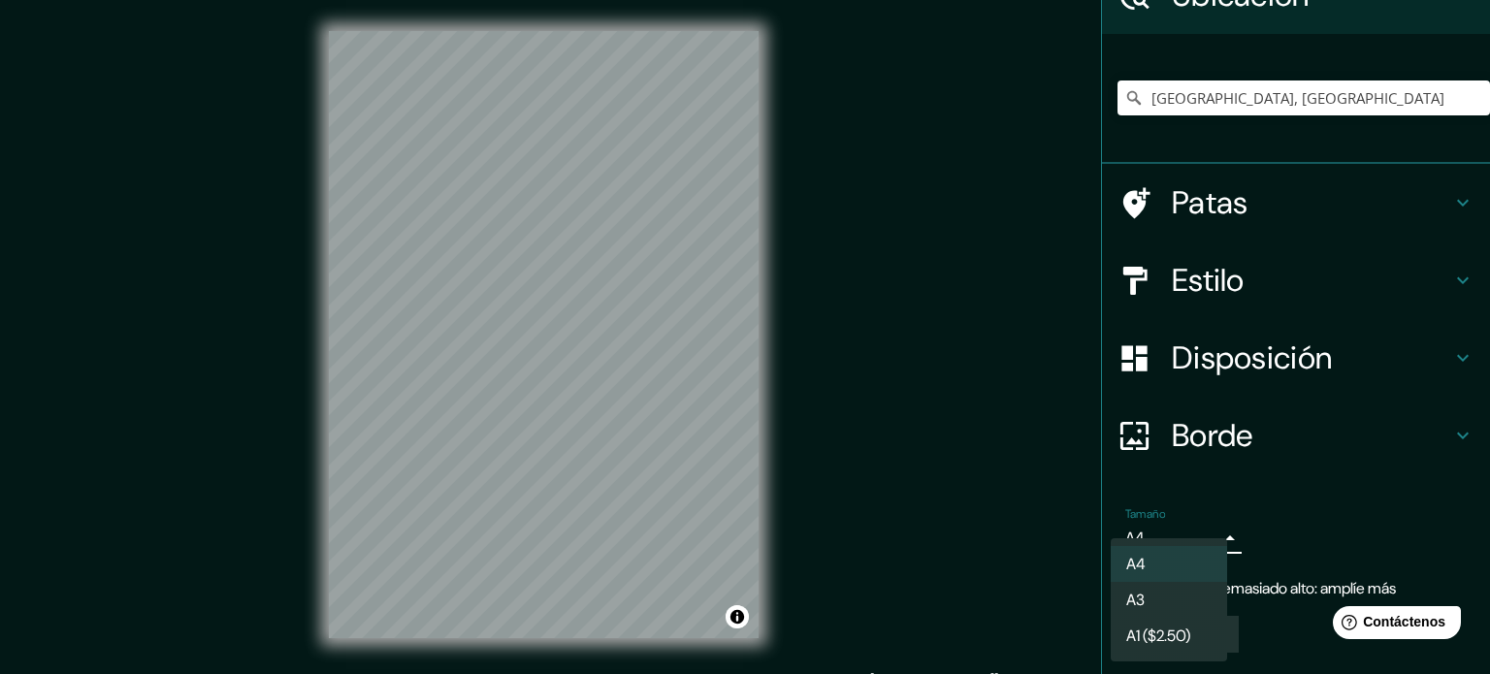
click at [991, 604] on li "A3" at bounding box center [1169, 600] width 116 height 36
type input "a4"
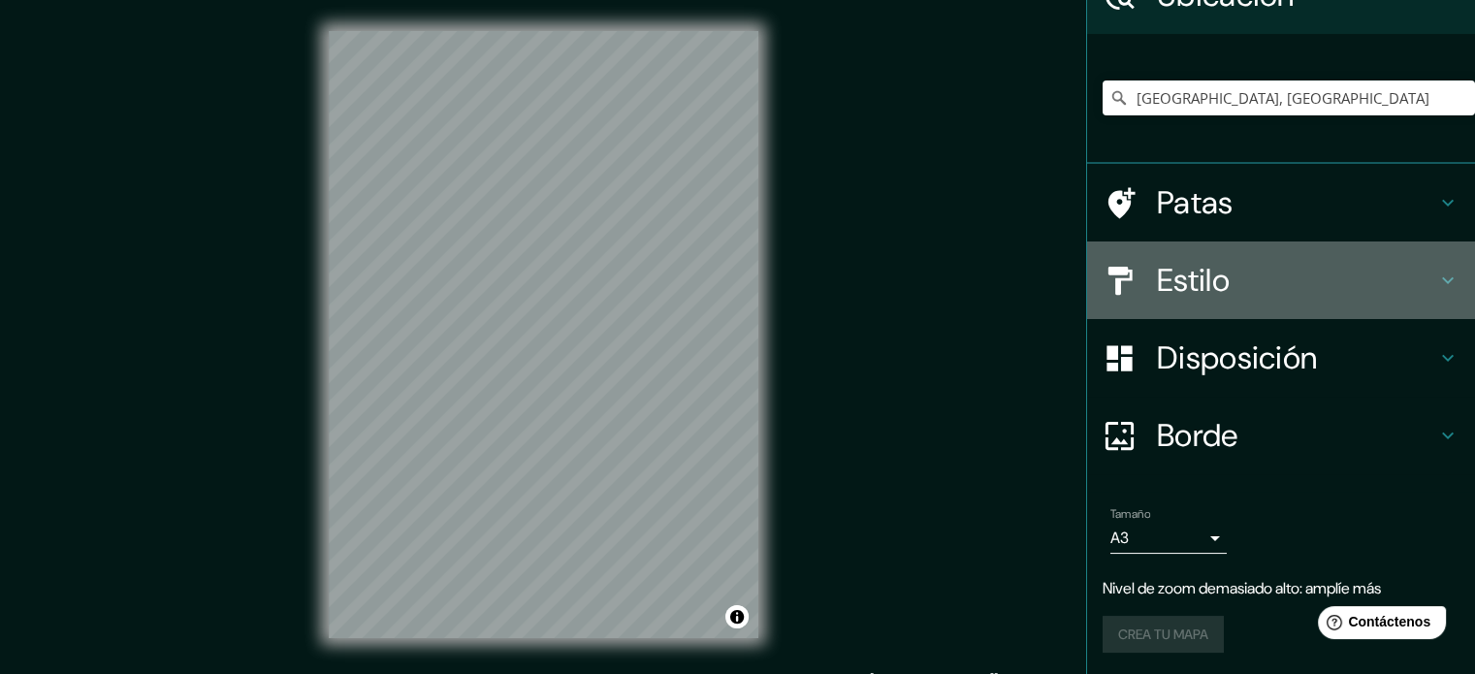
click at [991, 267] on h4 "Estilo" at bounding box center [1296, 280] width 279 height 39
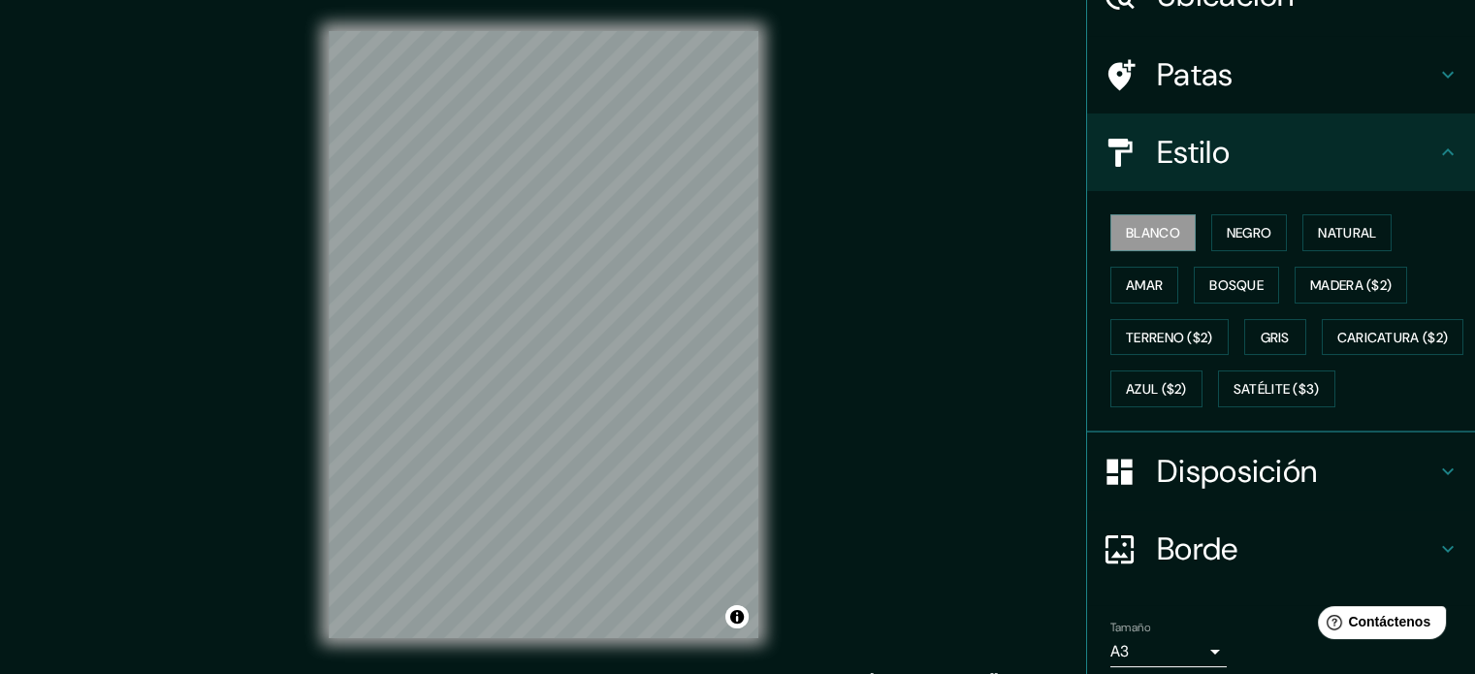
click at [991, 492] on font "Disposición" at bounding box center [1237, 471] width 160 height 41
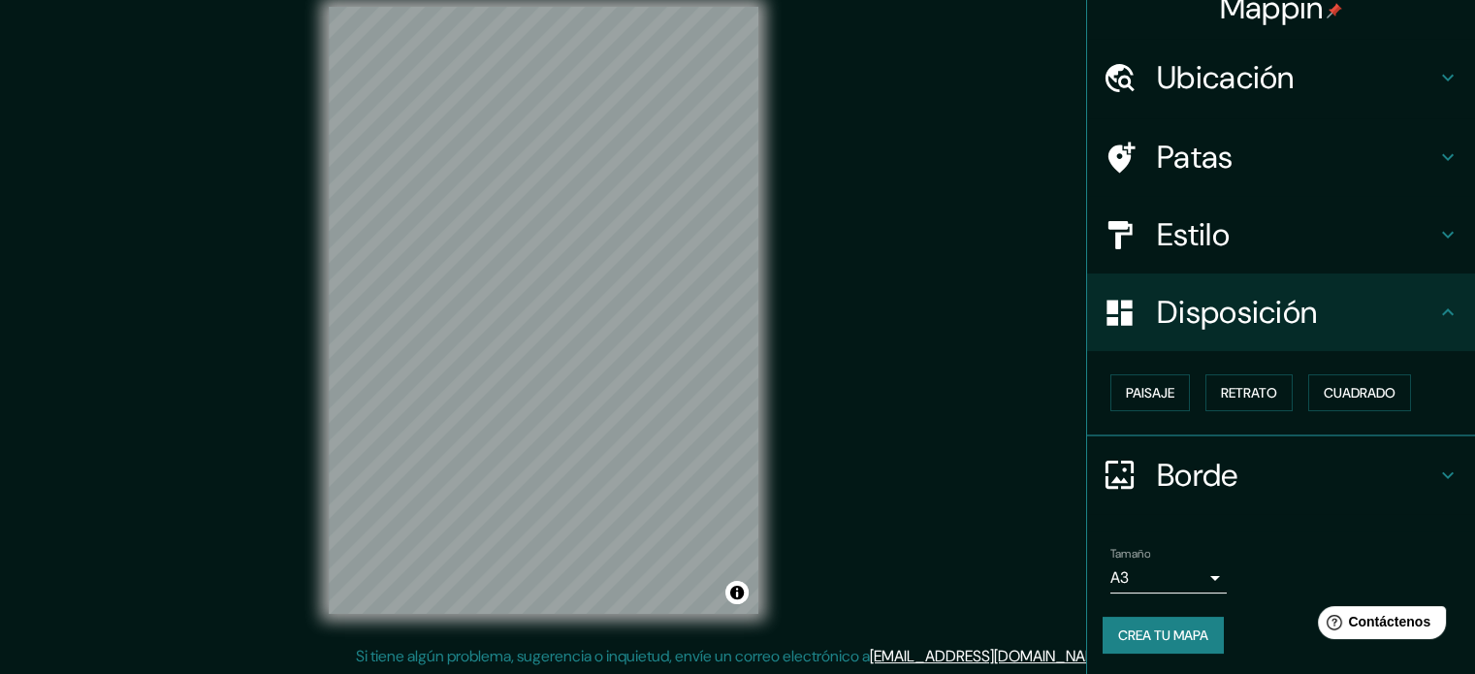
scroll to position [25, 0]
click at [991, 390] on font "Cuadrado" at bounding box center [1360, 392] width 72 height 17
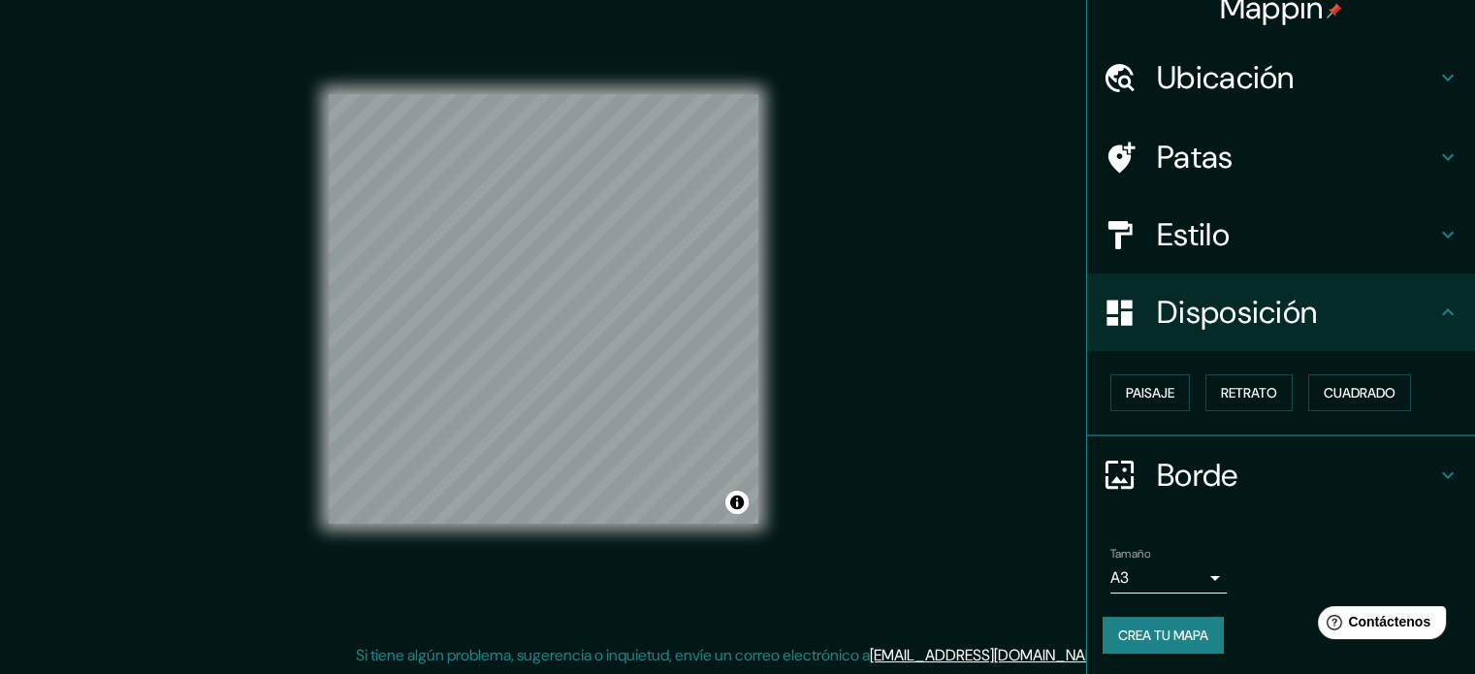
click at [991, 233] on h4 "Estilo" at bounding box center [1296, 234] width 279 height 39
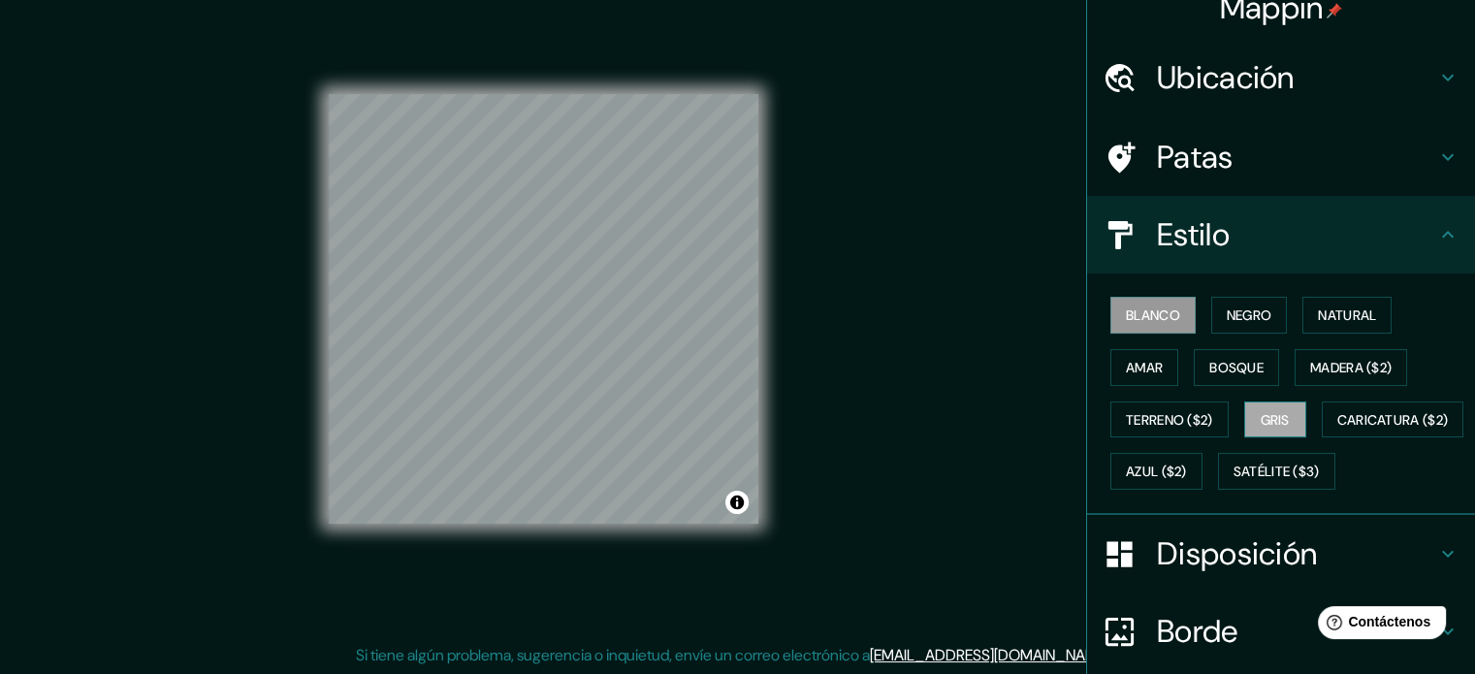
click at [991, 415] on font "Gris" at bounding box center [1275, 419] width 29 height 17
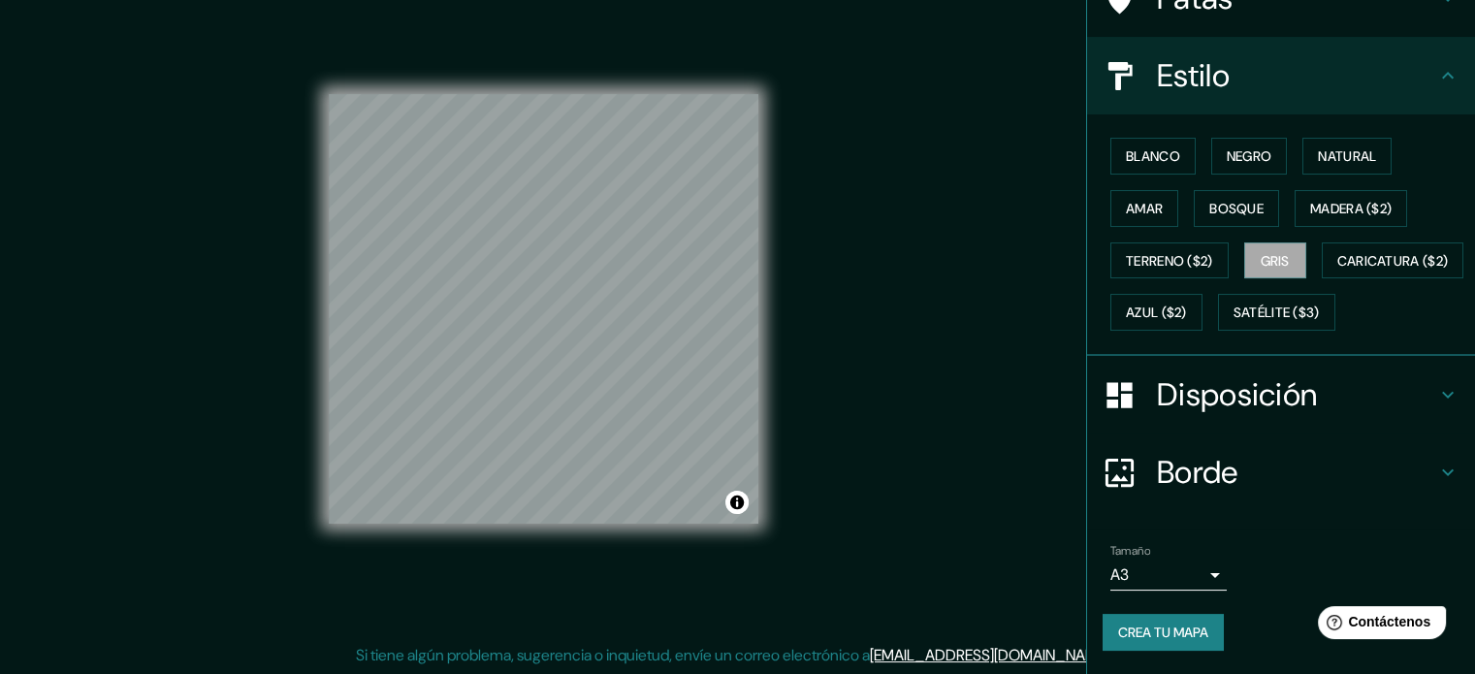
scroll to position [229, 0]
click at [991, 628] on font "Crea tu mapa" at bounding box center [1163, 632] width 90 height 17
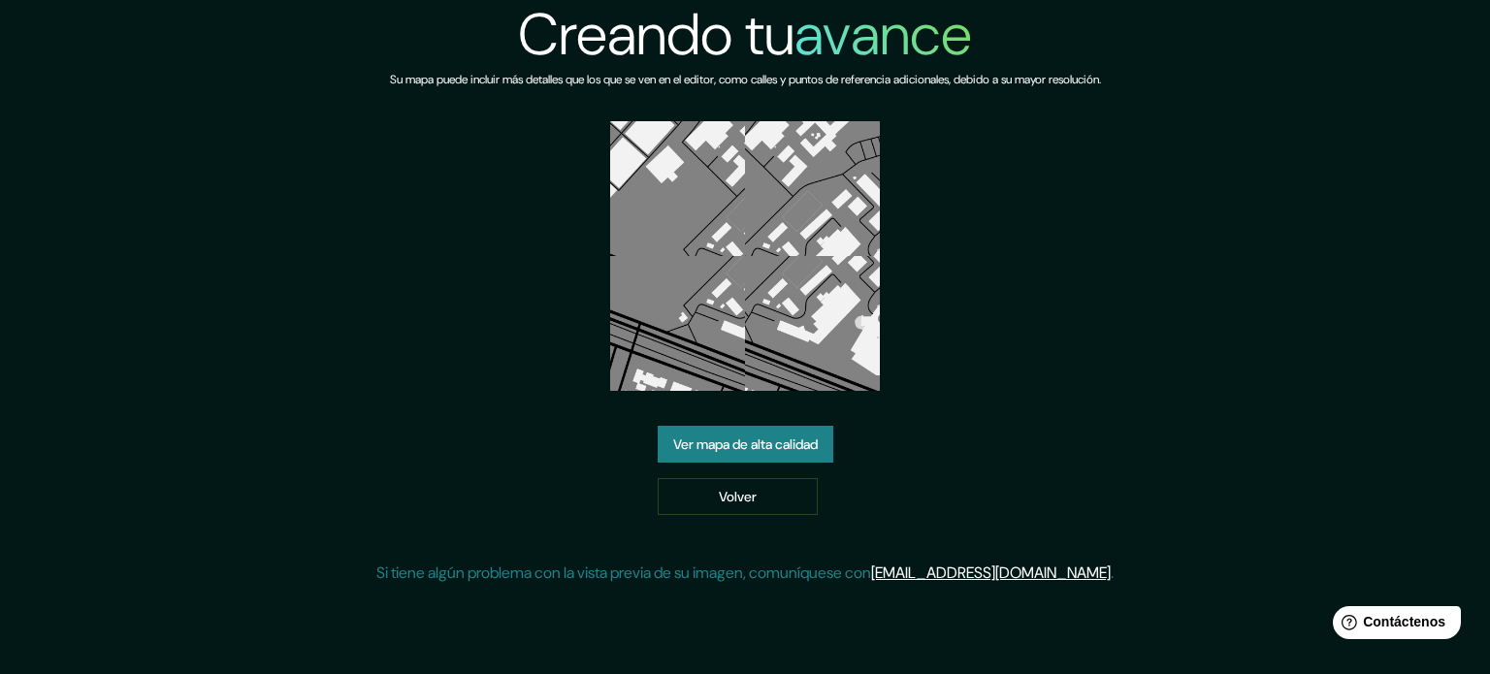
click at [780, 440] on font "Ver mapa de alta calidad" at bounding box center [745, 443] width 145 height 17
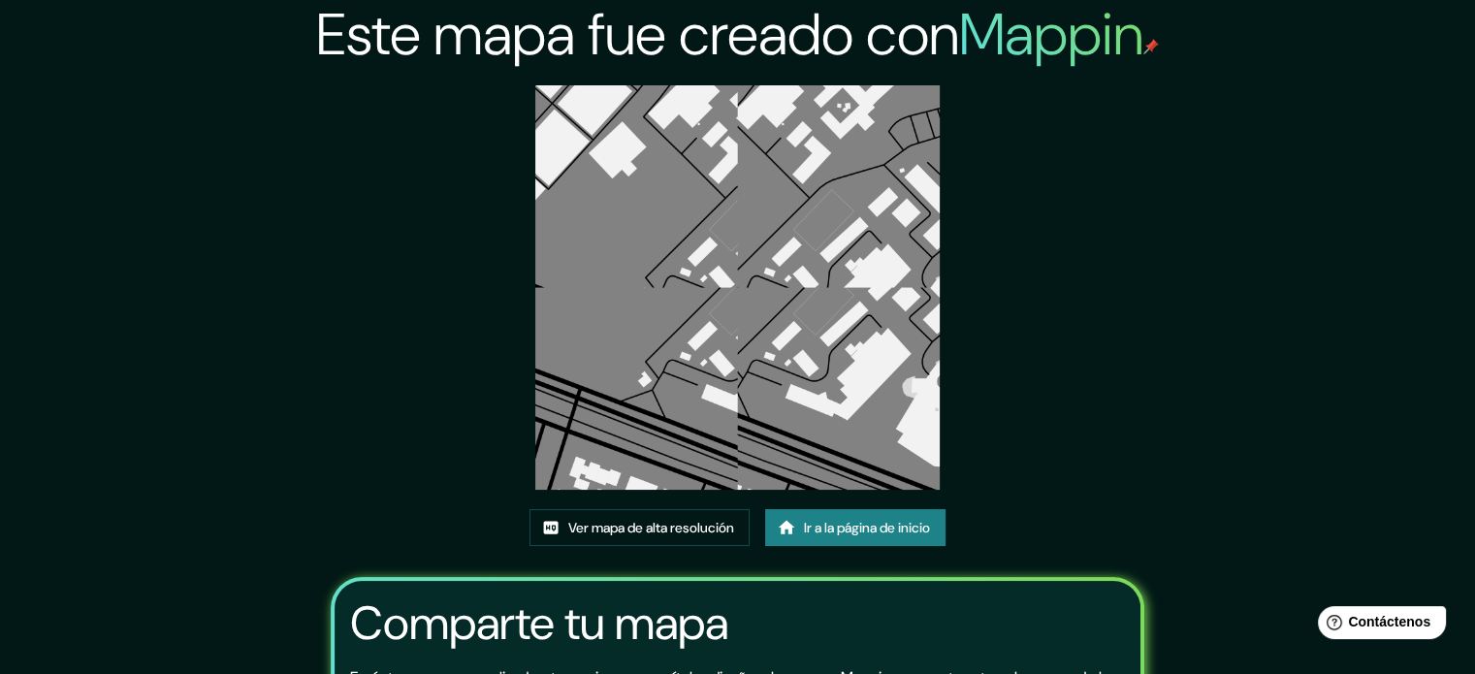
click at [750, 327] on img at bounding box center [737, 287] width 404 height 404
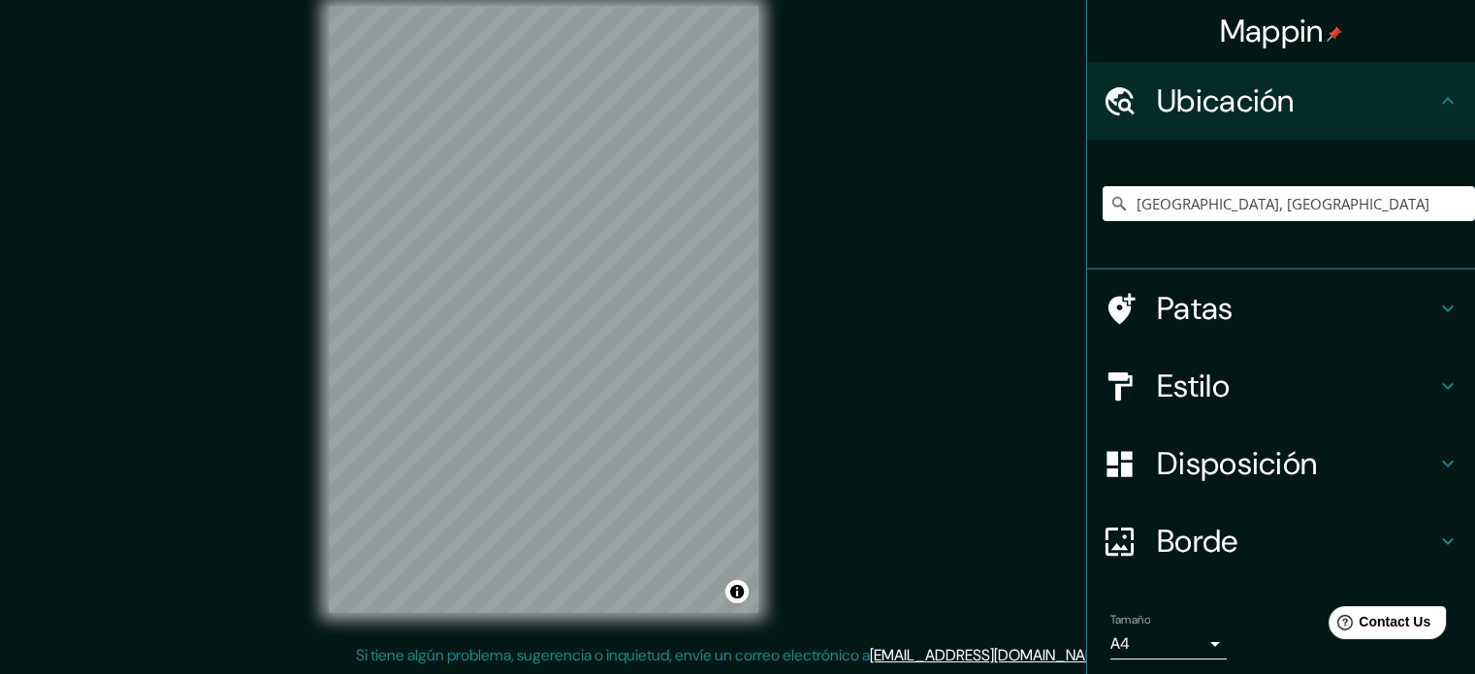
click at [1175, 227] on div "Bogotá, Colombia" at bounding box center [1289, 203] width 372 height 97
click at [1205, 206] on input "Bogotá, Colombia" at bounding box center [1289, 203] width 372 height 35
click at [1267, 212] on input "Bogotá, Colombia" at bounding box center [1289, 203] width 372 height 35
click at [1197, 195] on input "Bogotá, Colombia" at bounding box center [1289, 203] width 372 height 35
drag, startPoint x: 1120, startPoint y: 208, endPoint x: 1047, endPoint y: 204, distance: 72.8
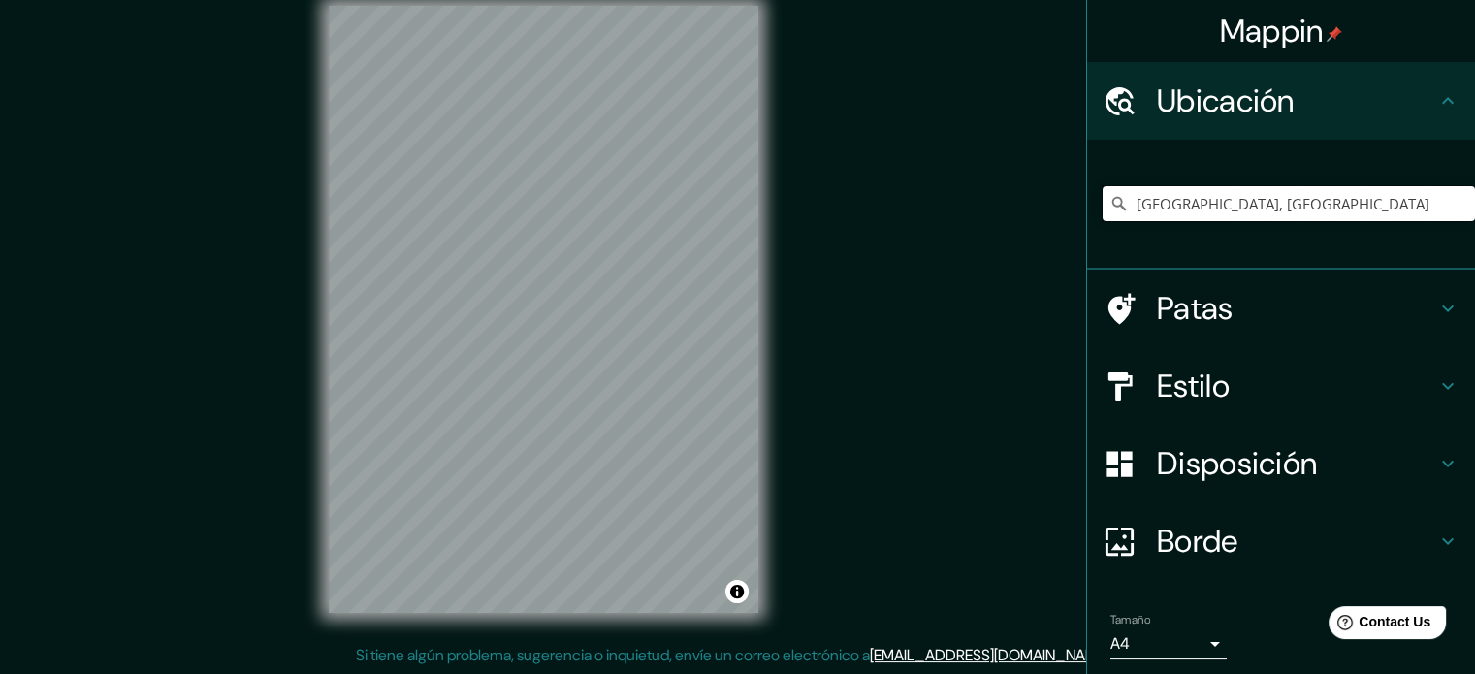
click at [1047, 204] on div "Mappin Ubicación Bogotá, Colombia Patas Estilo Disposición Borde Elige un borde…" at bounding box center [737, 325] width 1475 height 700
drag, startPoint x: 1228, startPoint y: 200, endPoint x: 1125, endPoint y: 216, distance: 104.1
click at [1125, 216] on input "Bogotá, Colombia" at bounding box center [1289, 203] width 372 height 35
drag, startPoint x: 1251, startPoint y: 201, endPoint x: 788, endPoint y: 196, distance: 463.6
click at [788, 196] on div "Mappin Ubicación Bogotá, Colombia Patas Estilo Disposición Borde Elige un borde…" at bounding box center [737, 325] width 1475 height 700
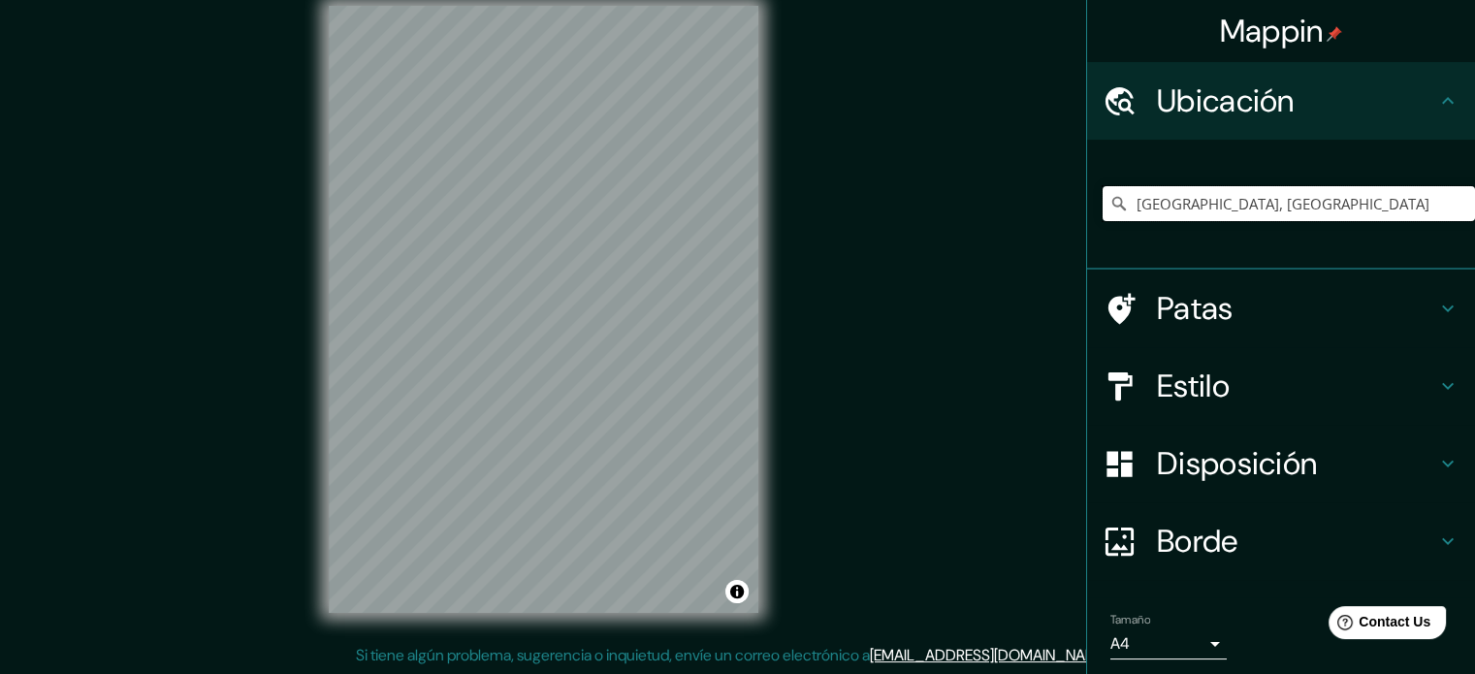
type input "¿"
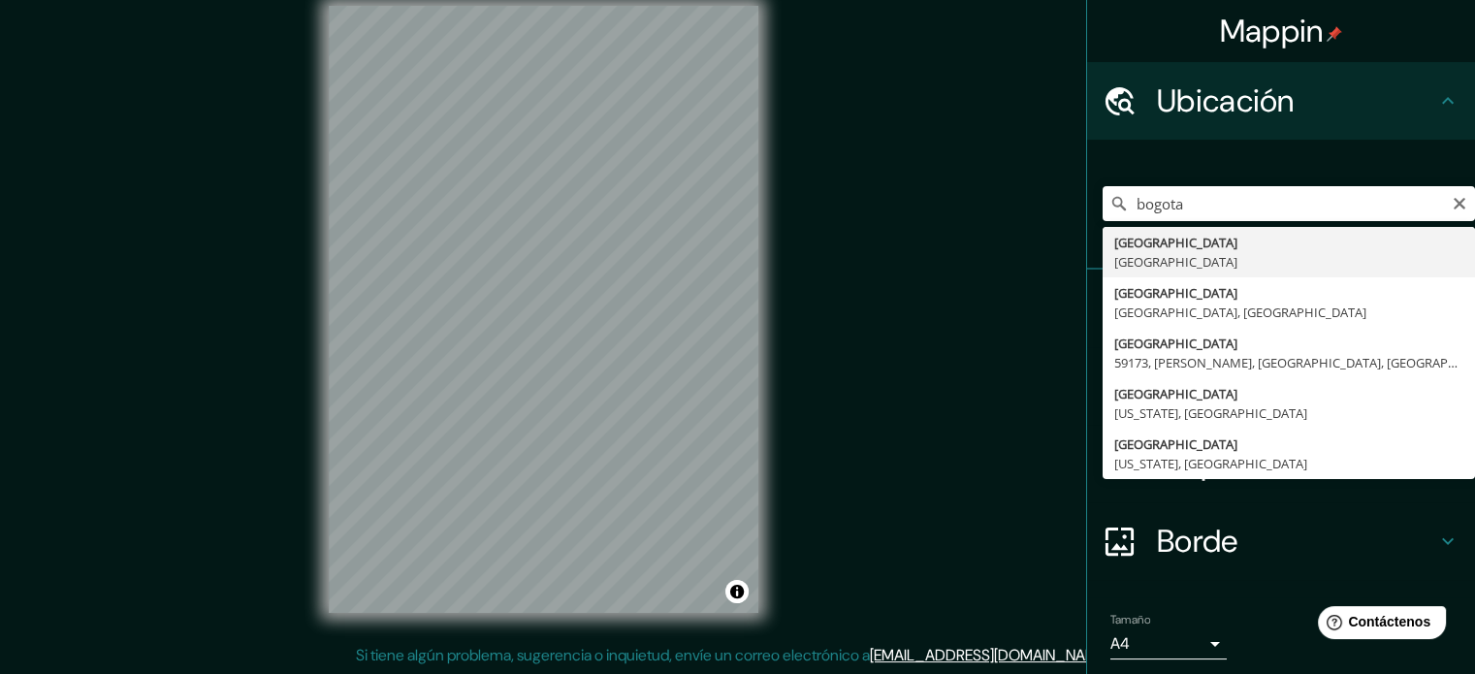
type input "Bogotá, Colombia"
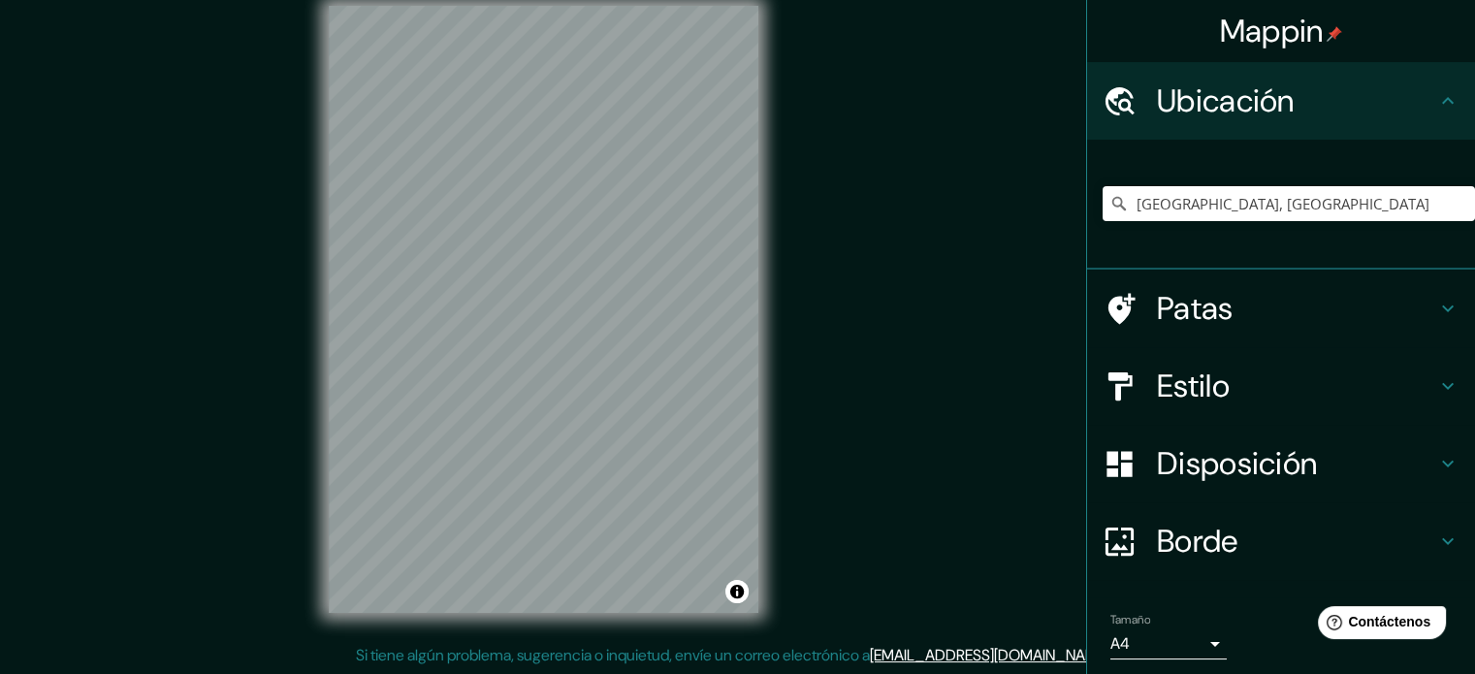
click at [1189, 295] on font "Patas" at bounding box center [1195, 308] width 77 height 41
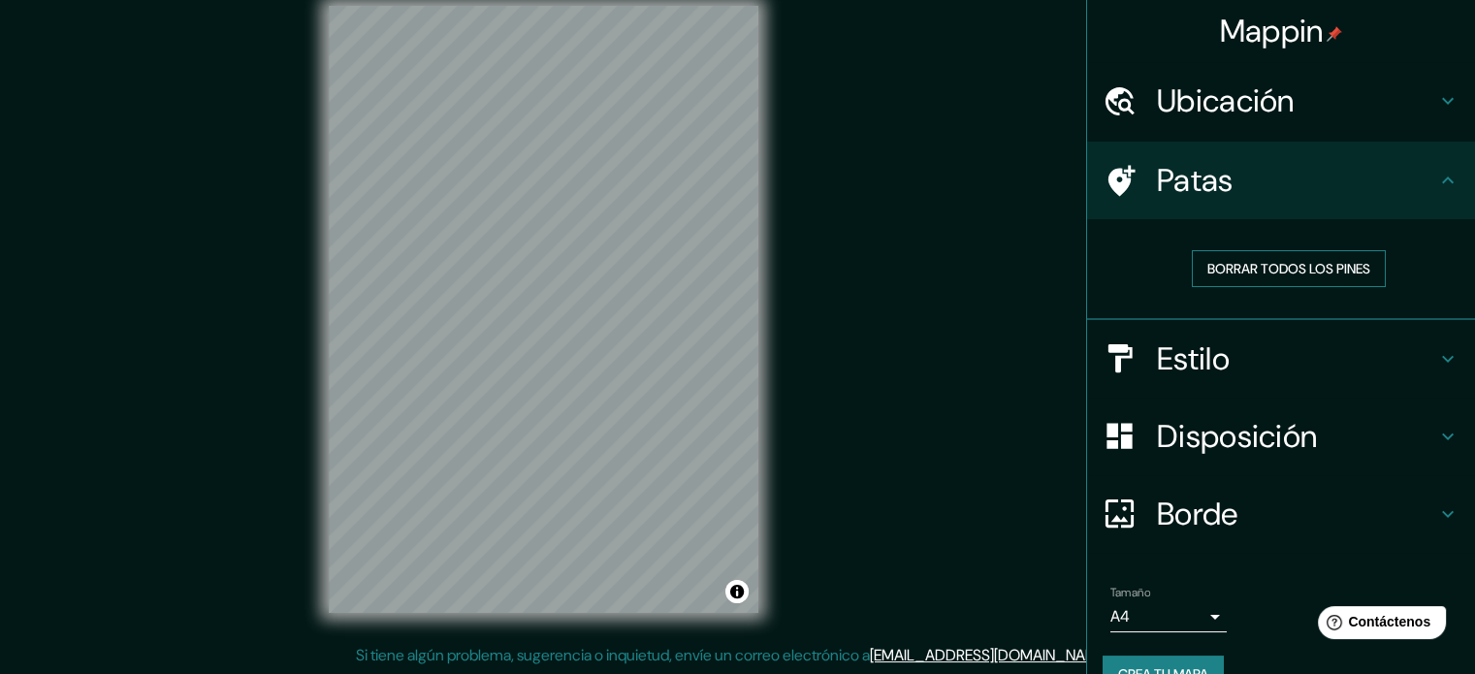
click at [1316, 262] on font "Borrar todos los pines" at bounding box center [1288, 268] width 163 height 17
click at [1351, 340] on h4 "Estilo" at bounding box center [1296, 358] width 279 height 39
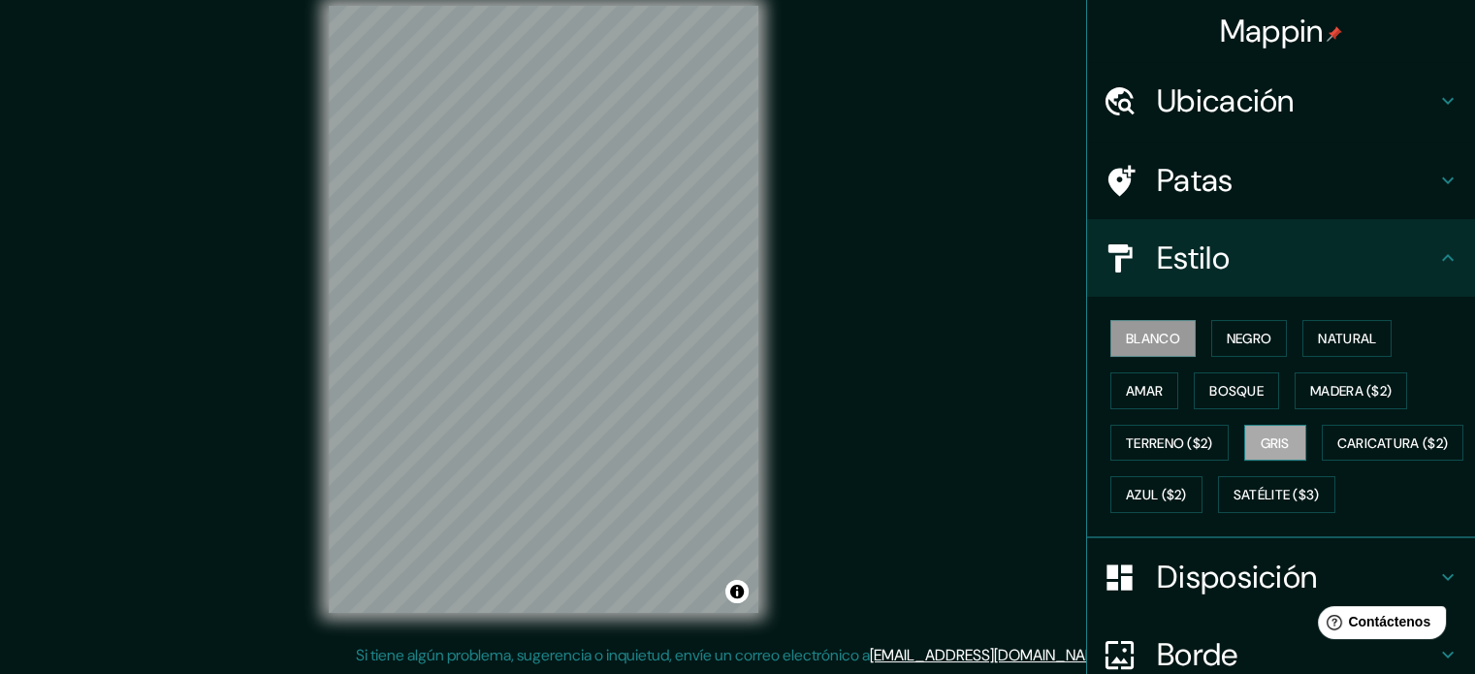
click at [1286, 435] on button "Gris" at bounding box center [1275, 443] width 62 height 37
click at [1165, 390] on button "Amar" at bounding box center [1145, 390] width 68 height 37
drag, startPoint x: 1215, startPoint y: 346, endPoint x: 1215, endPoint y: 360, distance: 13.6
click at [1227, 346] on font "Negro" at bounding box center [1250, 338] width 46 height 25
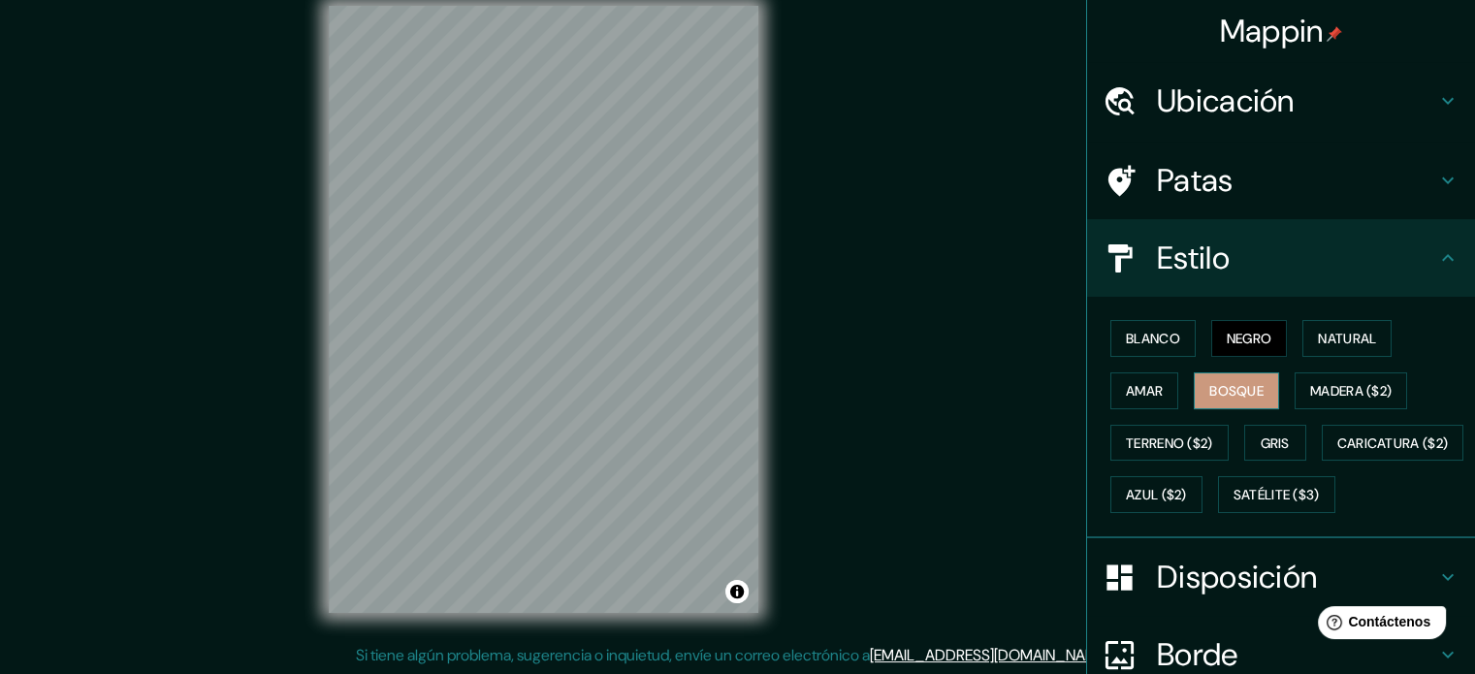
click at [1209, 386] on font "Bosque" at bounding box center [1236, 390] width 54 height 17
click at [1230, 337] on font "Negro" at bounding box center [1250, 338] width 46 height 17
click at [1318, 335] on font "Natural" at bounding box center [1347, 338] width 58 height 17
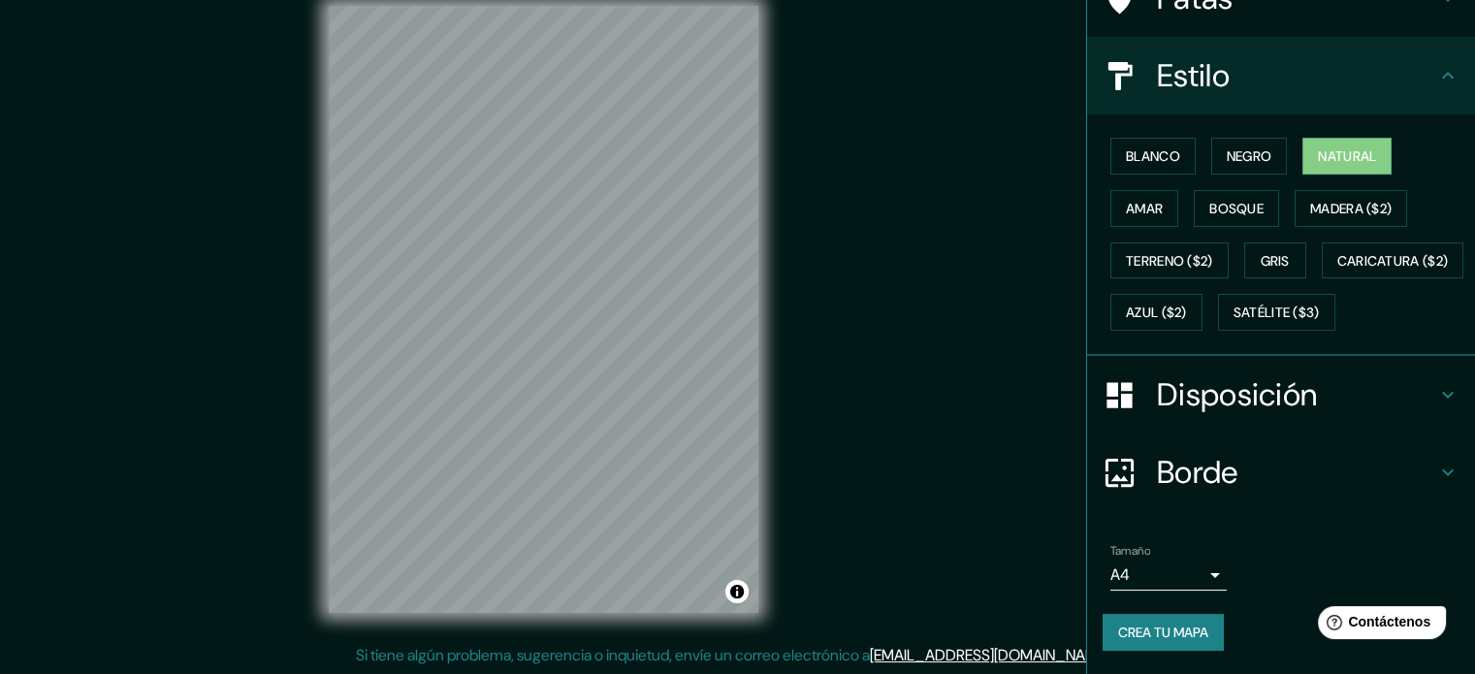
click at [1279, 407] on font "Disposición" at bounding box center [1237, 394] width 160 height 41
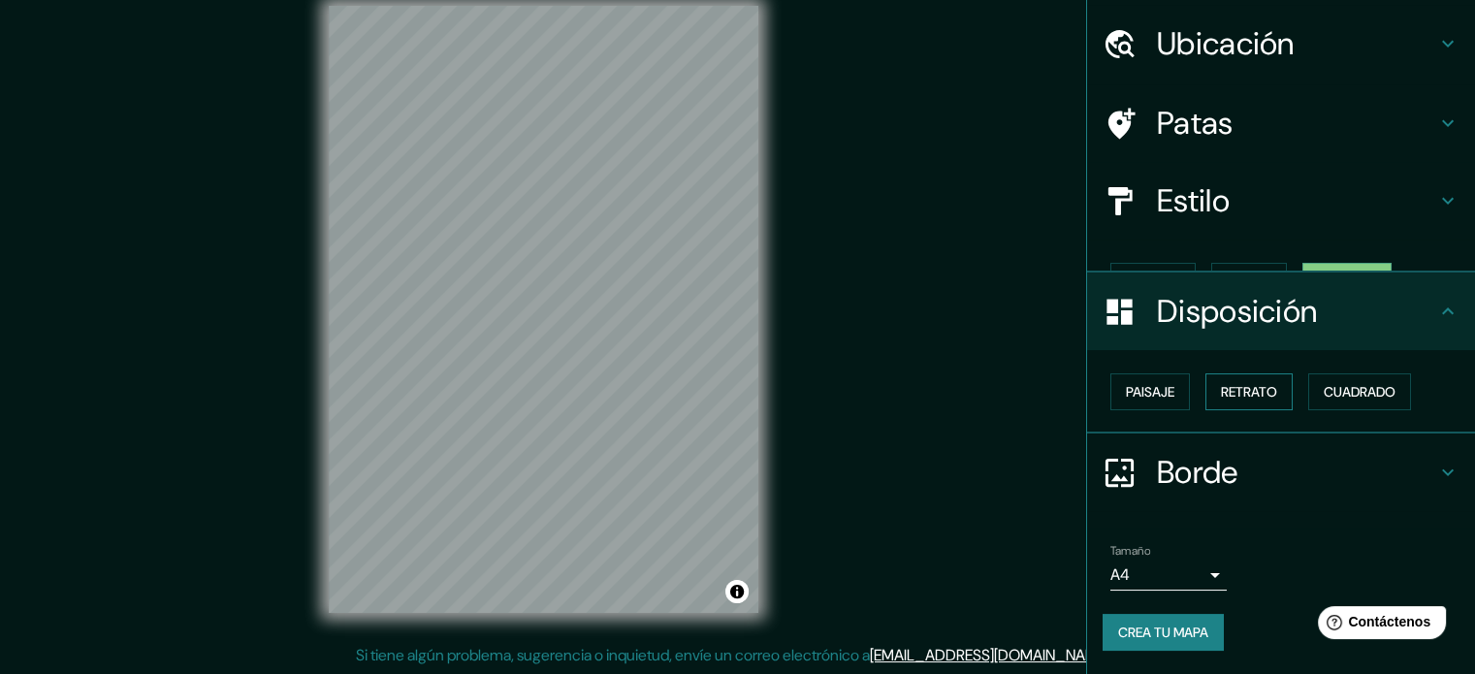
scroll to position [23, 0]
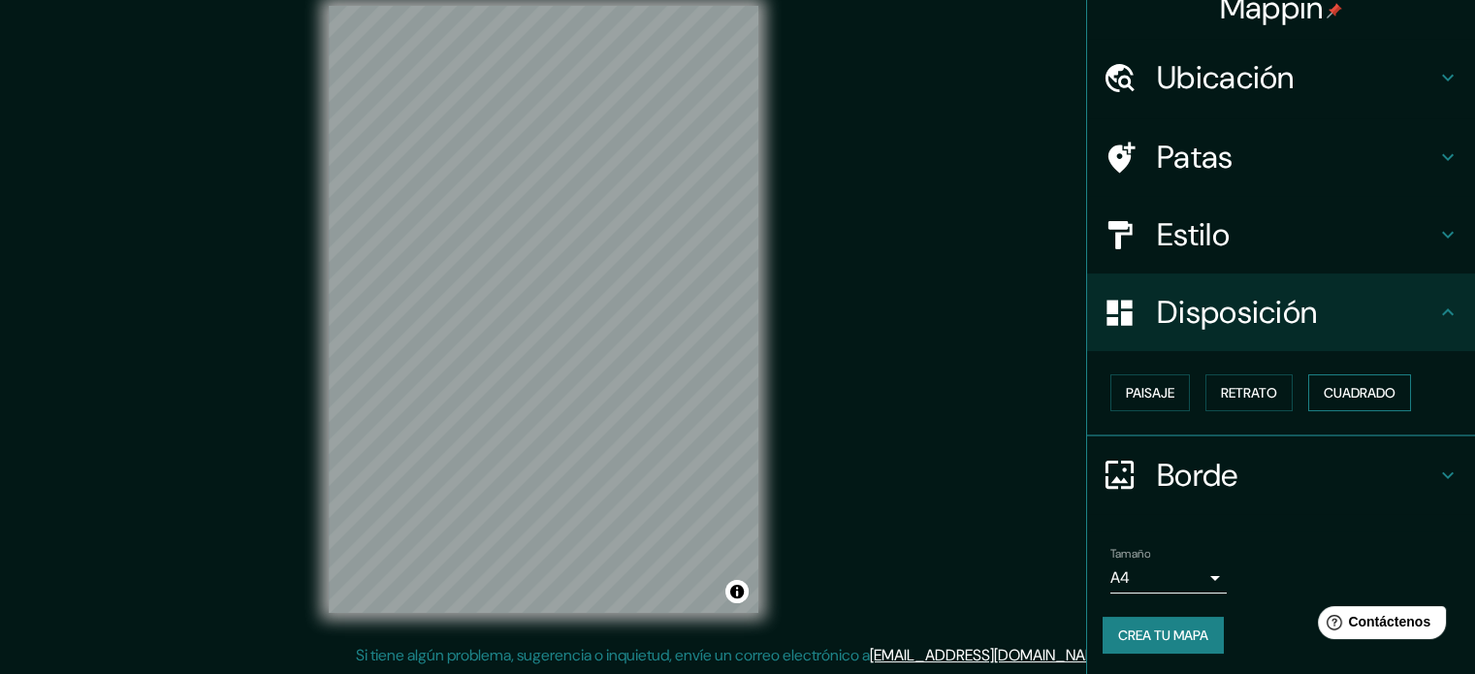
click at [1350, 392] on font "Cuadrado" at bounding box center [1360, 392] width 72 height 17
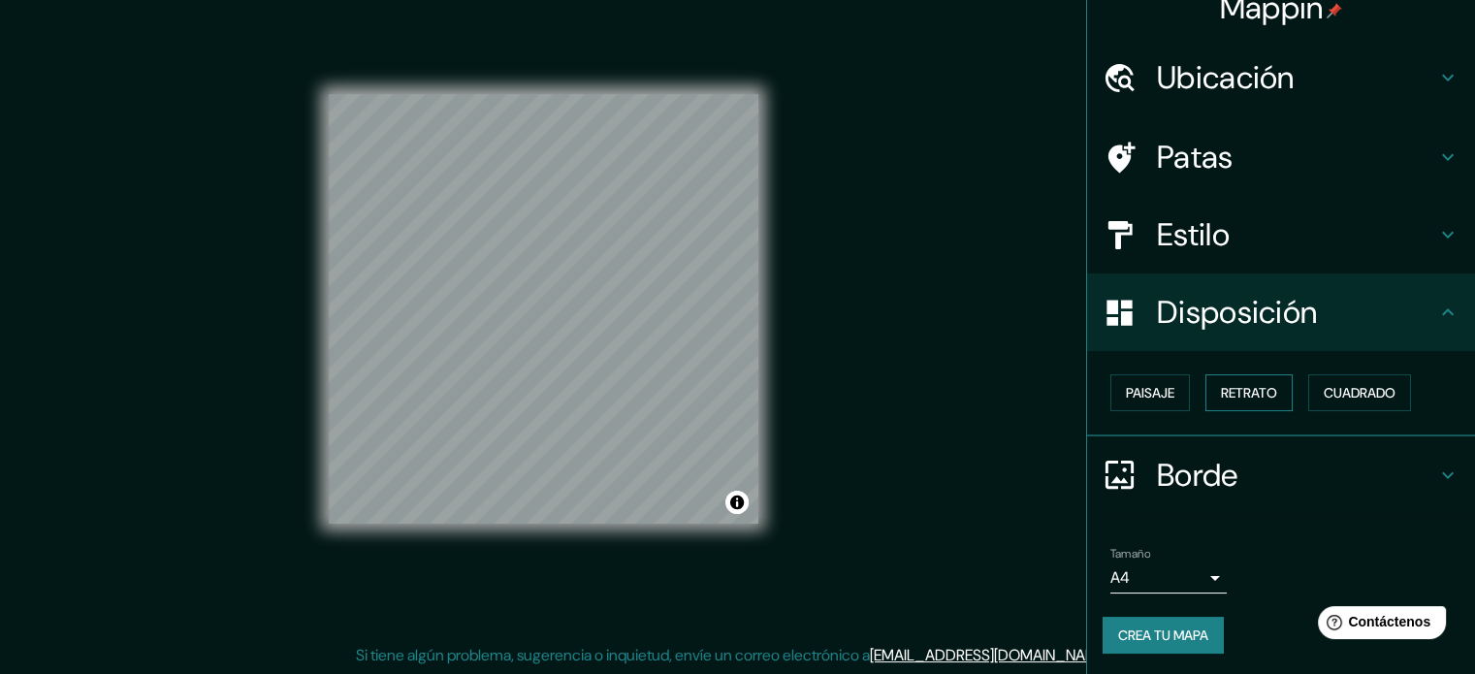
click at [1221, 382] on font "Retrato" at bounding box center [1249, 392] width 56 height 25
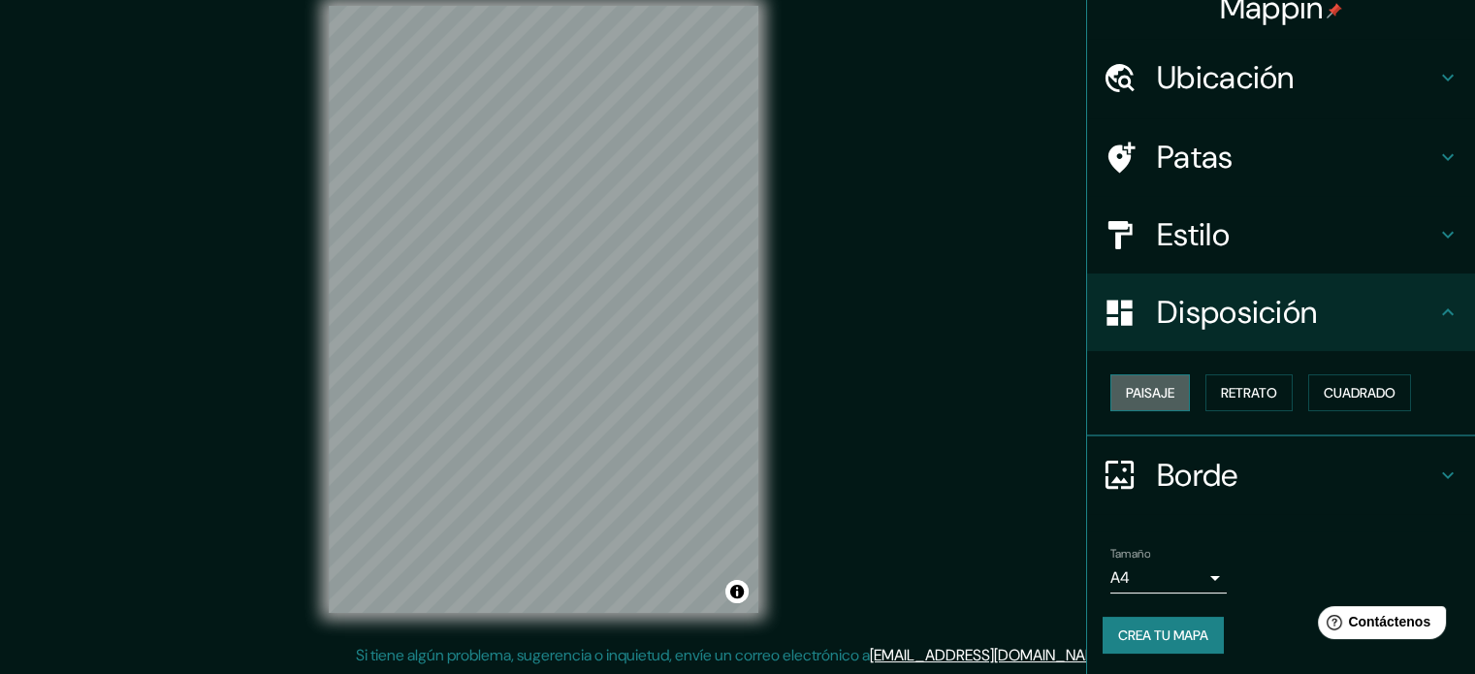
click at [1160, 387] on font "Paisaje" at bounding box center [1150, 392] width 48 height 17
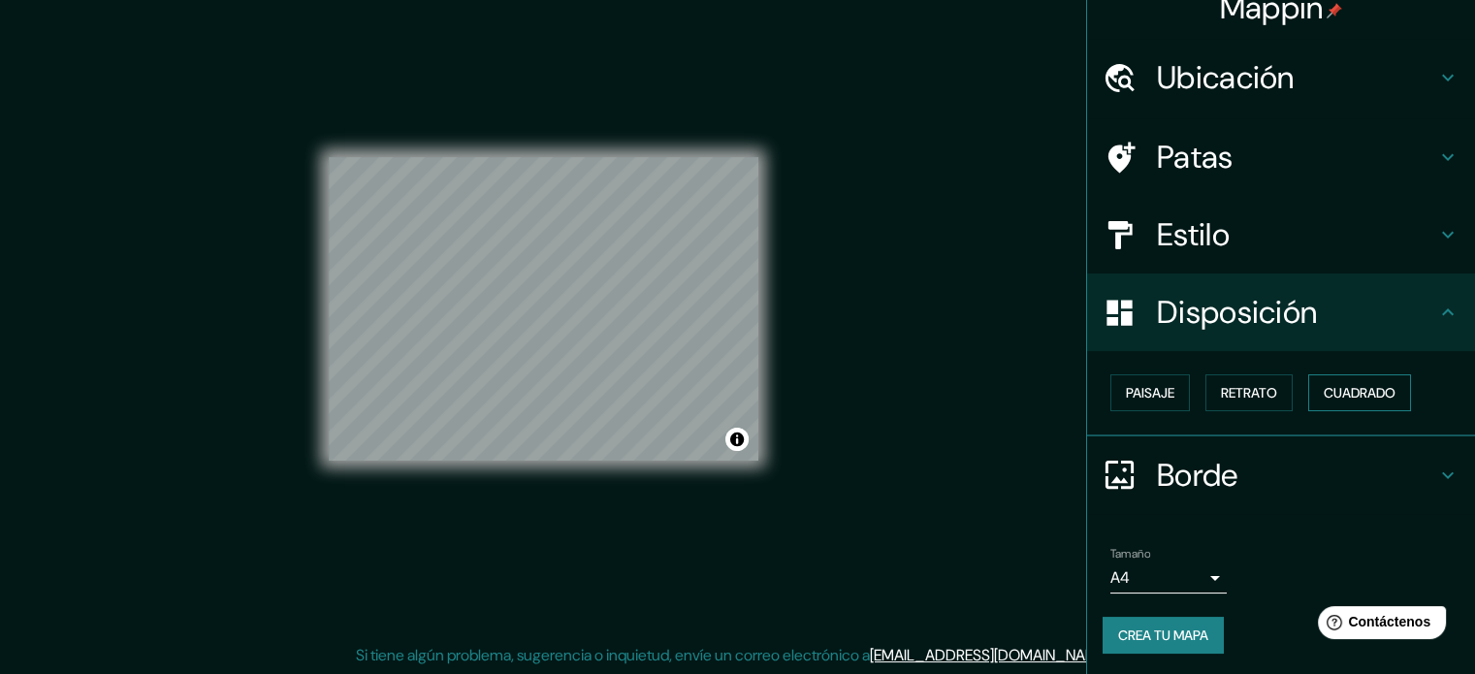
click at [1336, 404] on button "Cuadrado" at bounding box center [1359, 392] width 103 height 37
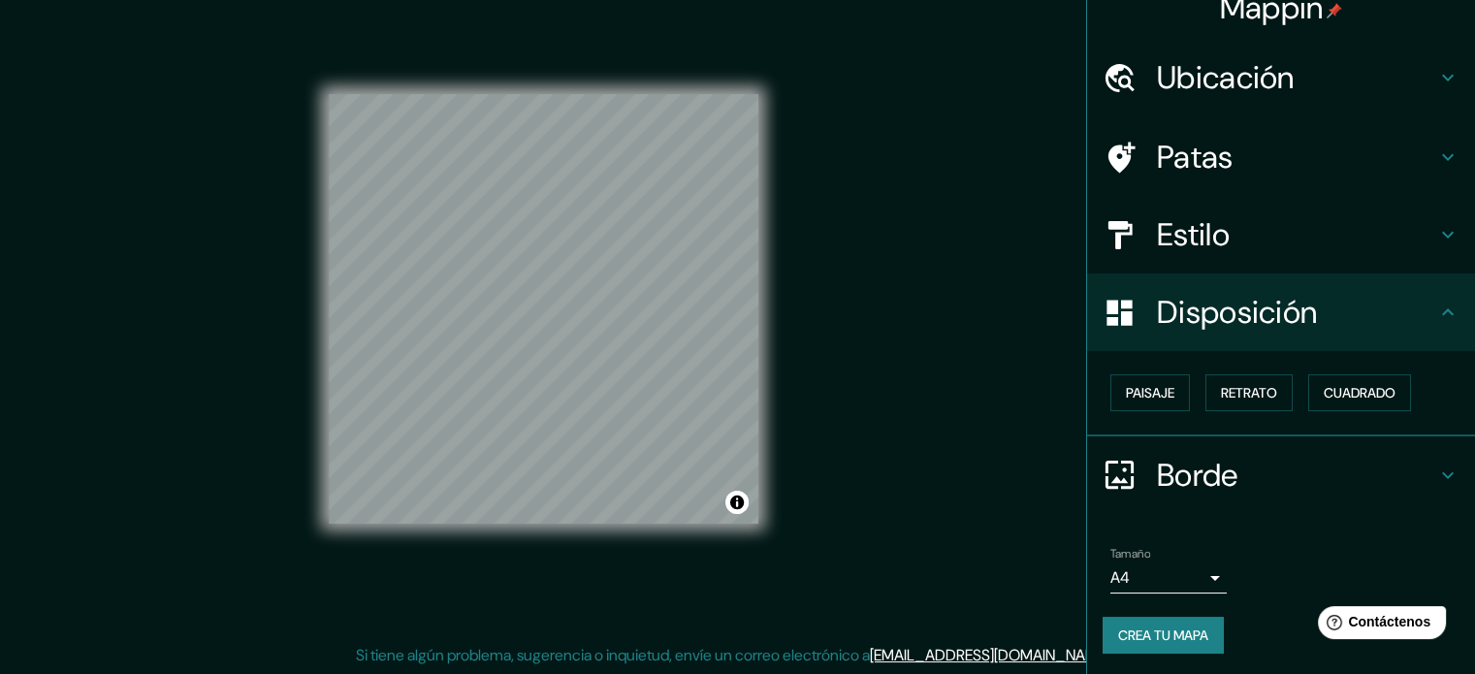
click at [1180, 585] on body "Mappin Ubicación Bogotá, Colombia Patas Estilo Disposición Paisaje Retrato Cuad…" at bounding box center [737, 312] width 1475 height 674
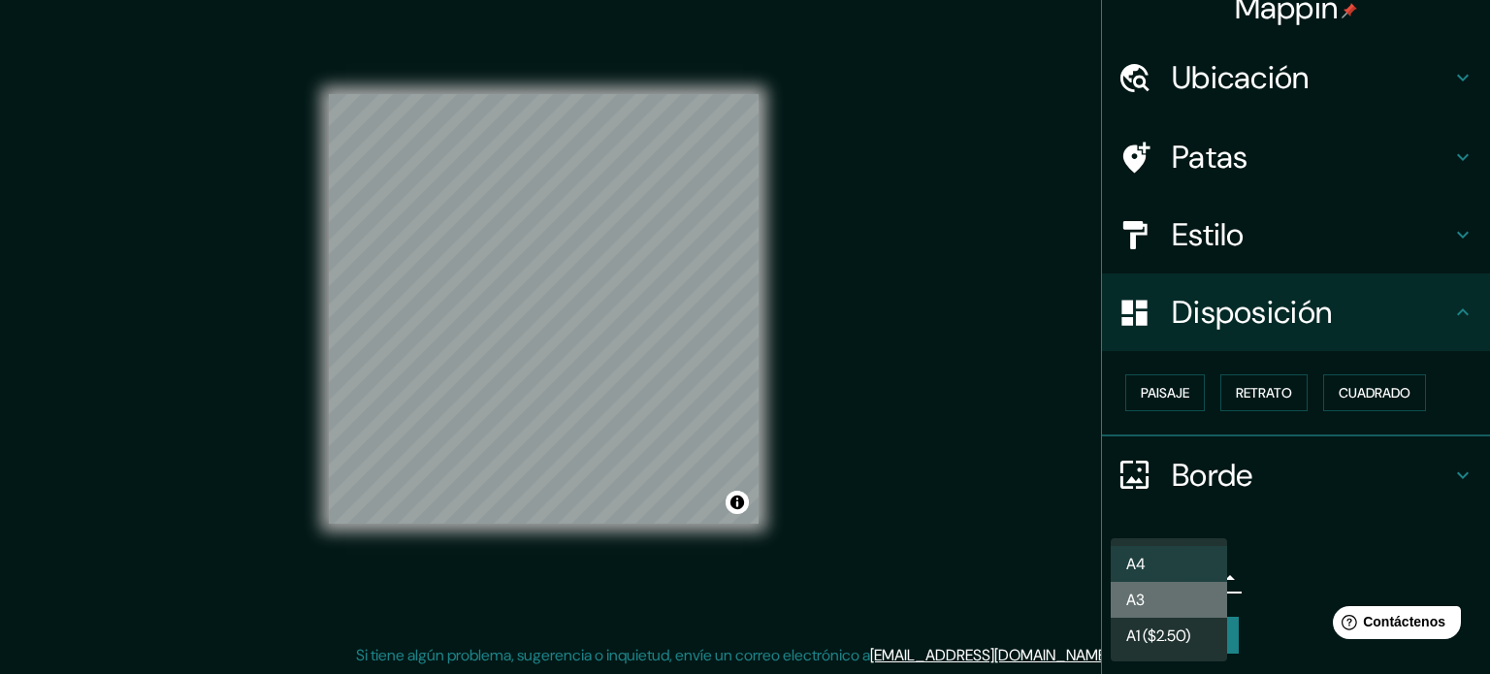
click at [1183, 601] on li "A3" at bounding box center [1169, 600] width 116 height 36
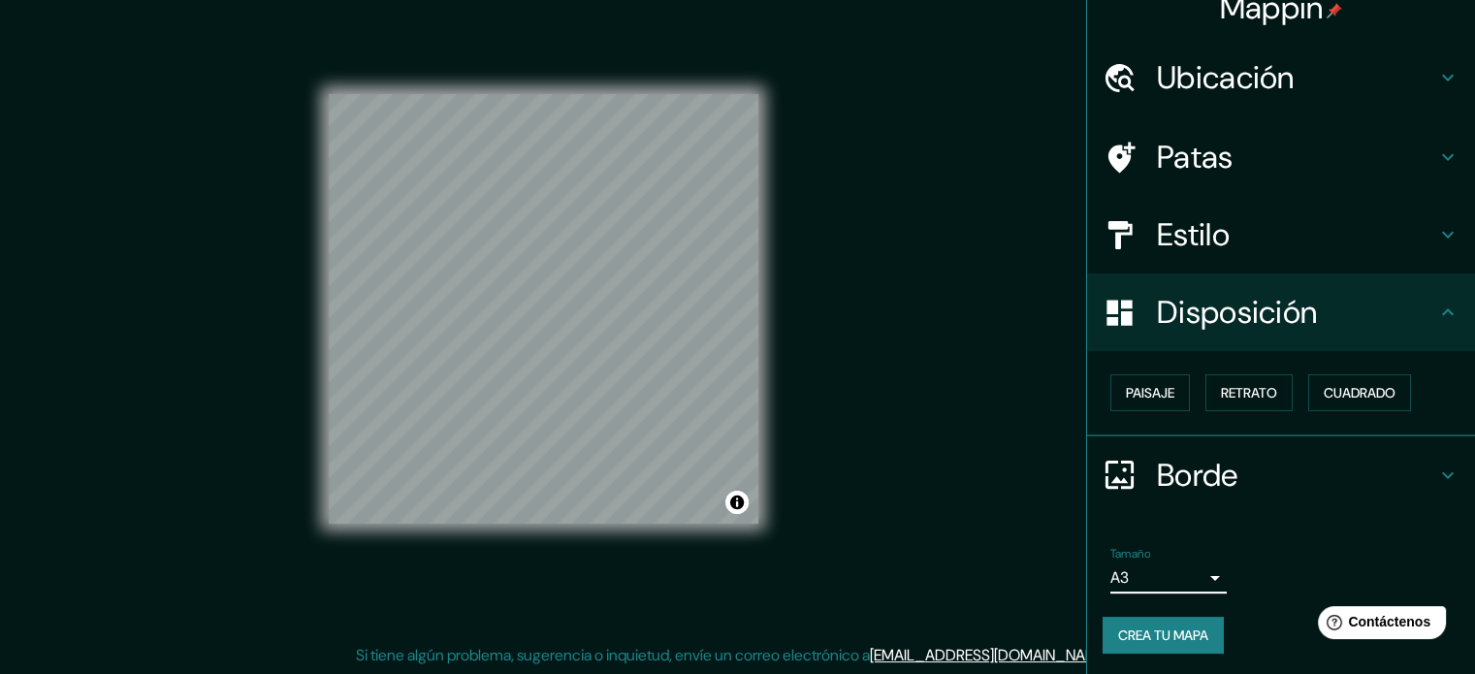
click at [1195, 633] on font "Crea tu mapa" at bounding box center [1163, 635] width 90 height 17
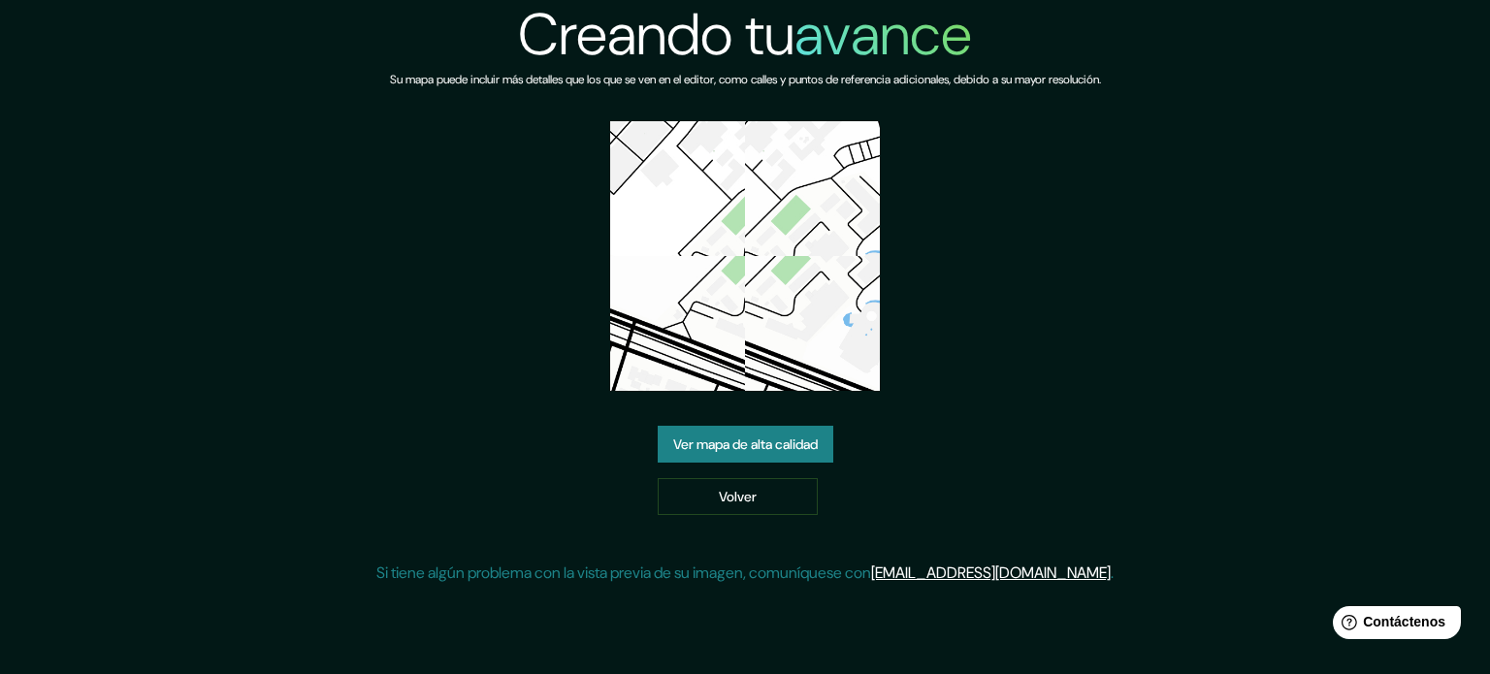
click at [780, 445] on font "Ver mapa de alta calidad" at bounding box center [745, 443] width 145 height 17
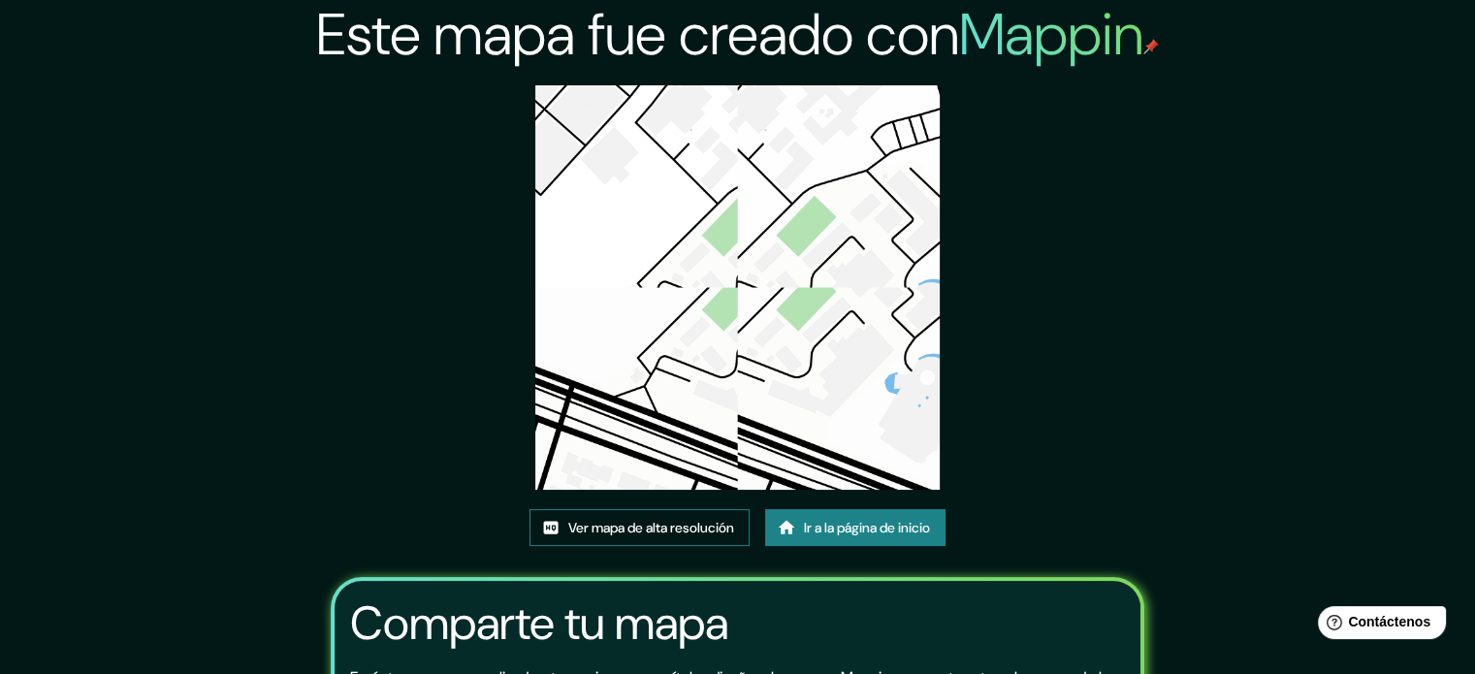
click at [683, 531] on font "Ver mapa de alta resolución" at bounding box center [651, 527] width 166 height 17
click at [768, 412] on img at bounding box center [737, 287] width 404 height 404
click at [870, 531] on font "Ir a la página de inicio" at bounding box center [867, 527] width 126 height 17
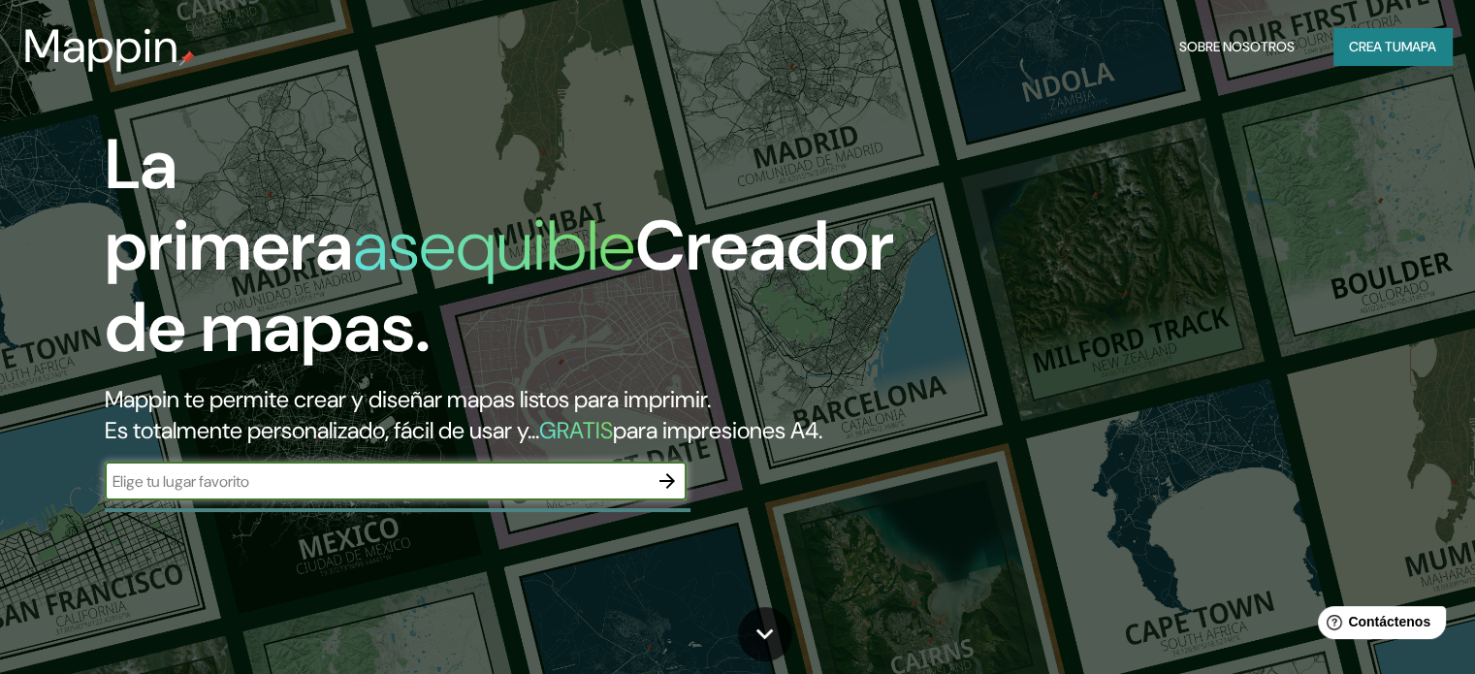
click at [991, 52] on font "Crea tu" at bounding box center [1375, 46] width 52 height 17
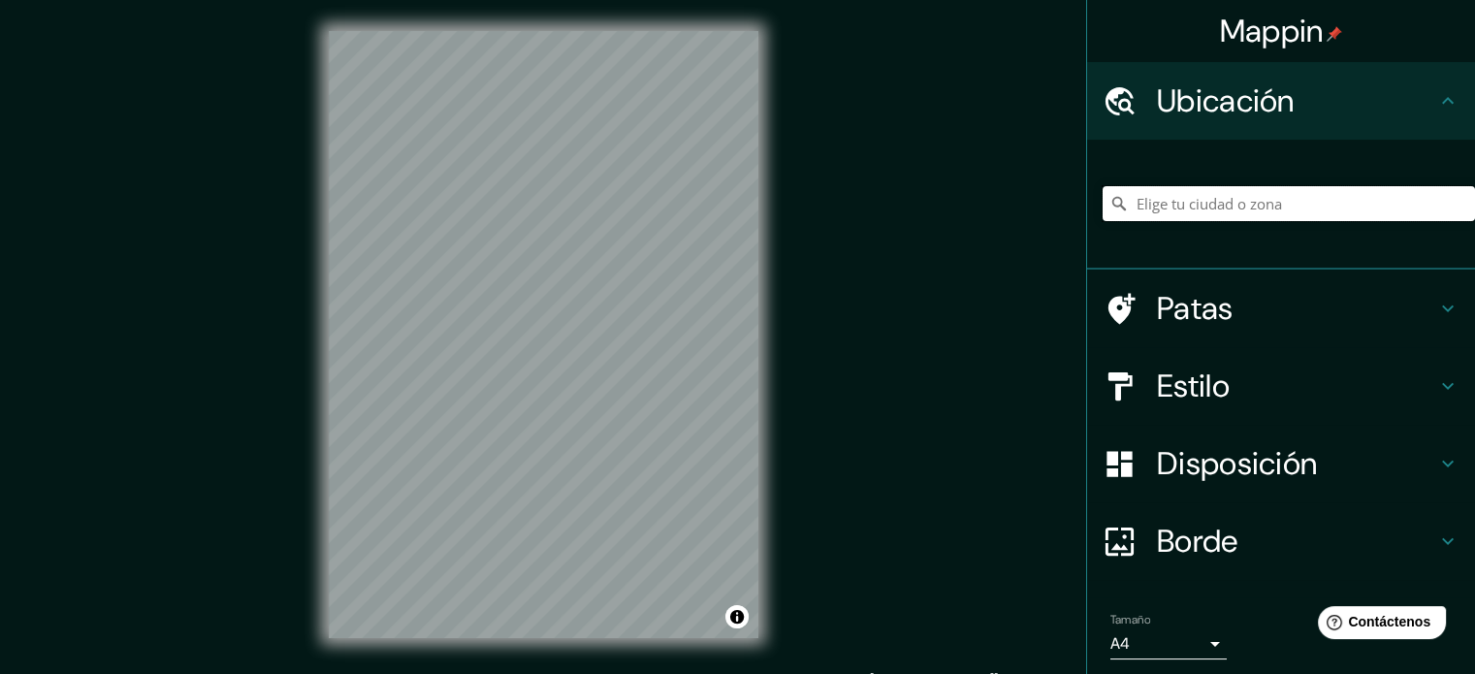
click at [991, 216] on input "Elige tu ciudad o zona" at bounding box center [1289, 203] width 372 height 35
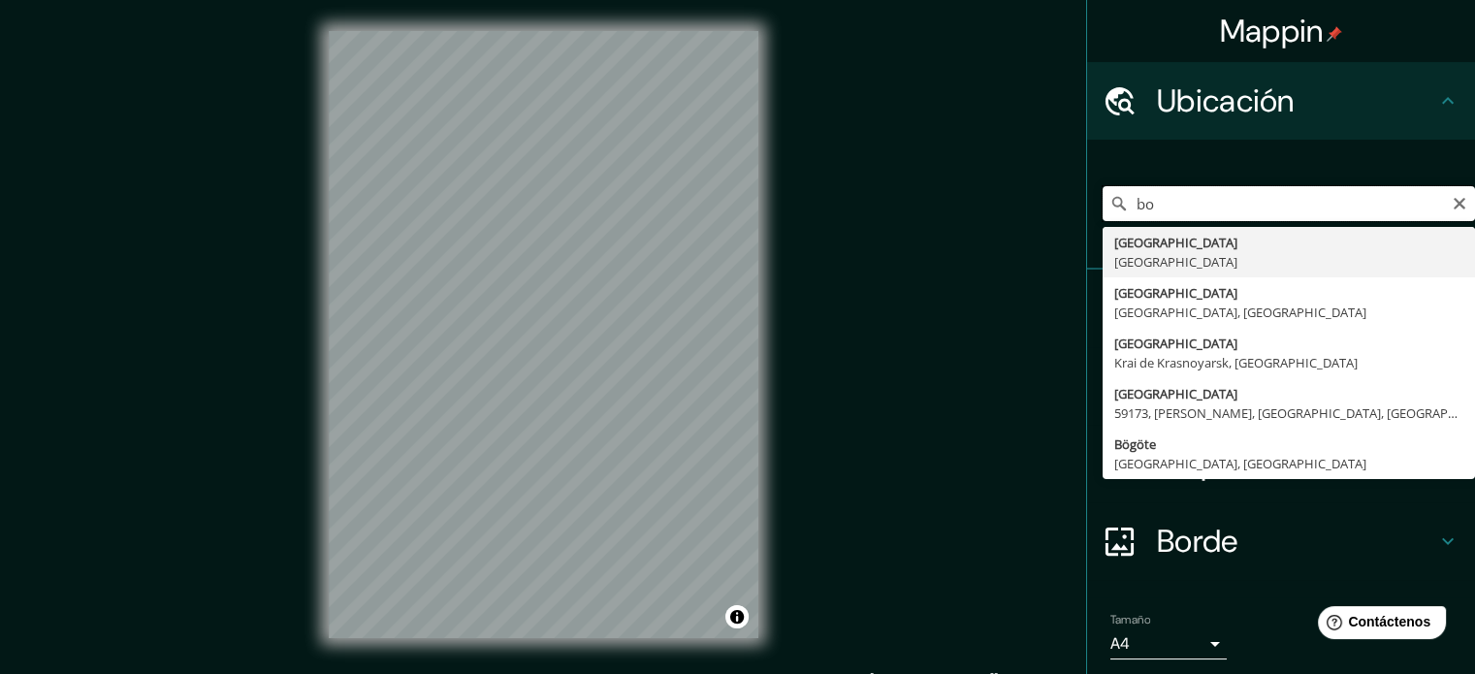
type input "b"
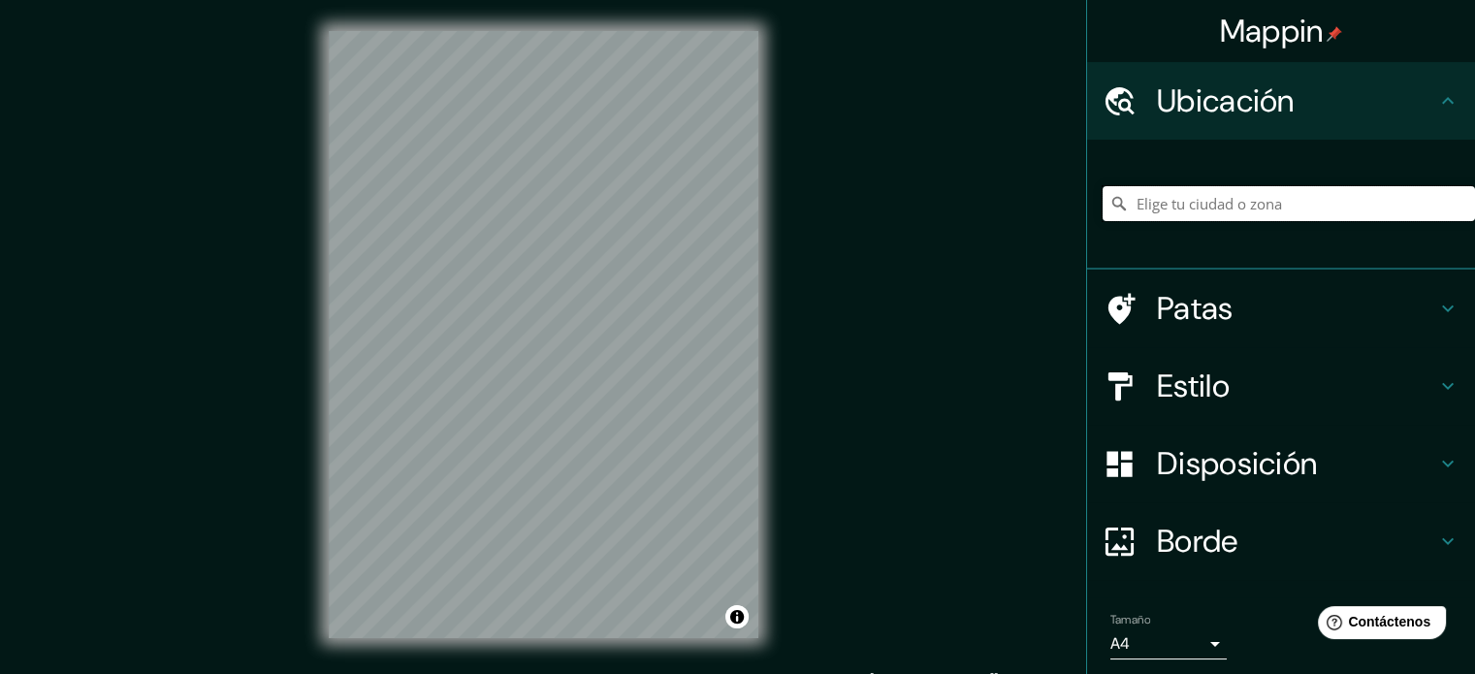
type input "a"
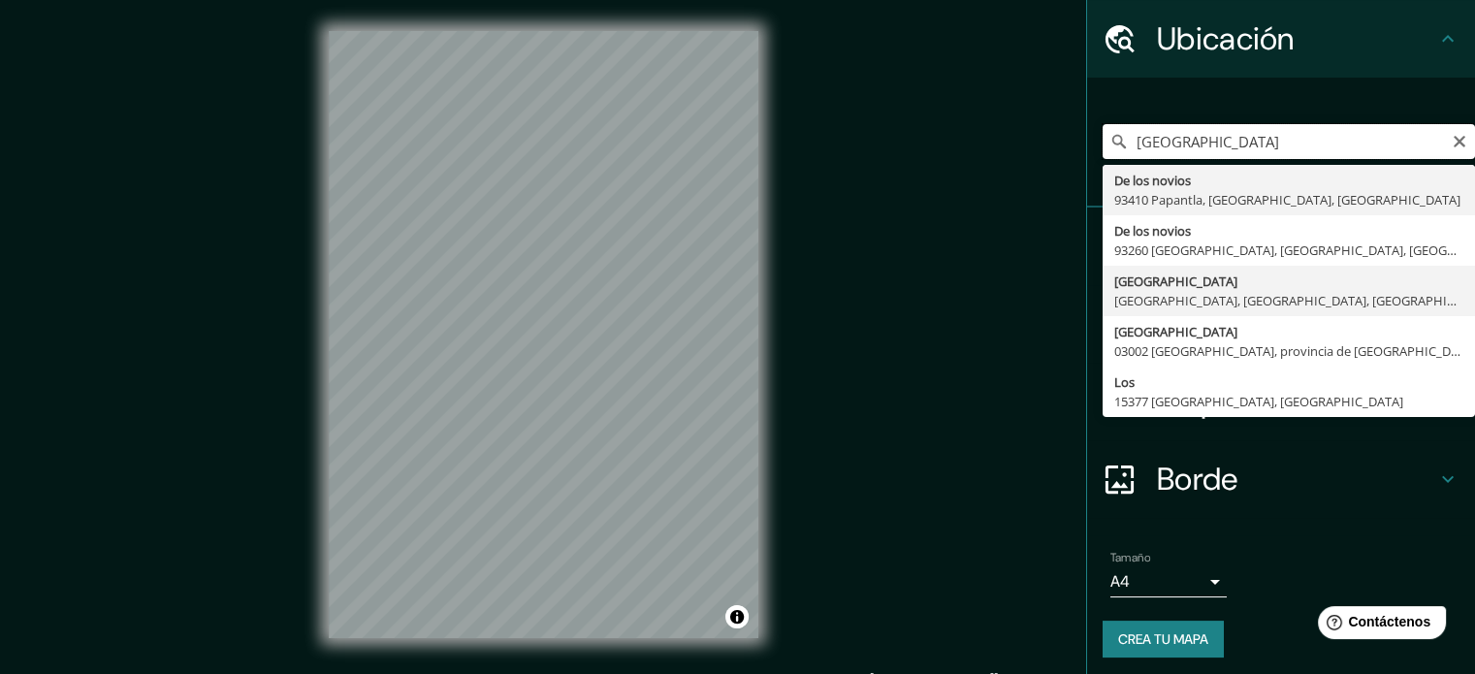
scroll to position [67, 0]
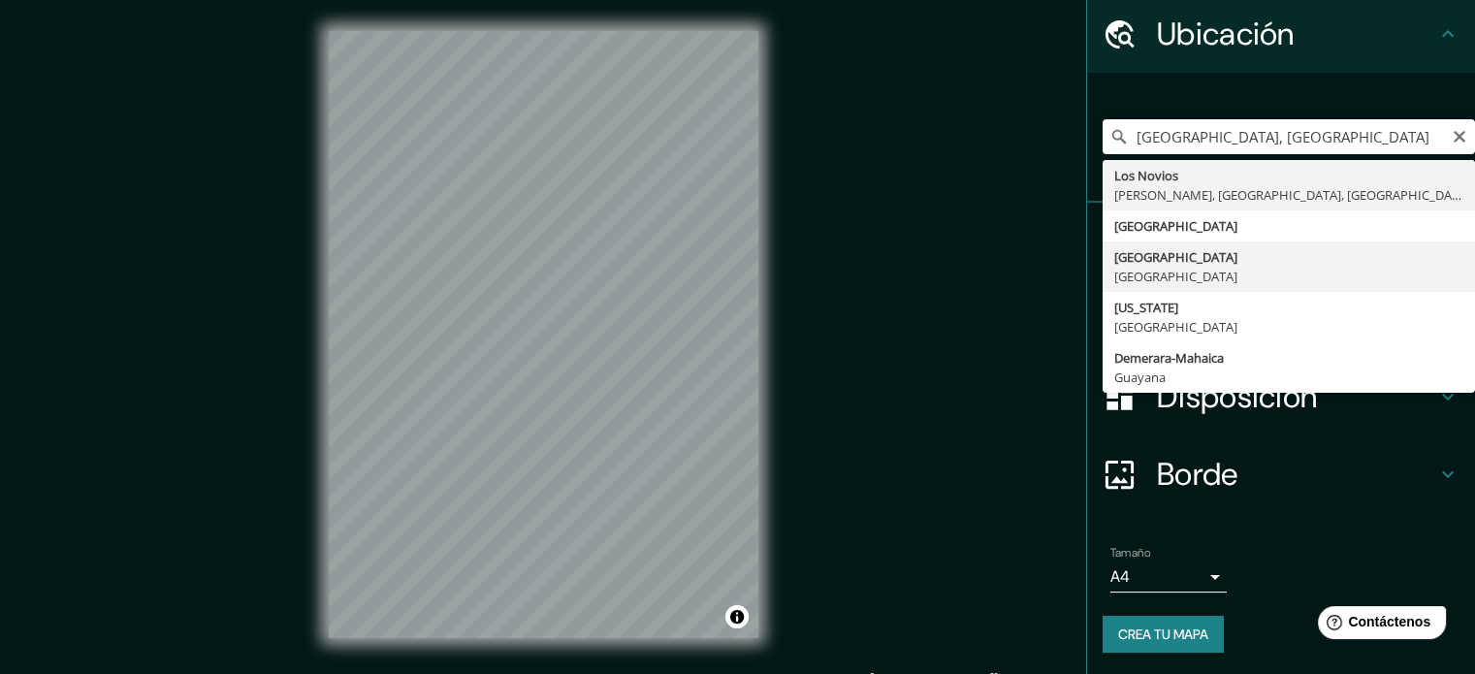
type input "Bogotá, Colombia"
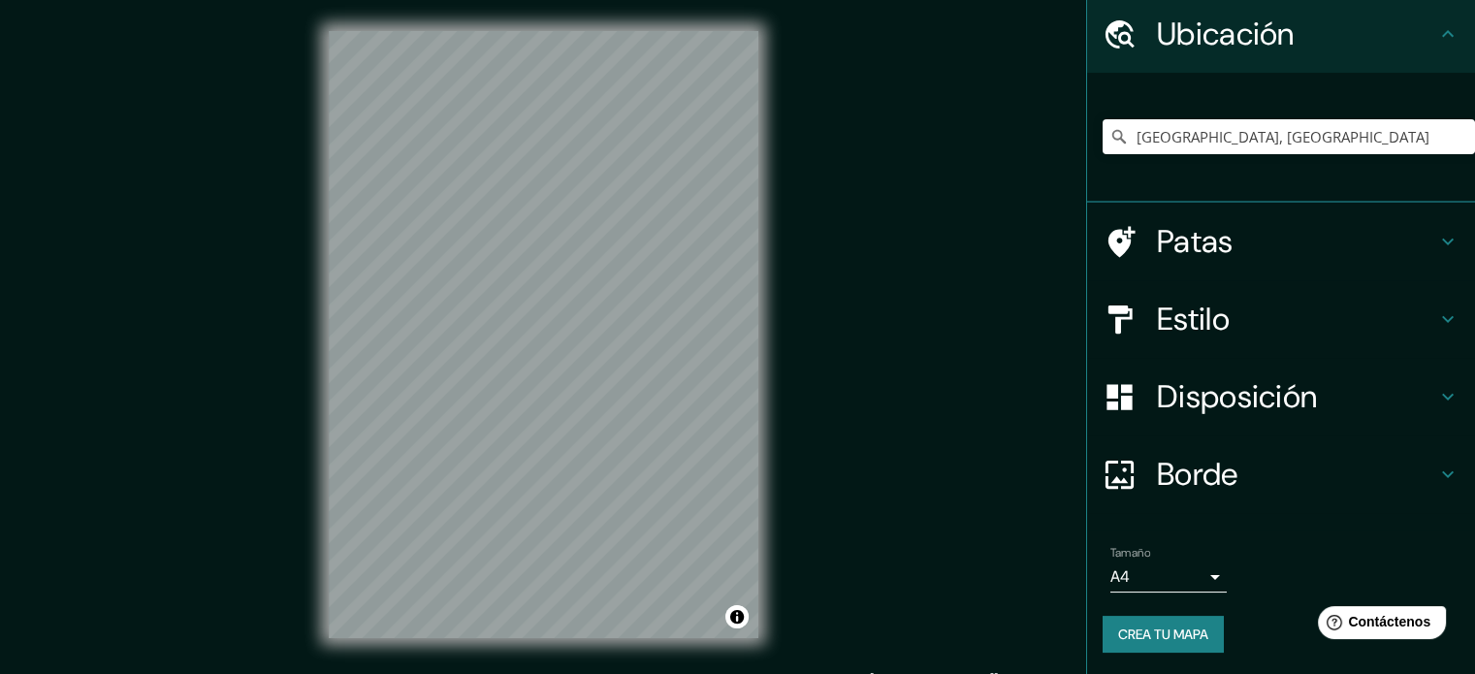
drag, startPoint x: 1287, startPoint y: 356, endPoint x: 1280, endPoint y: 338, distance: 18.7
click at [991, 340] on ul "Ubicación Bogotá, Colombia Patas Estilo Disposición Borde Elige un borde. Conse…" at bounding box center [1281, 335] width 388 height 681
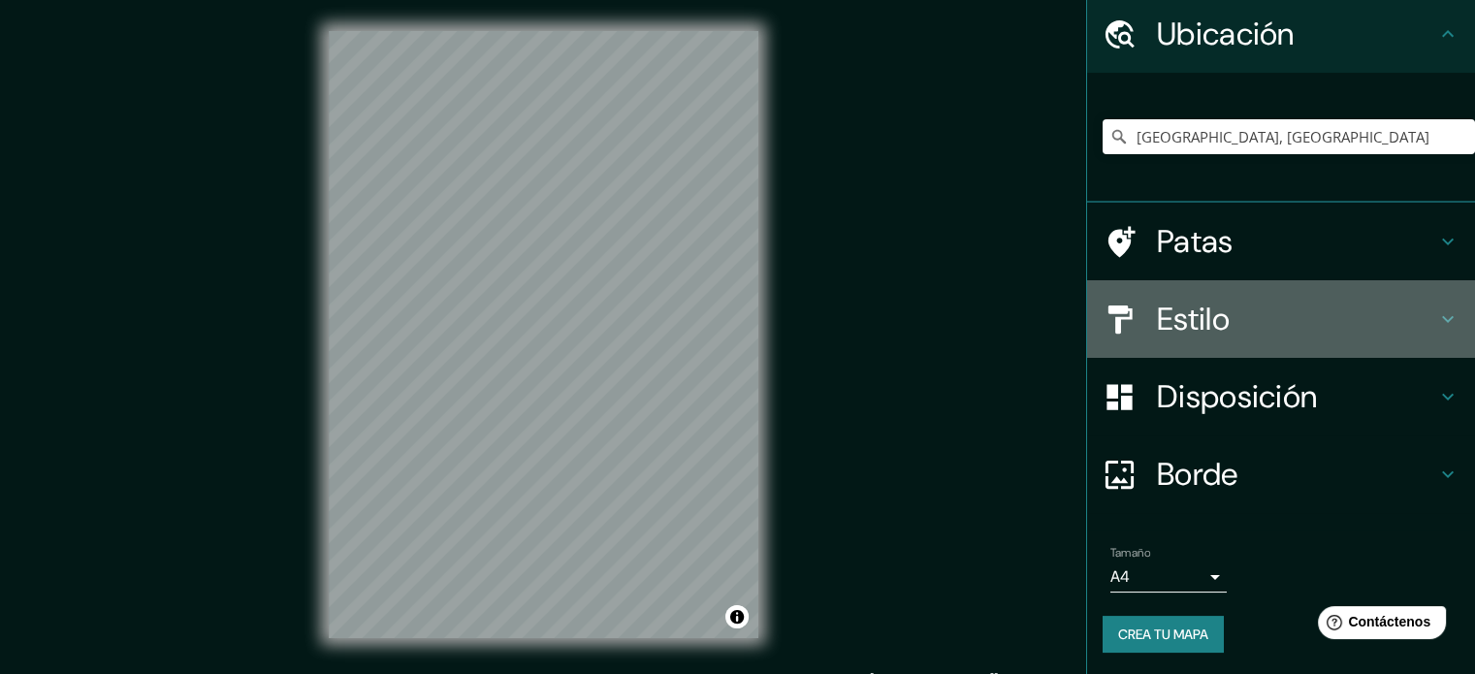
click at [991, 333] on h4 "Estilo" at bounding box center [1296, 319] width 279 height 39
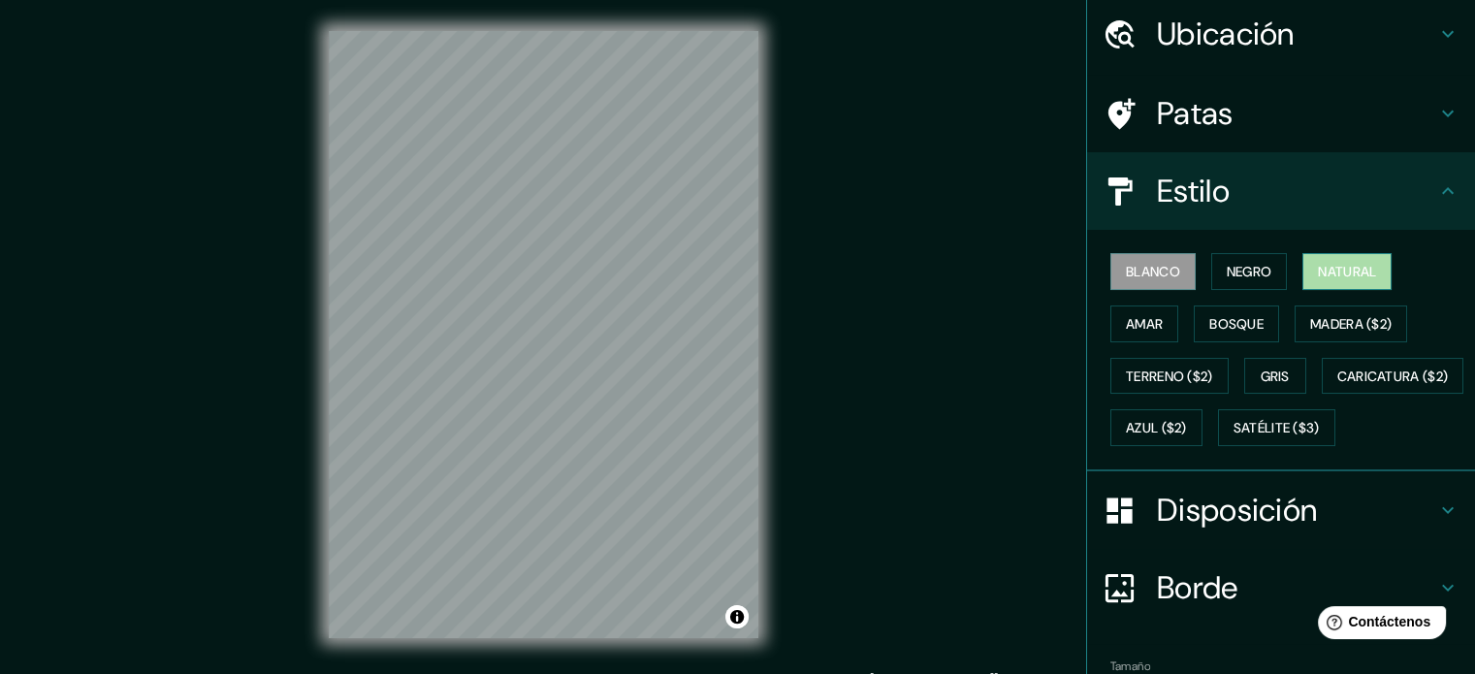
click at [991, 267] on font "Natural" at bounding box center [1347, 271] width 58 height 17
click at [991, 530] on h4 "Disposición" at bounding box center [1296, 510] width 279 height 39
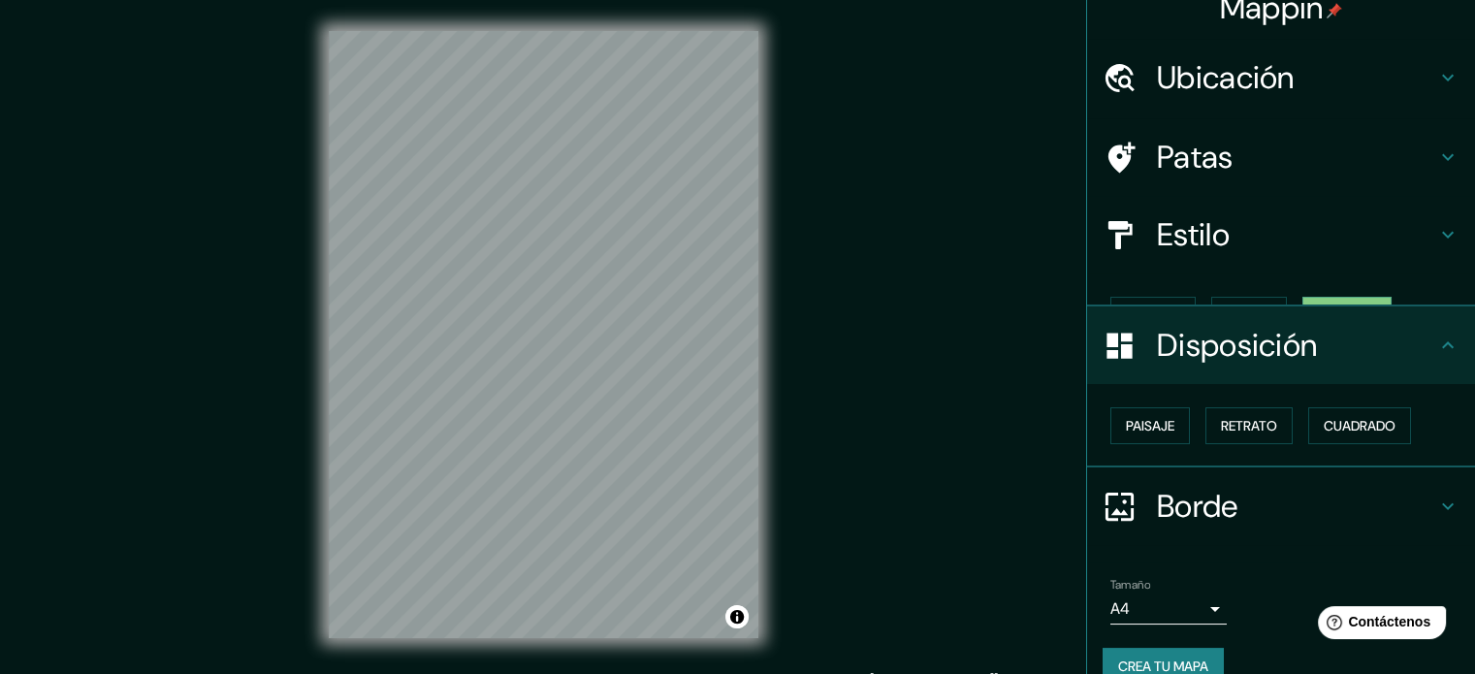
scroll to position [23, 0]
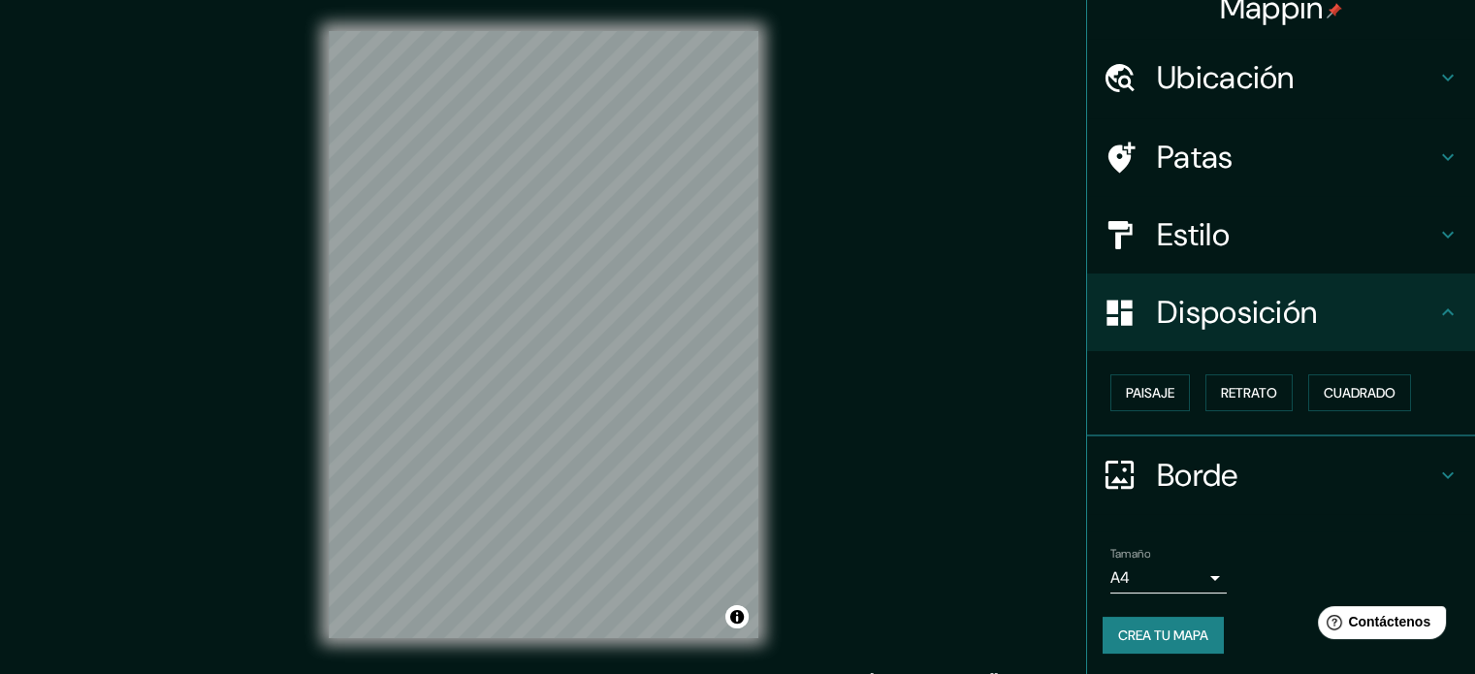
click at [991, 320] on font "Disposición" at bounding box center [1237, 312] width 160 height 41
click at [991, 564] on body "Mappin Ubicación Bogotá, Colombia Patas Estilo Disposición Paisaje Retrato Cuad…" at bounding box center [737, 337] width 1475 height 674
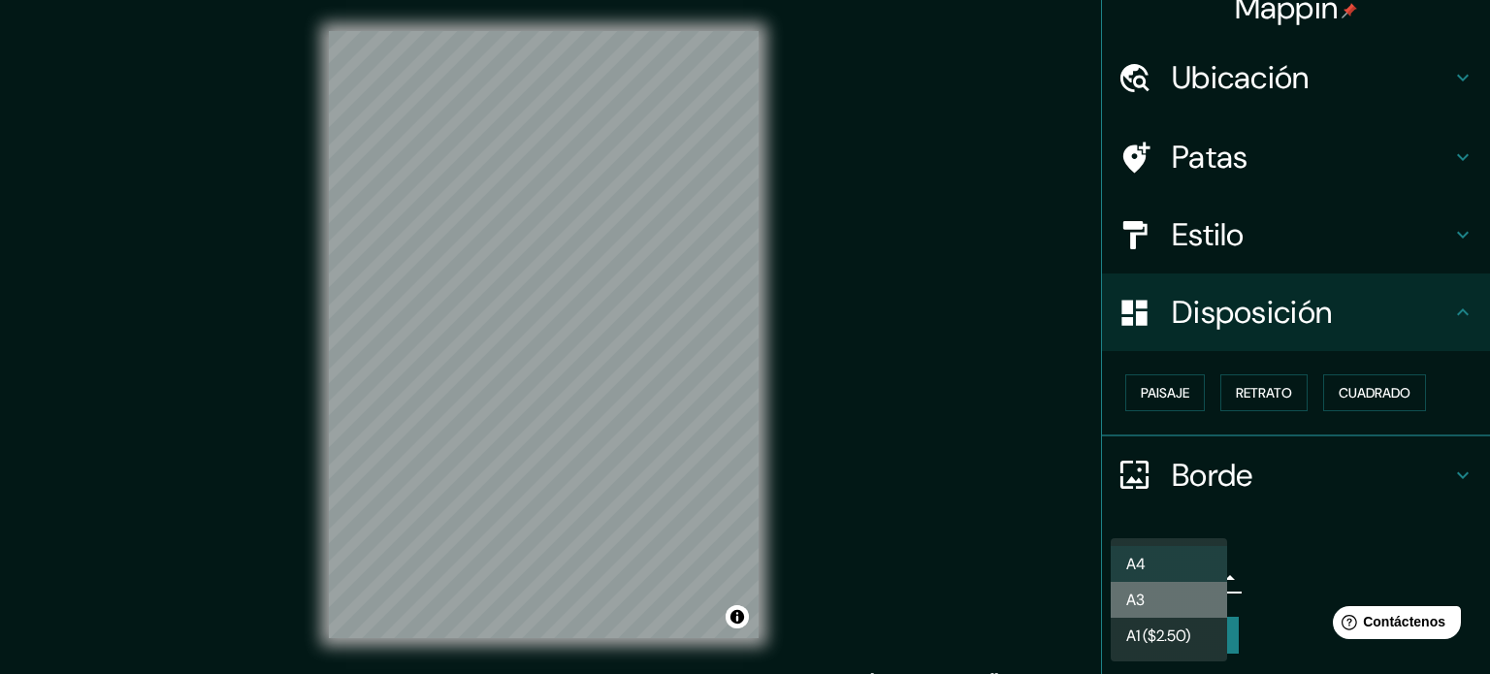
click at [991, 592] on li "A3" at bounding box center [1169, 600] width 116 height 36
type input "a4"
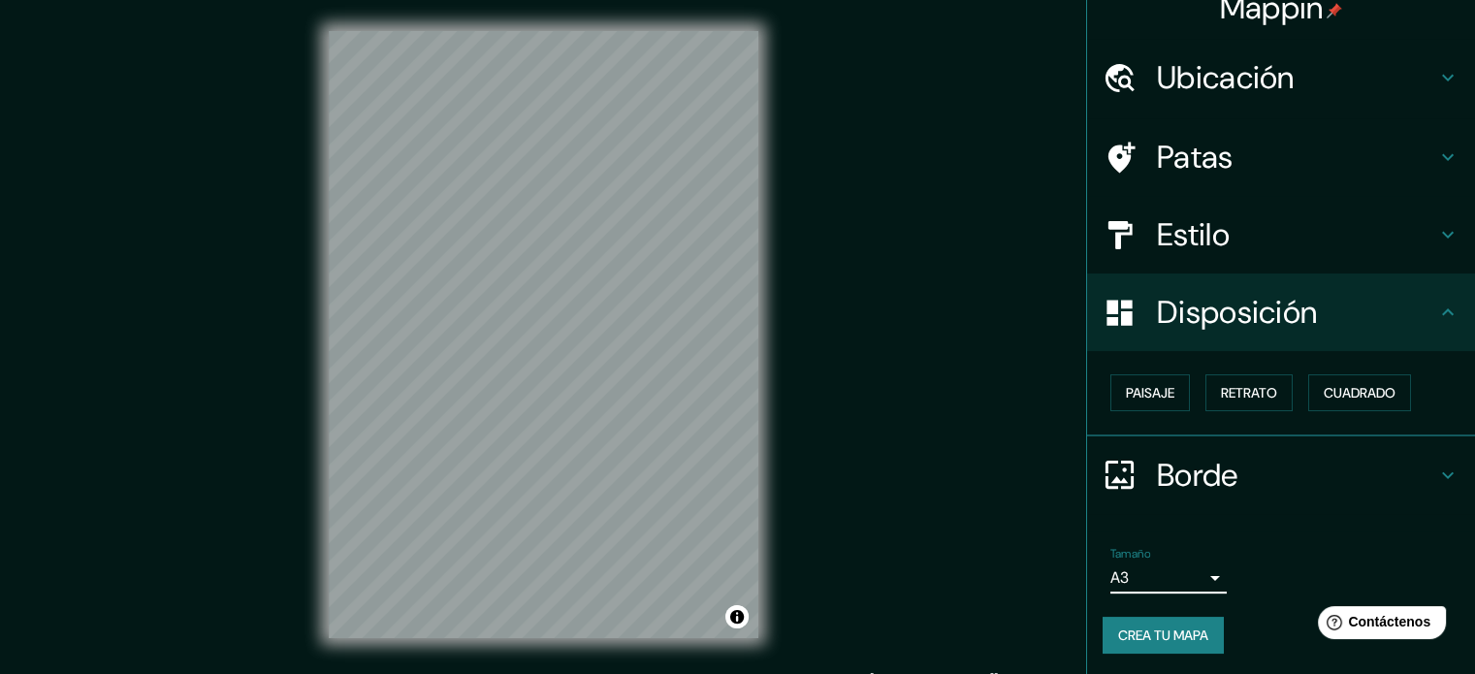
click at [991, 641] on font "Crea tu mapa" at bounding box center [1163, 635] width 90 height 17
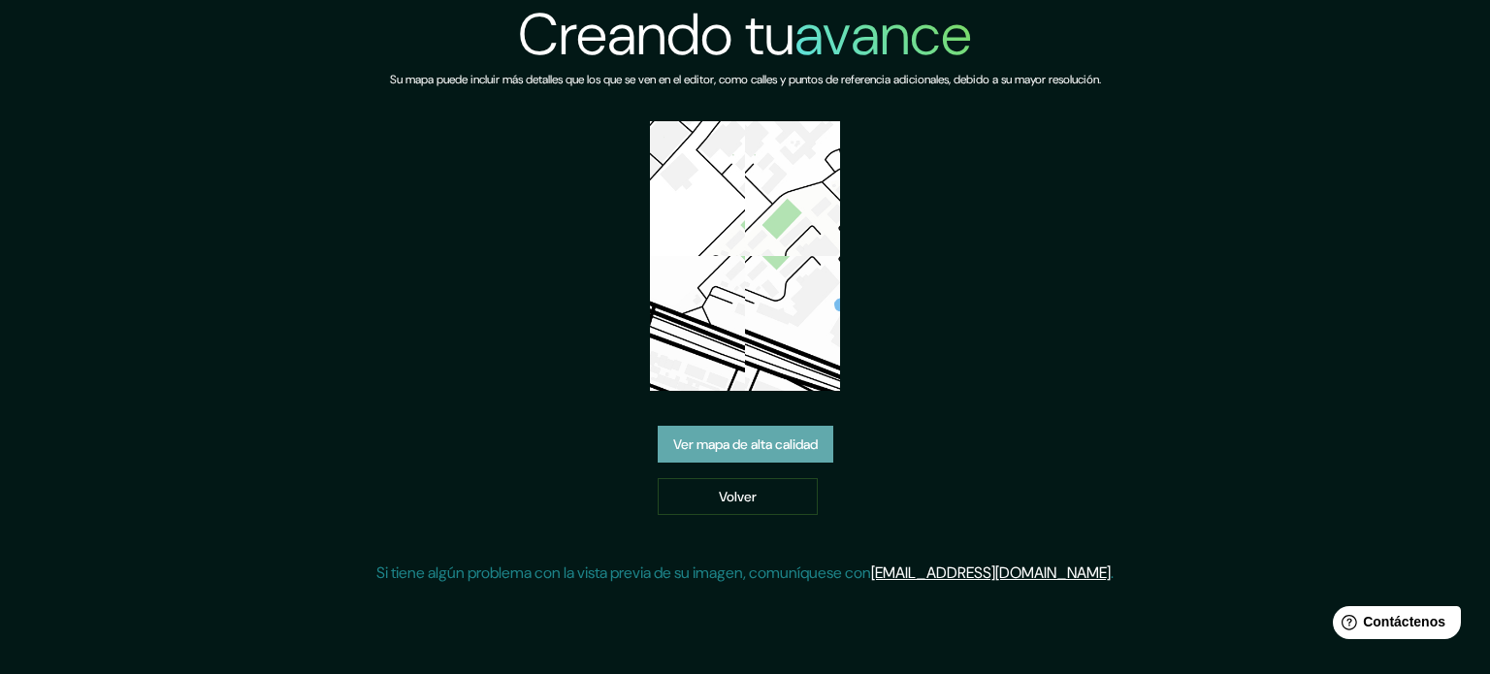
click at [760, 428] on link "Ver mapa de alta calidad" at bounding box center [746, 444] width 176 height 37
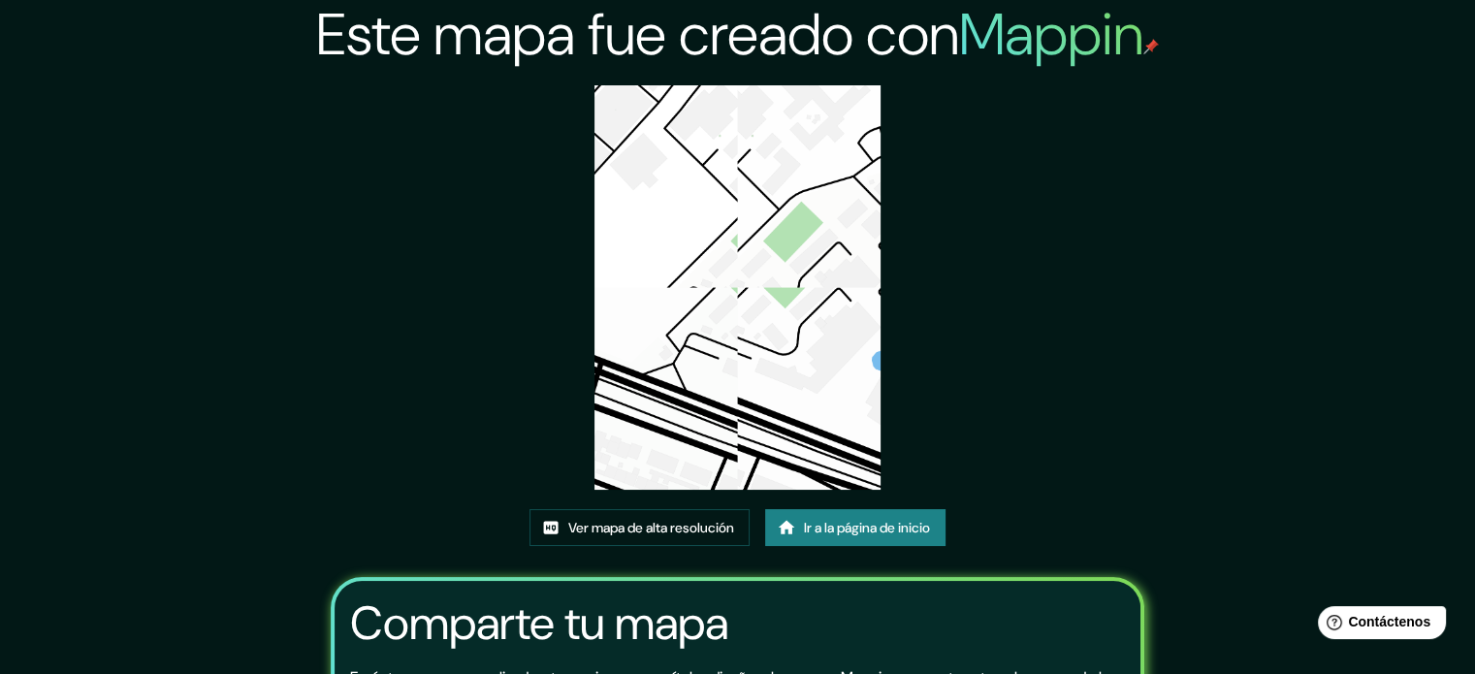
drag, startPoint x: 457, startPoint y: 299, endPoint x: 888, endPoint y: 94, distance: 477.7
click at [456, 295] on div "Este mapa fue creado con Mappin Ver mapa de alta resolución Ir a la página de i…" at bounding box center [737, 446] width 861 height 892
